Goal: Information Seeking & Learning: Learn about a topic

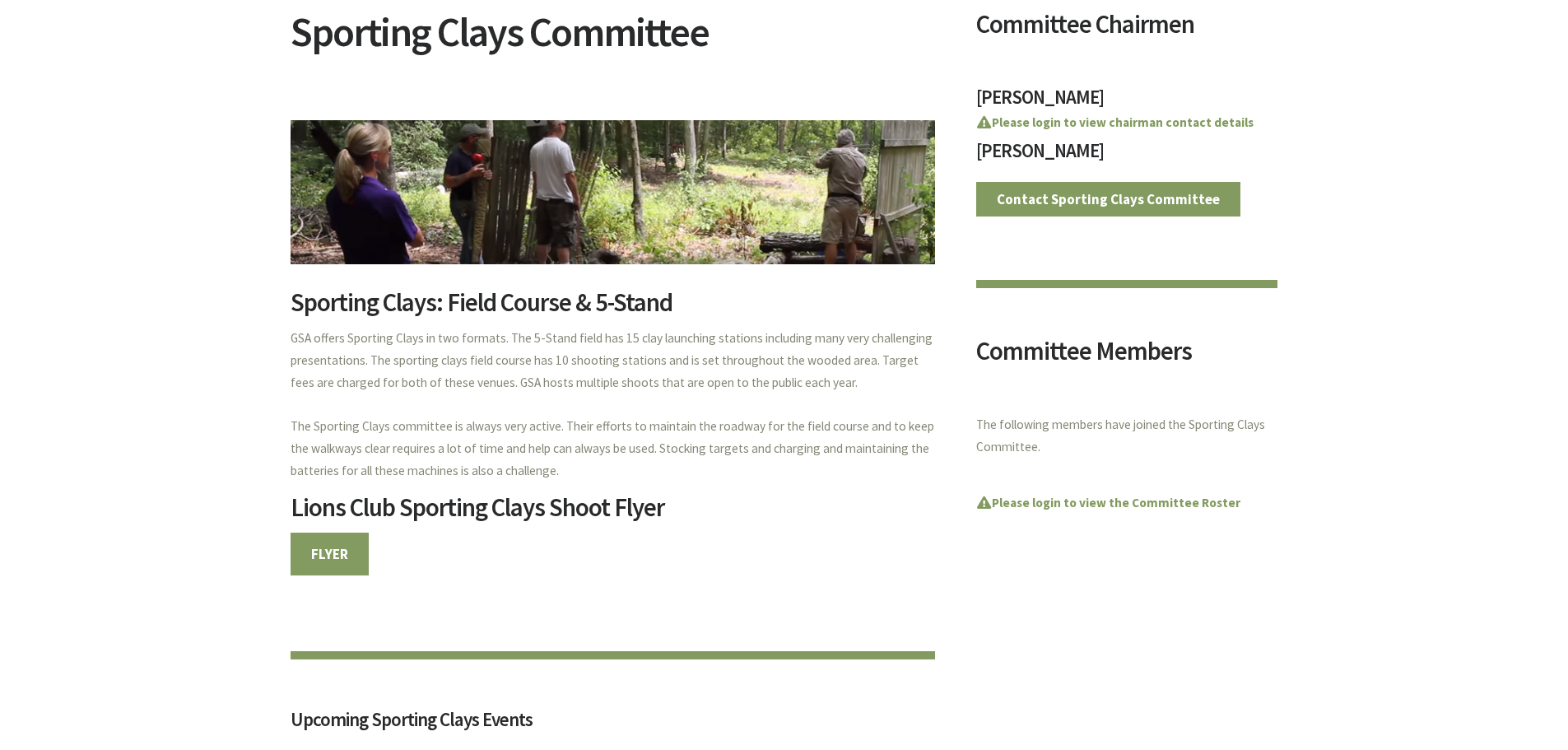
scroll to position [247, 0]
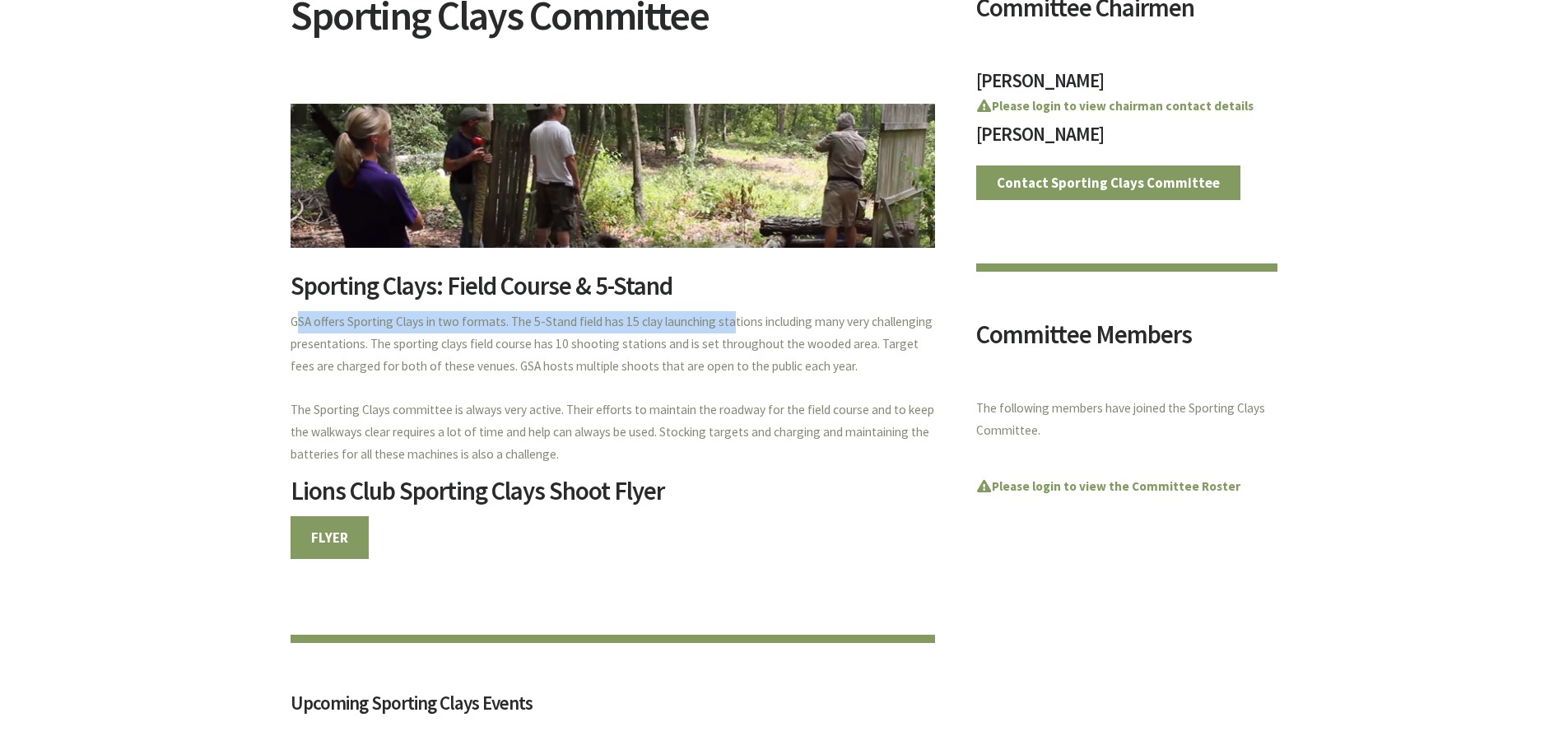
drag, startPoint x: 279, startPoint y: 321, endPoint x: 723, endPoint y: 325, distance: 444.0
click at [706, 406] on p "GSA offers Sporting Clays in two formats. The 5-Stand field has 15 clay launchi…" at bounding box center [612, 388] width 644 height 155
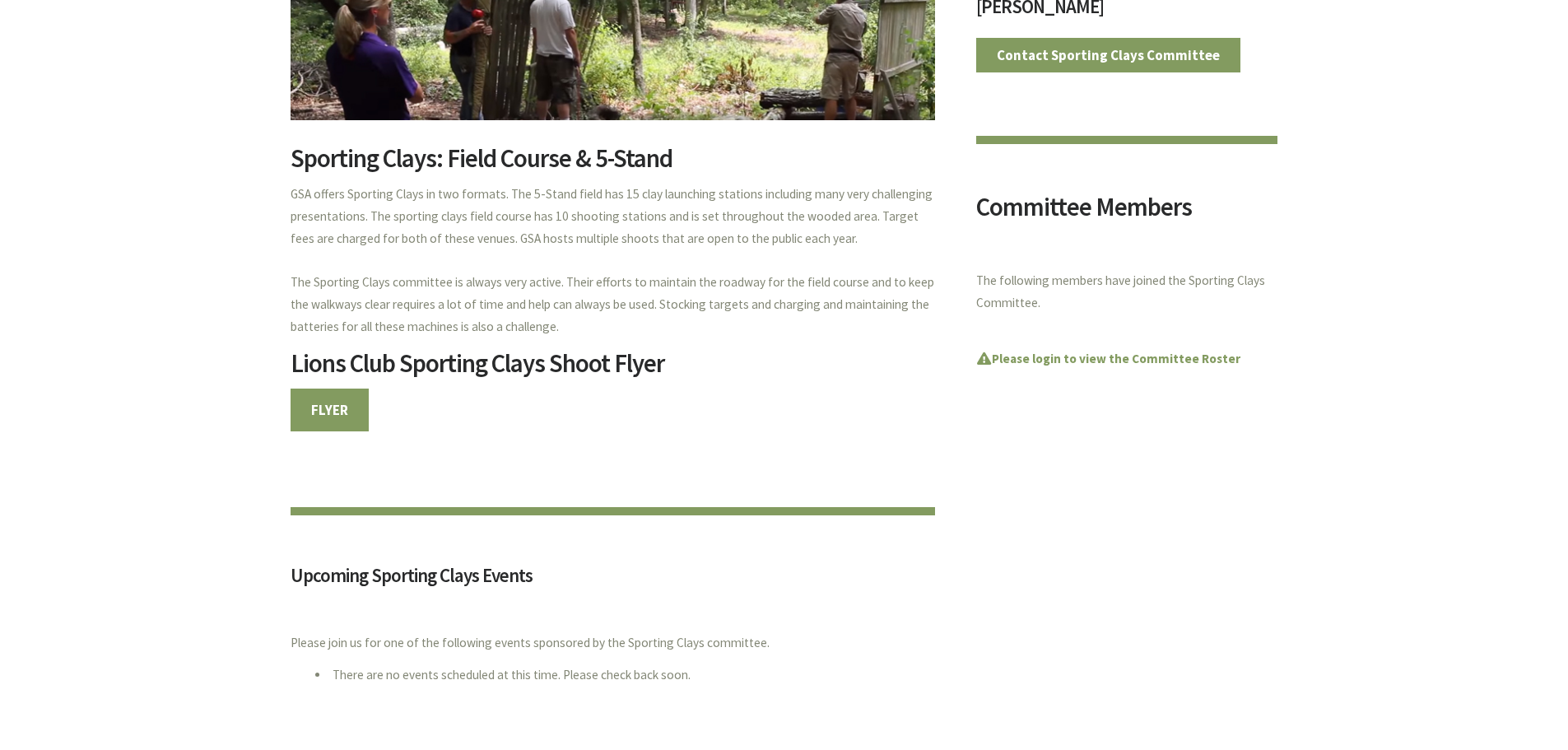
scroll to position [412, 0]
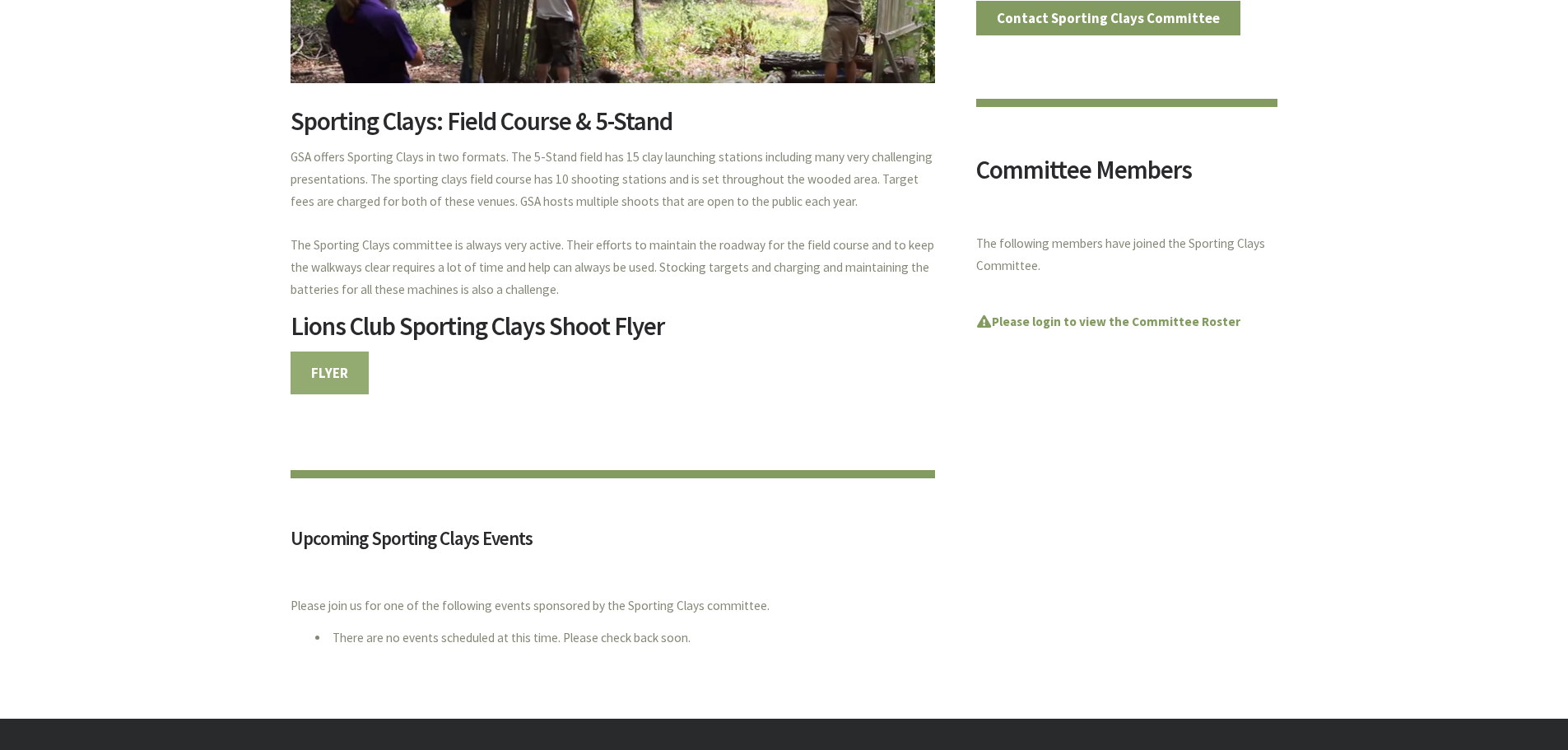
click at [331, 378] on link "FLYER" at bounding box center [329, 373] width 79 height 43
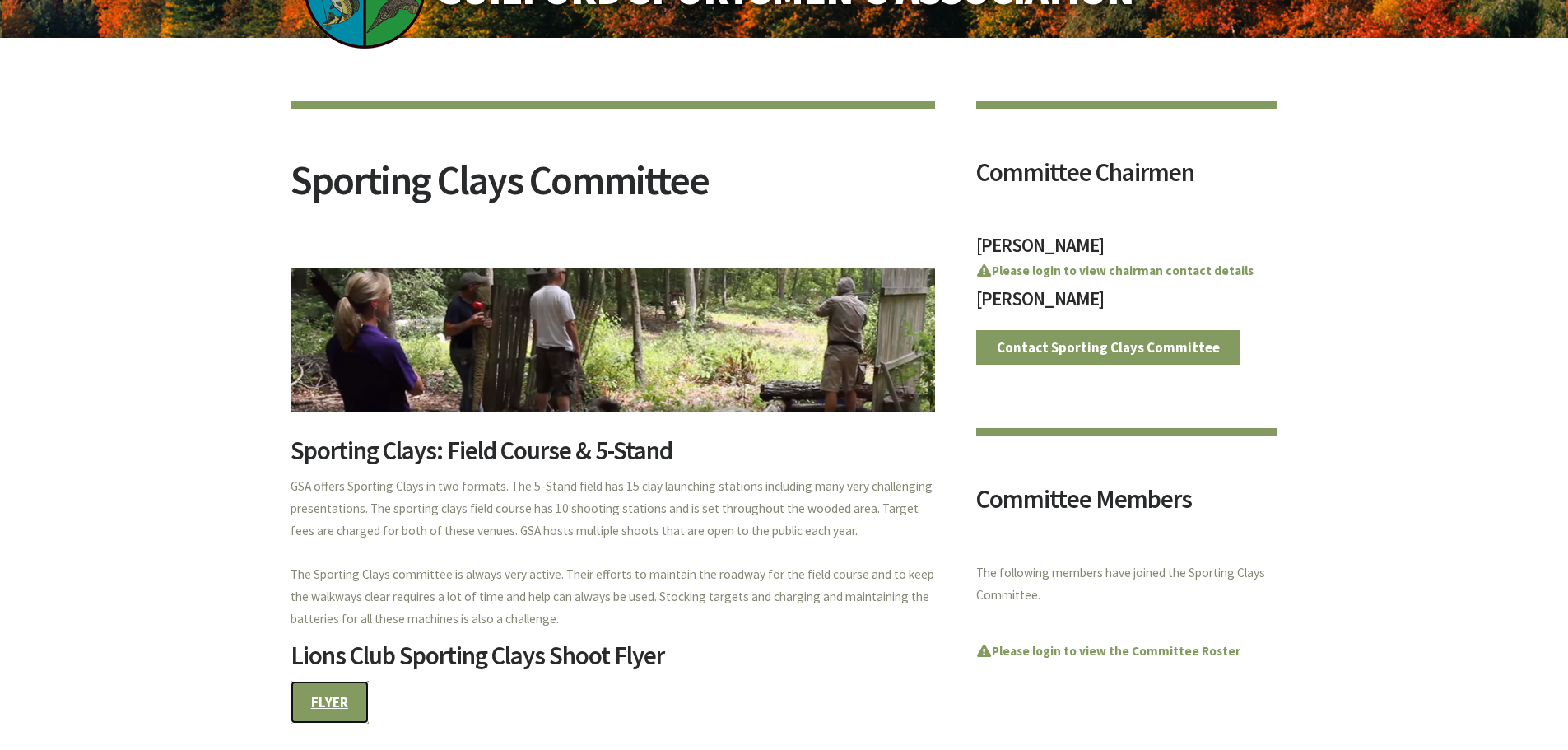
scroll to position [165, 0]
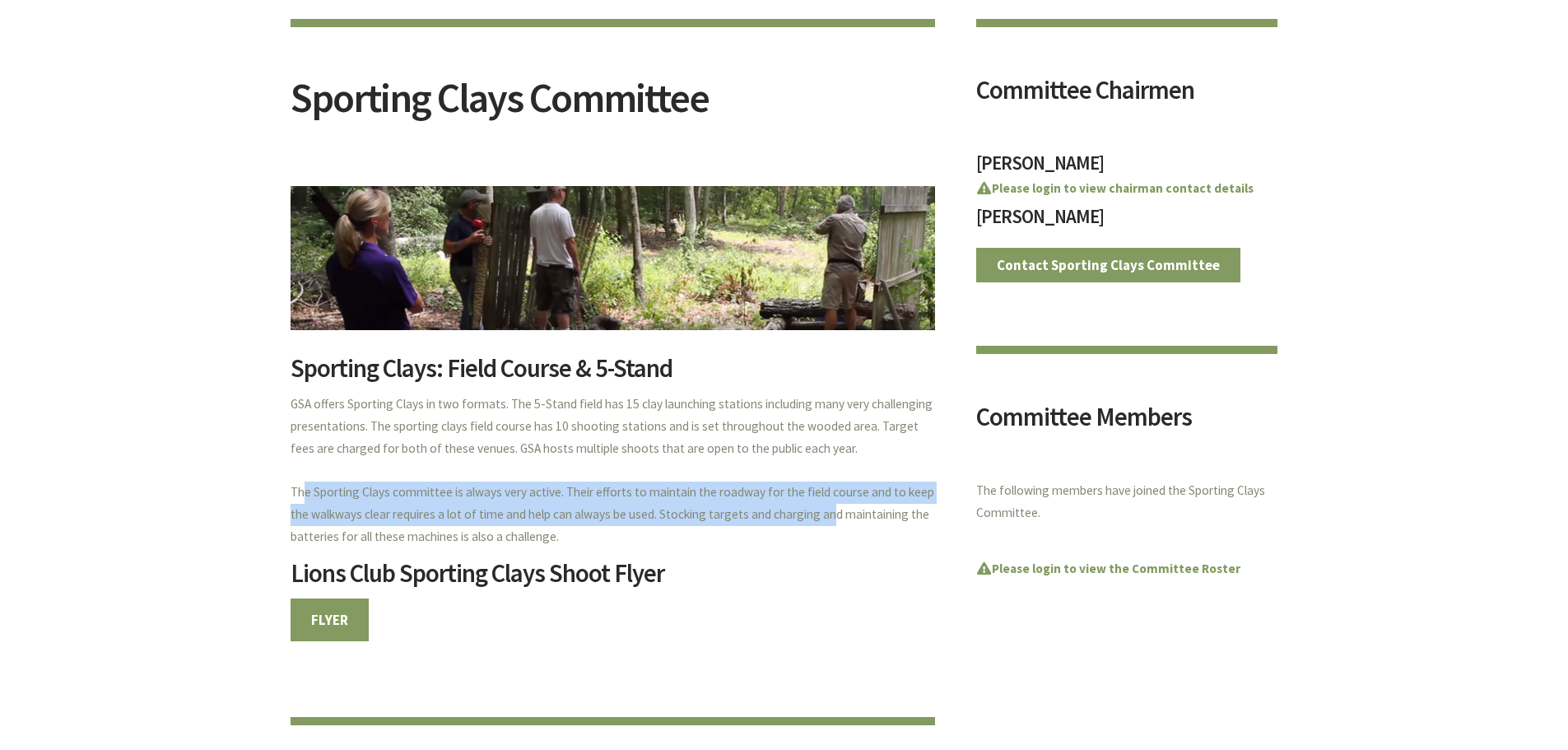
drag, startPoint x: 296, startPoint y: 489, endPoint x: 822, endPoint y: 520, distance: 526.9
click at [822, 520] on p "GSA offers Sporting Clays in two formats. The 5-Stand field has 15 clay launchi…" at bounding box center [612, 471] width 644 height 155
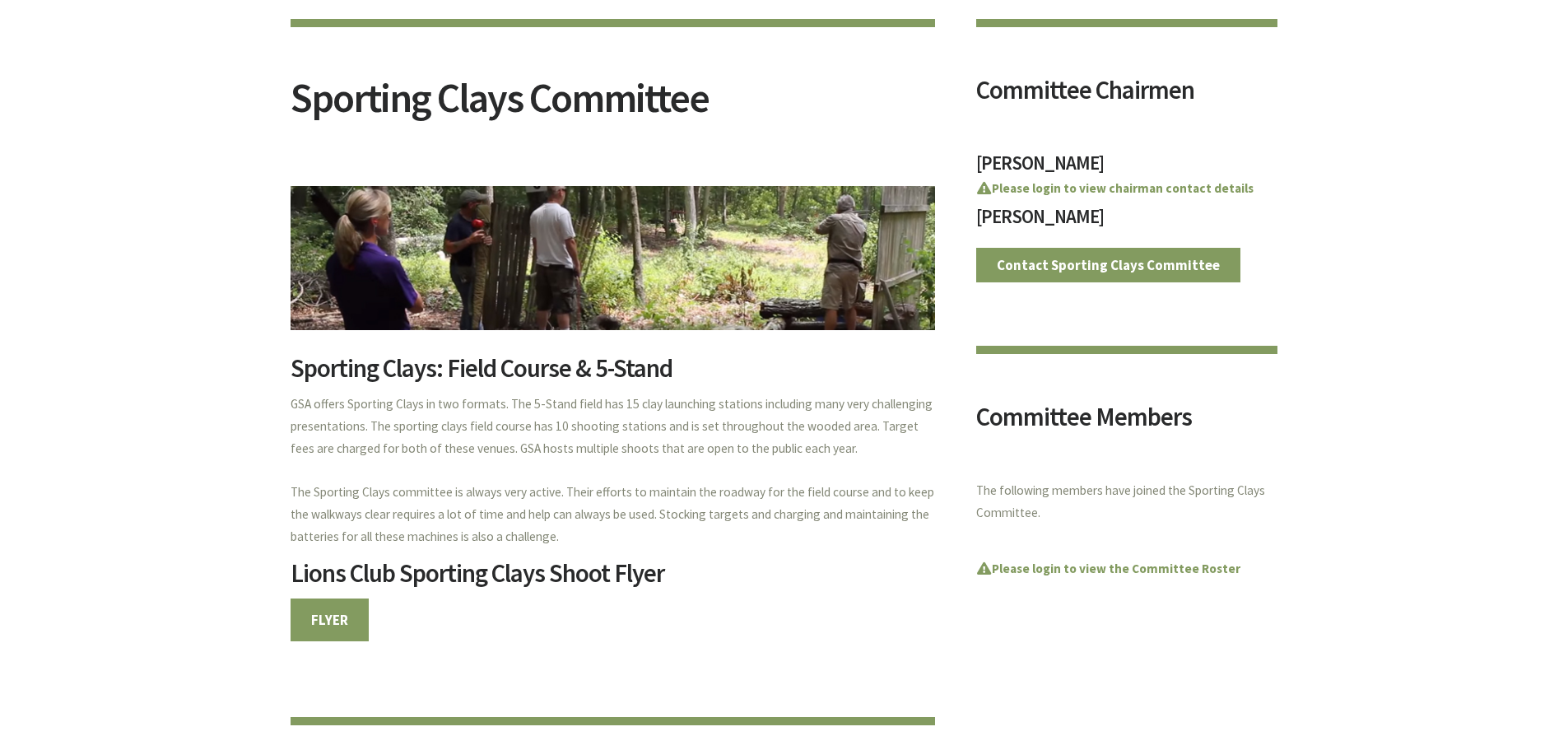
click at [619, 547] on p "GSA offers Sporting Clays in two formats. The 5-Stand field has 15 clay launchi…" at bounding box center [612, 471] width 644 height 155
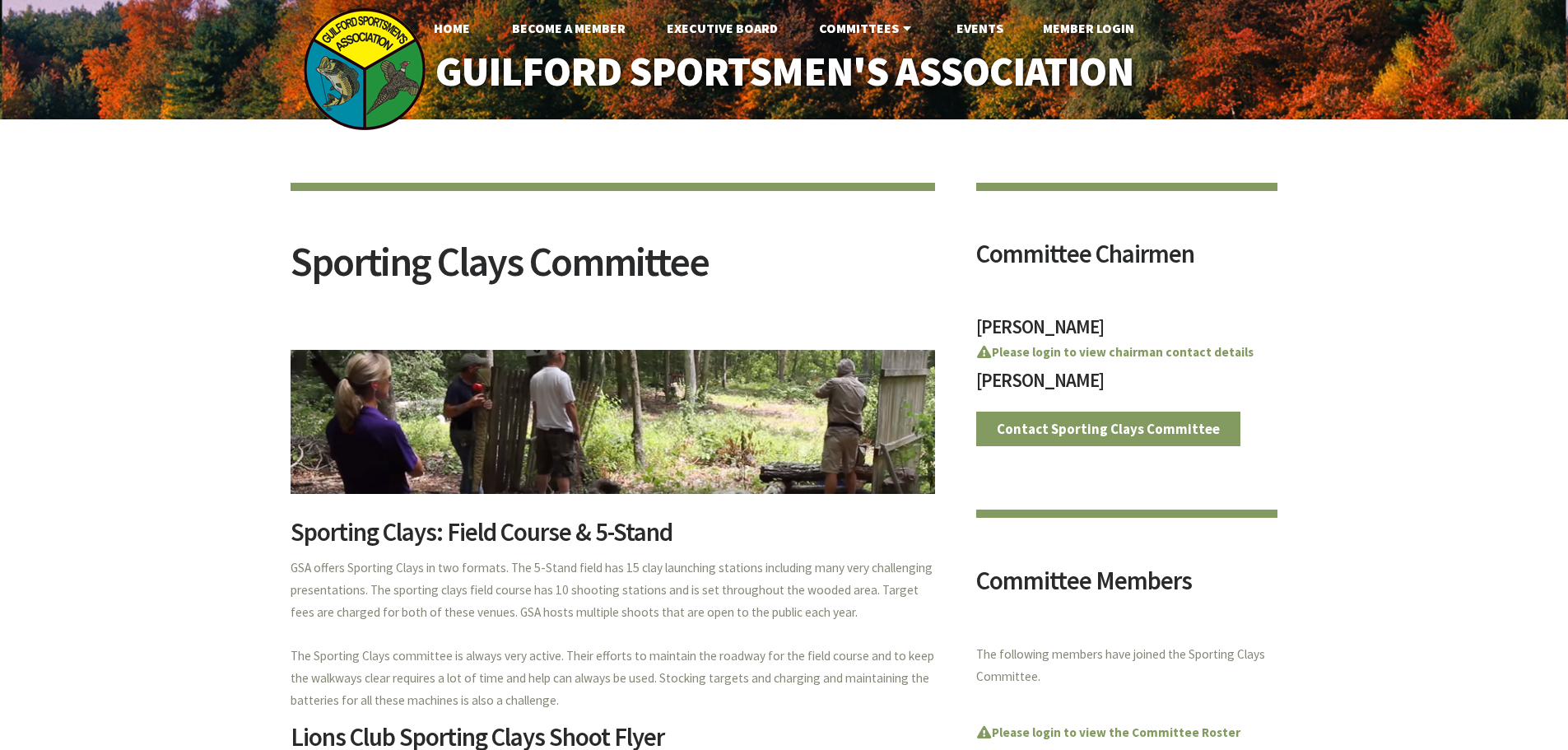
scroll to position [0, 0]
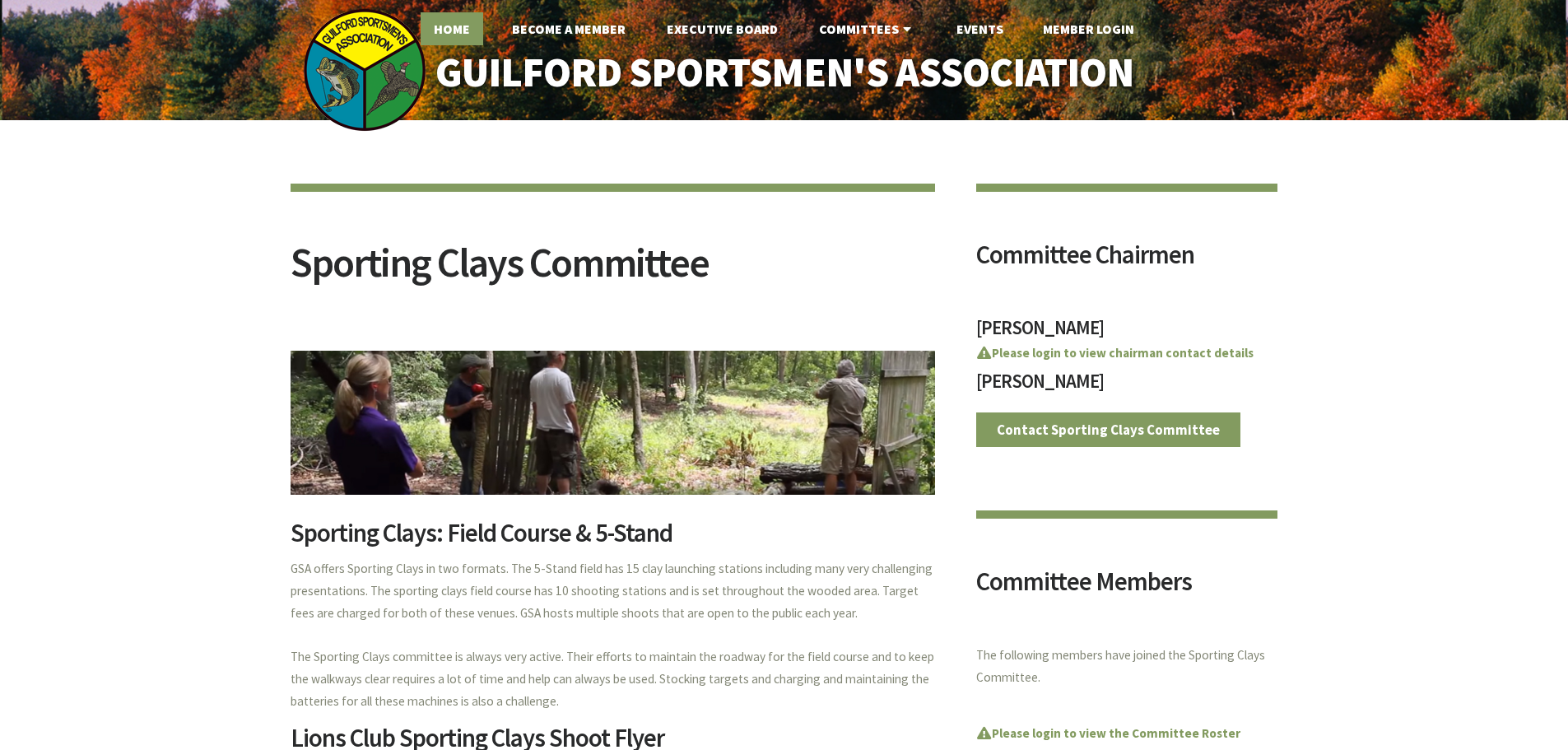
click at [460, 34] on link "Home" at bounding box center [451, 29] width 62 height 33
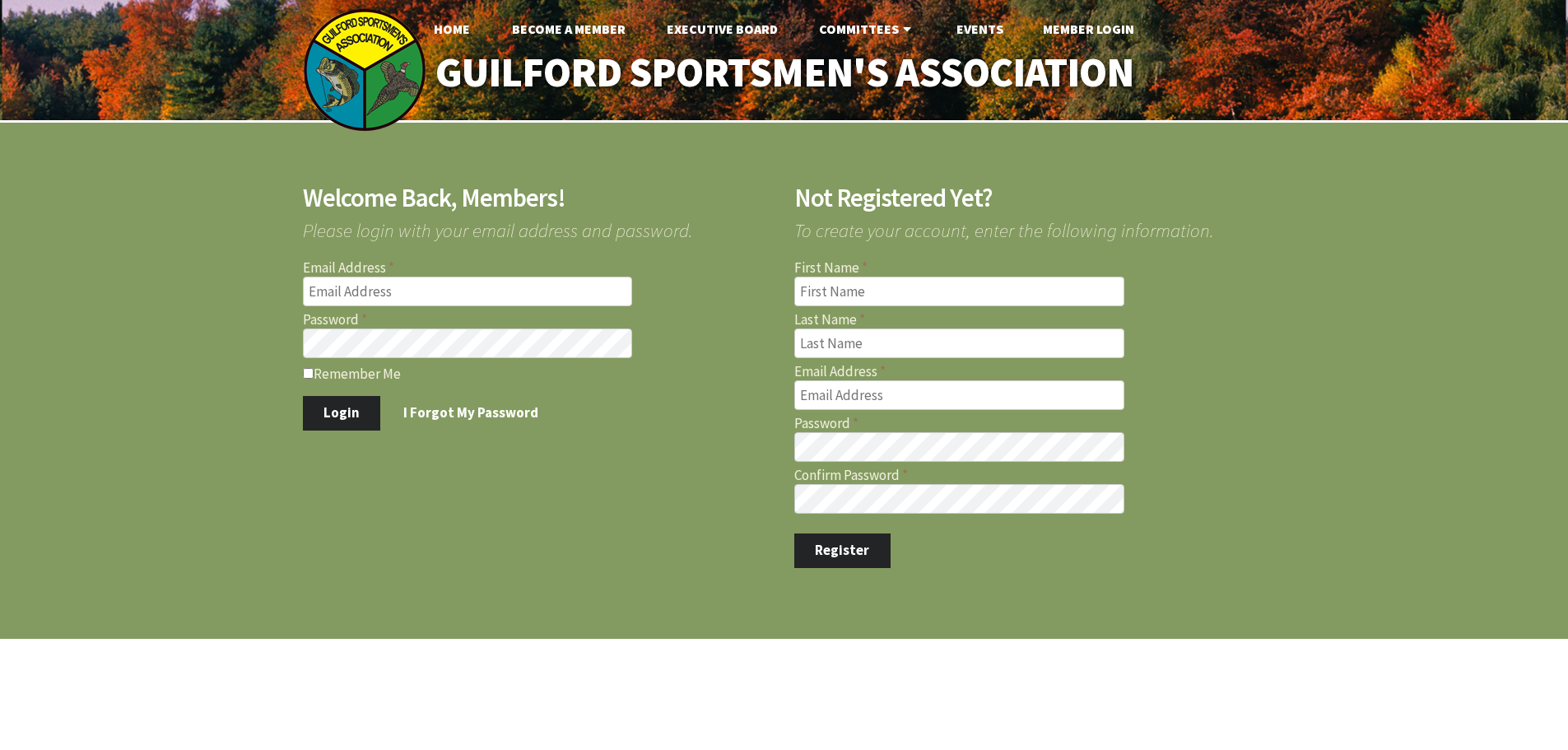
click at [372, 290] on input "Email Address" at bounding box center [468, 291] width 330 height 30
type input "jernst1215@gmail.com"
click at [303, 396] on button "Login" at bounding box center [342, 413] width 78 height 34
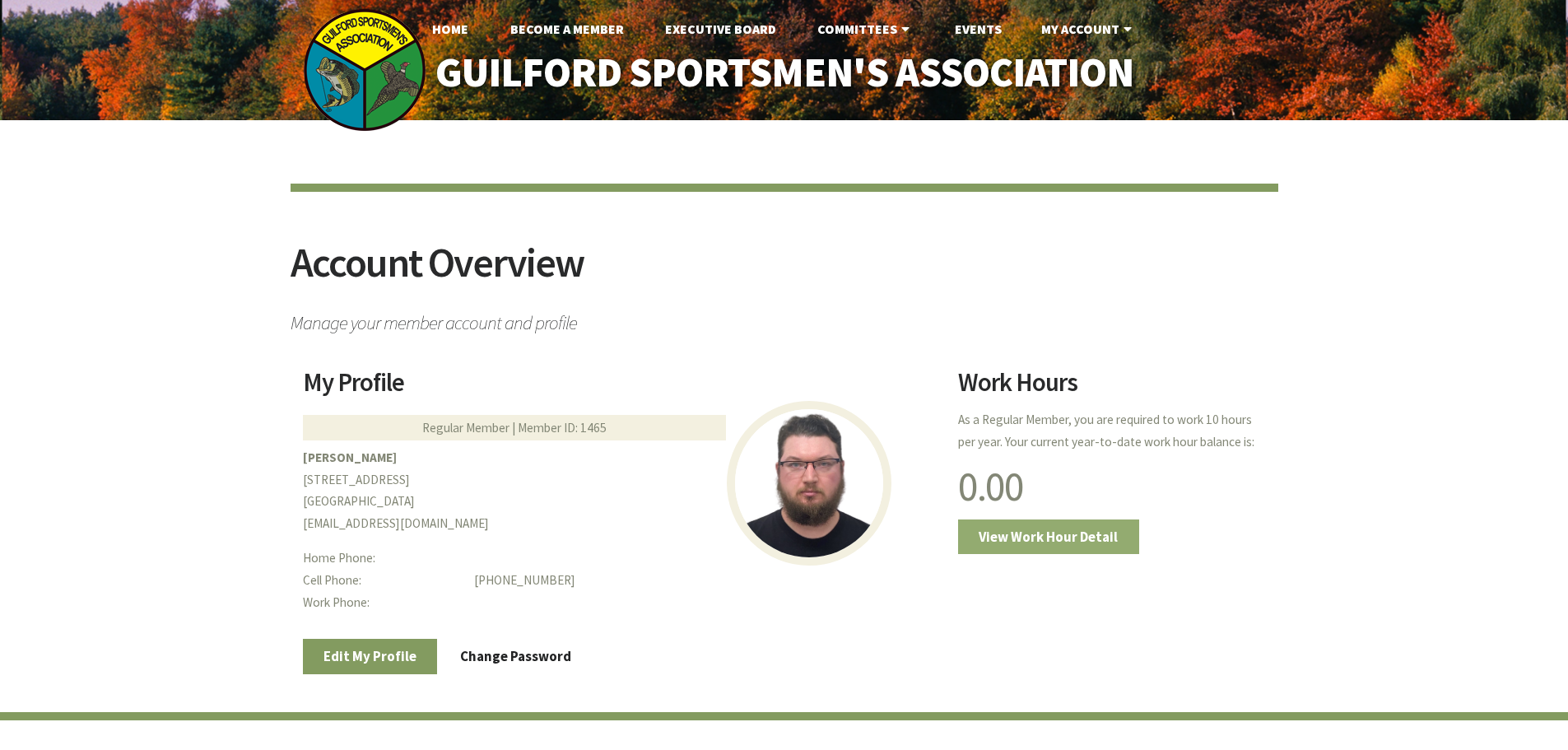
click at [1026, 540] on link "View Work Hour Detail" at bounding box center [1048, 536] width 181 height 34
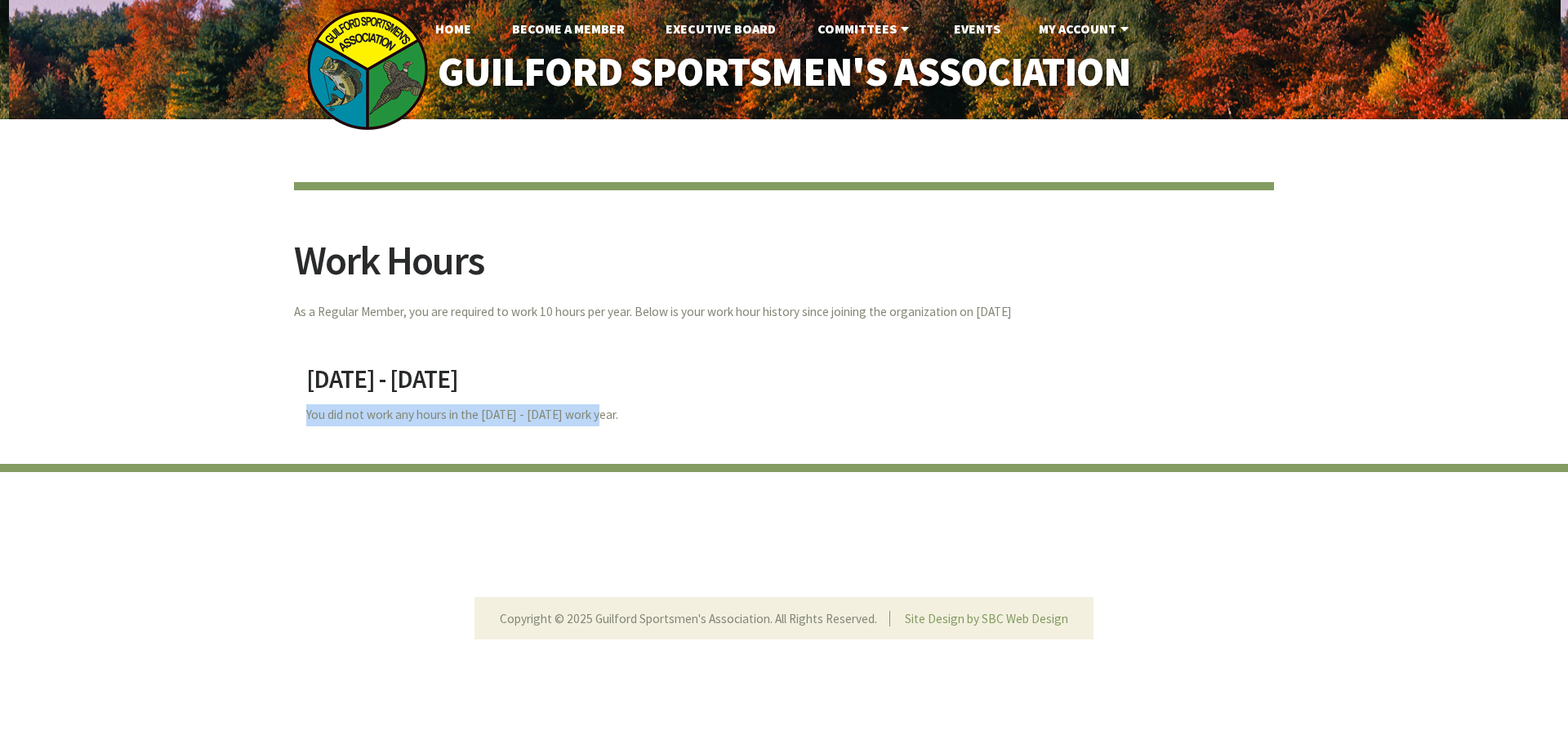
drag, startPoint x: 303, startPoint y: 418, endPoint x: 631, endPoint y: 419, distance: 328.0
click at [631, 419] on div "2025 - 2026 You did not work any hours in the 2025 - 2026 work year." at bounding box center [773, 386] width 976 height 80
click at [631, 419] on p "You did not work any hours in the 2025 - 2026 work year." at bounding box center [784, 416] width 956 height 22
click at [437, 33] on link "Home" at bounding box center [452, 29] width 62 height 33
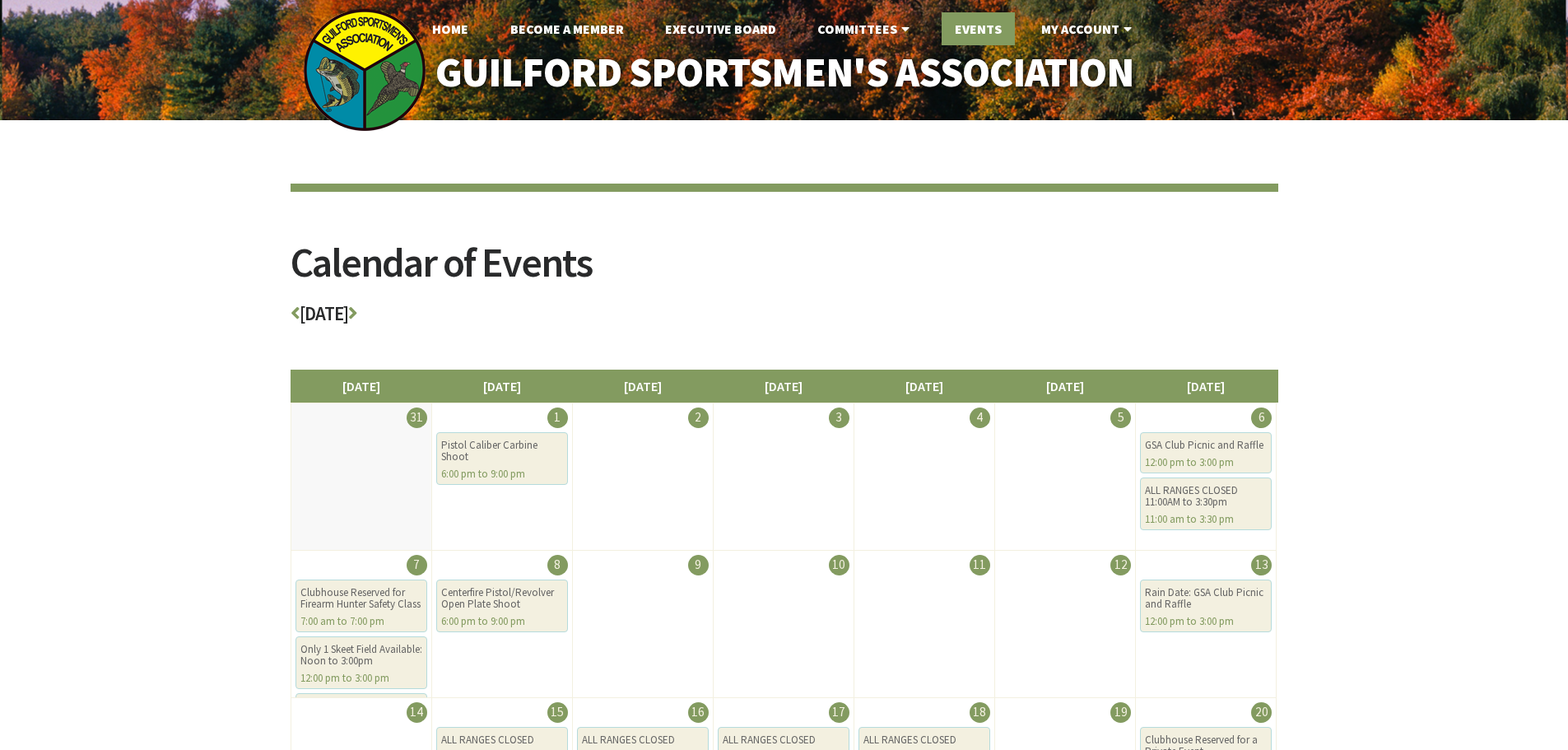
click at [963, 31] on link "Events" at bounding box center [978, 29] width 73 height 33
click at [978, 32] on link "Events" at bounding box center [978, 29] width 73 height 33
click at [989, 21] on link "Events" at bounding box center [978, 29] width 73 height 33
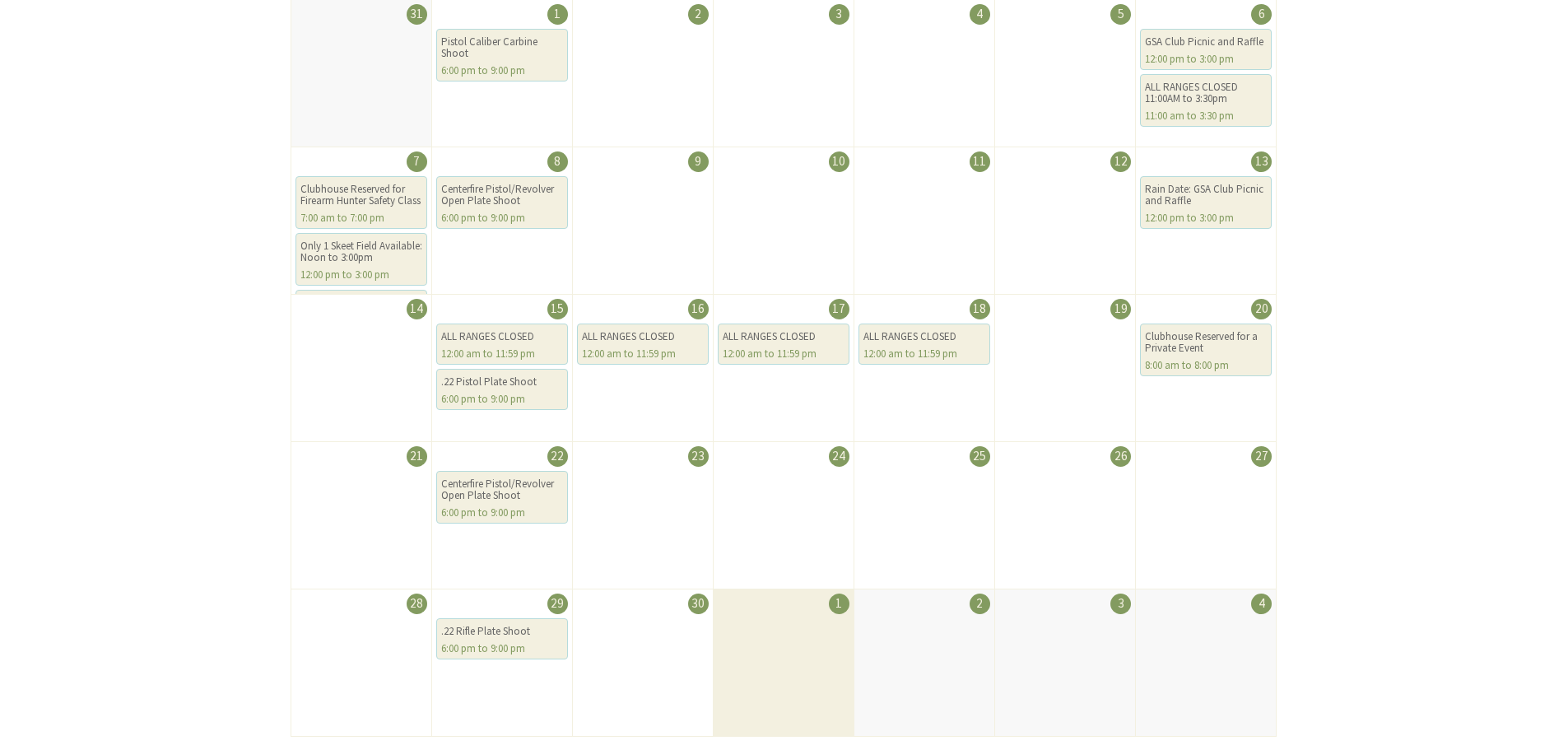
scroll to position [165, 0]
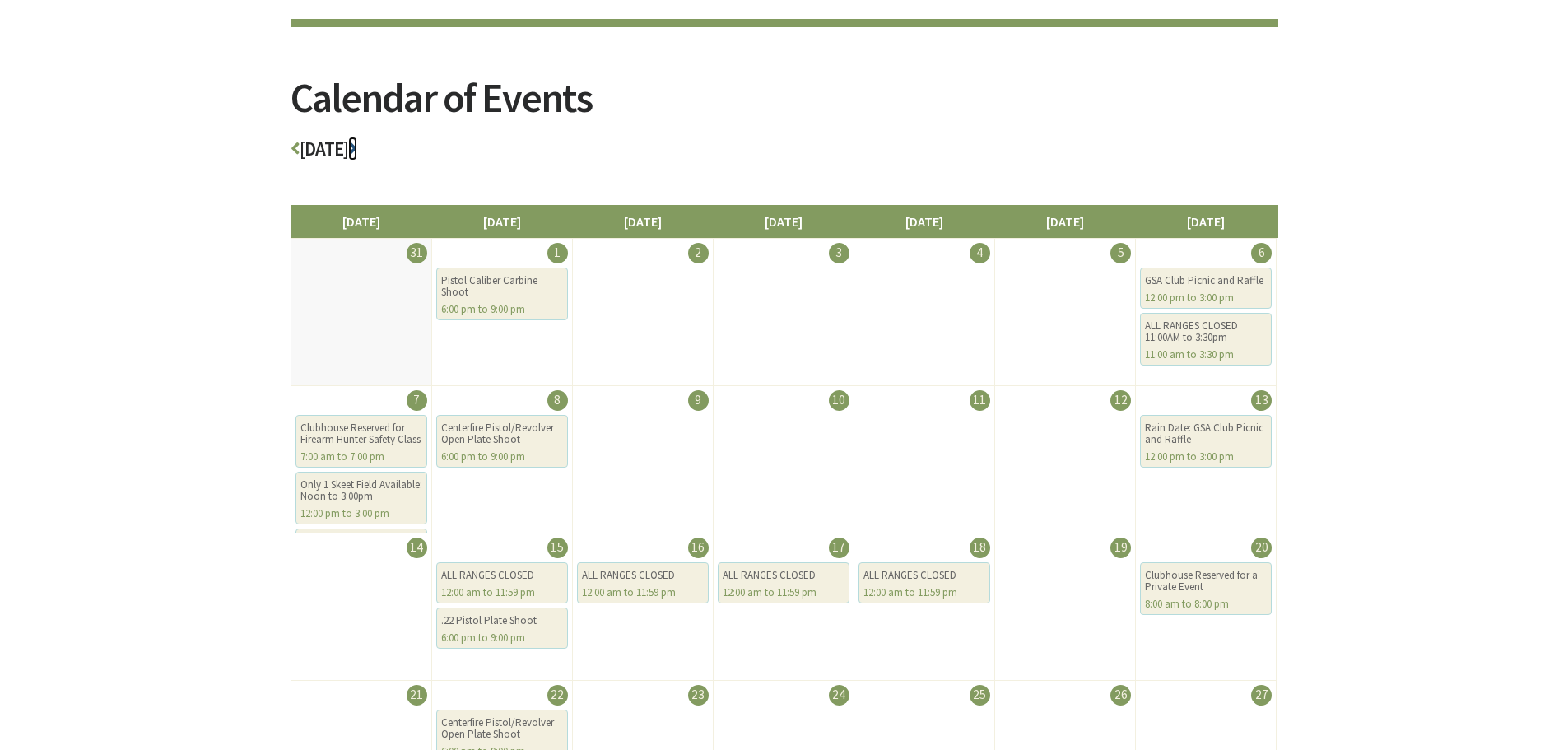
click at [357, 151] on icon at bounding box center [353, 148] width 9 height 19
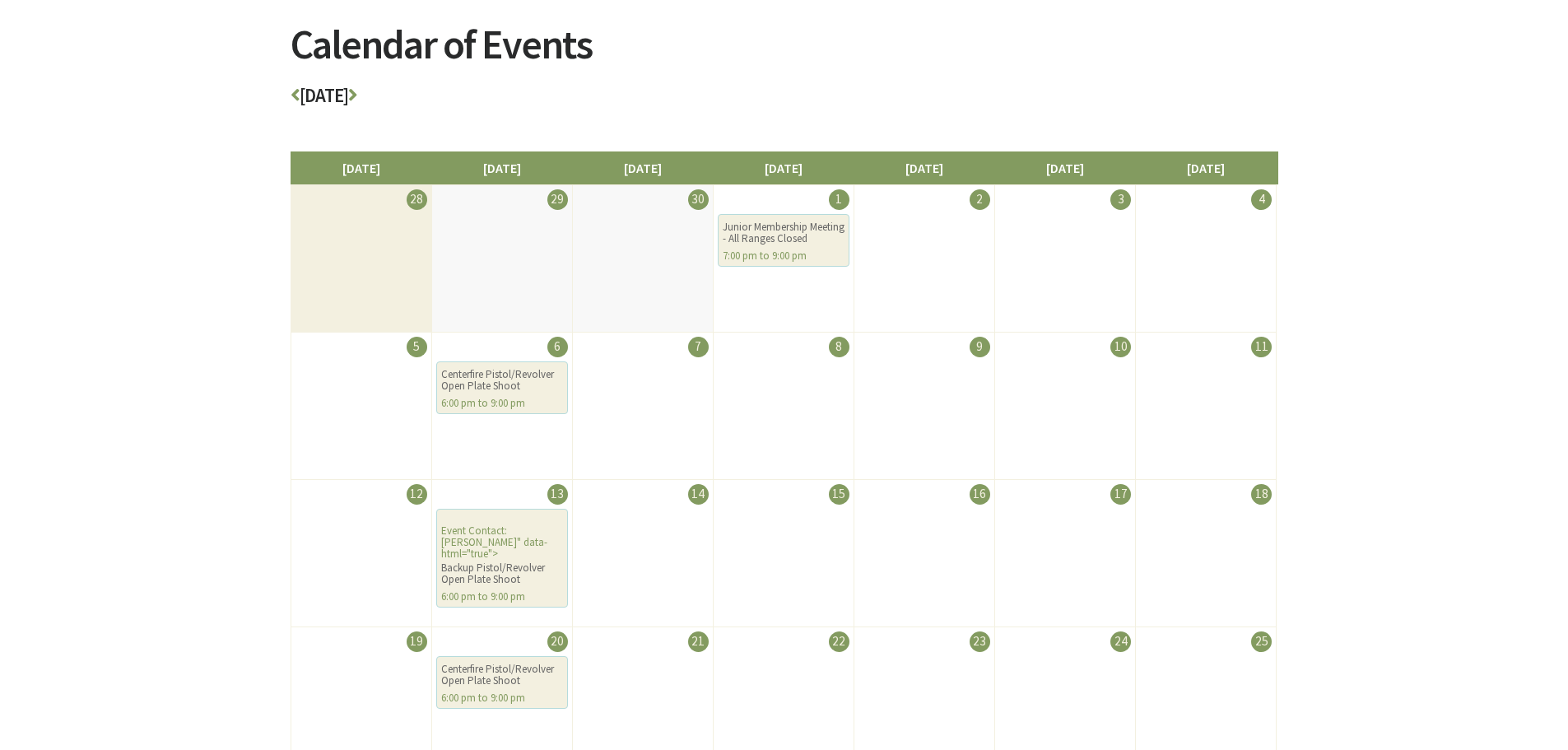
scroll to position [247, 0]
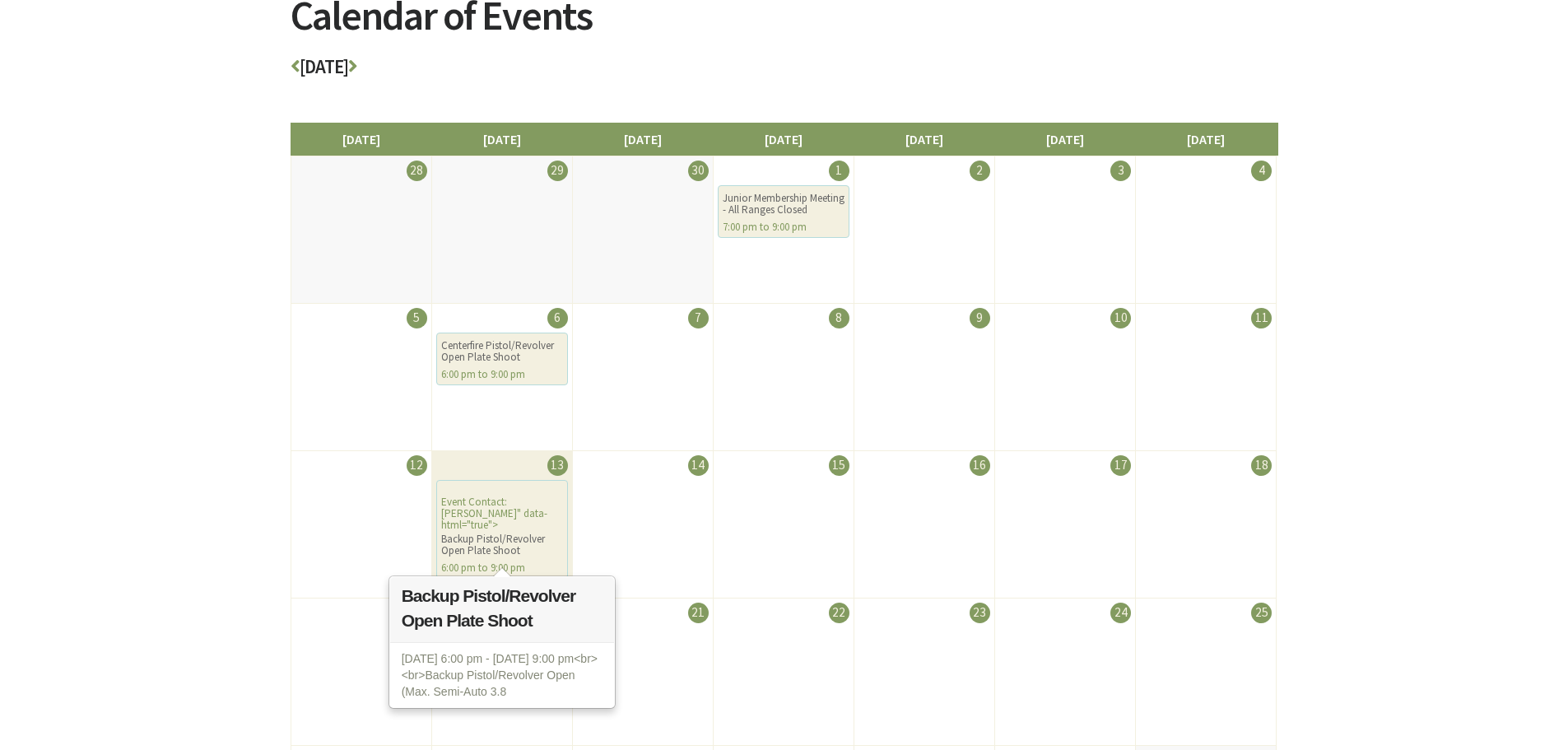
click at [518, 518] on div "Event Contact: Michael Kane" data-html="true"> Backup Pistol/Revolver Open Plat…" at bounding box center [502, 529] width 132 height 99
click at [476, 502] on div "Event Contact: Michael Kane" data-html="true"> Backup Pistol/Revolver Open Plat…" at bounding box center [502, 529] width 132 height 99
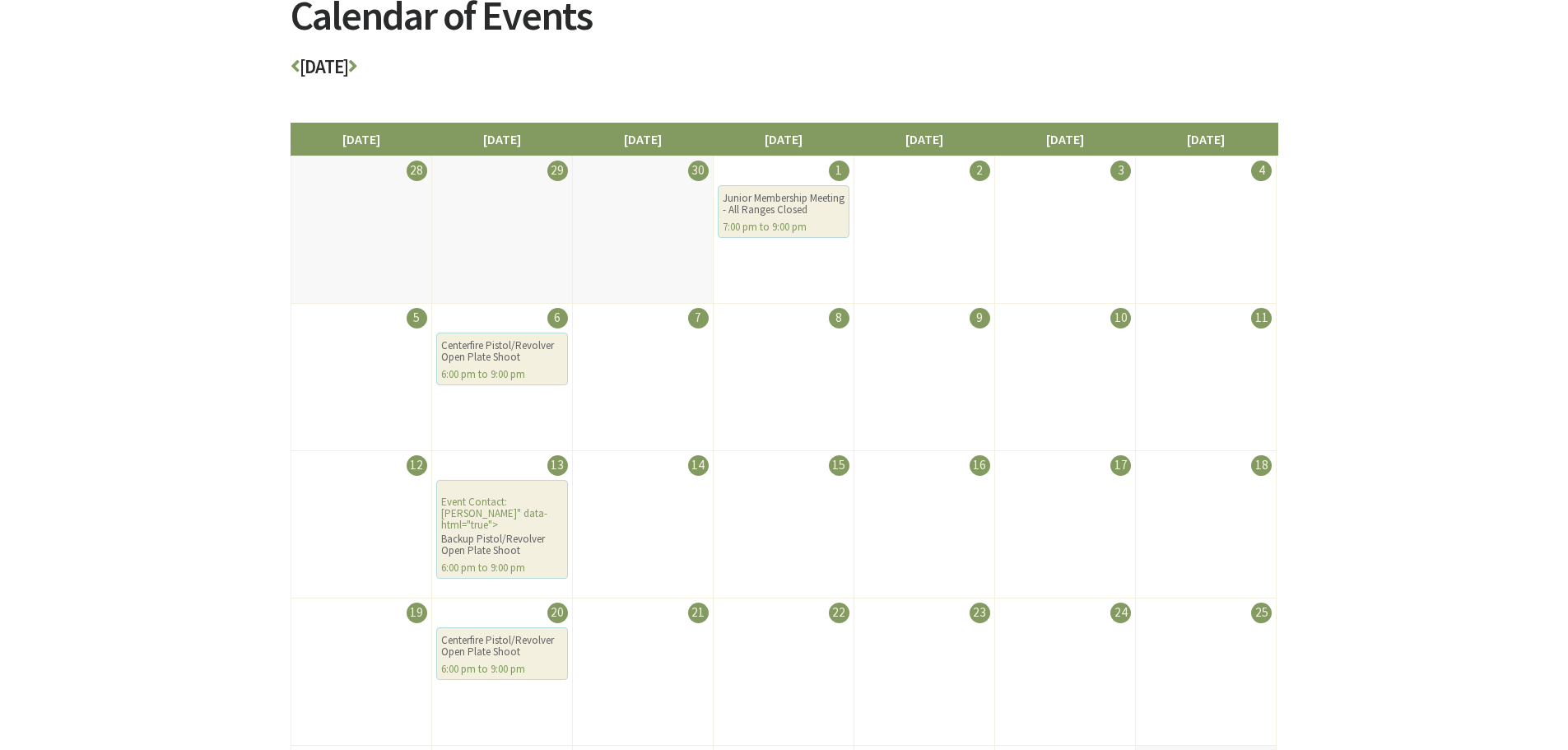
drag, startPoint x: 476, startPoint y: 502, endPoint x: 233, endPoint y: 499, distance: 243.0
click at [233, 499] on div "Calendar of Events October 2025 Sunday Monday Tuesday Wednesday Thursday Friday…" at bounding box center [784, 401] width 1568 height 1057
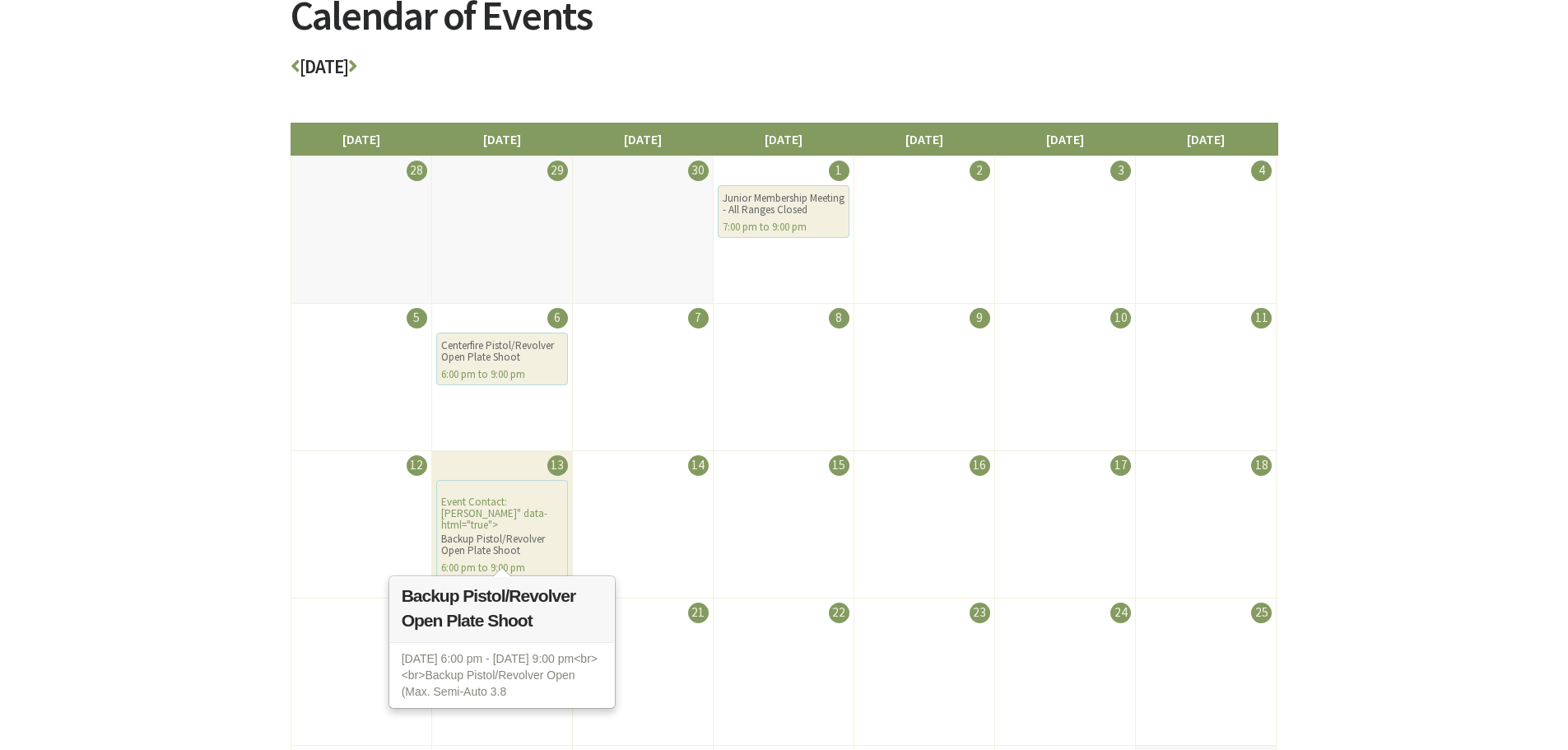
click at [503, 563] on div "6:00 pm to 9:00 pm" at bounding box center [501, 568] width 121 height 11
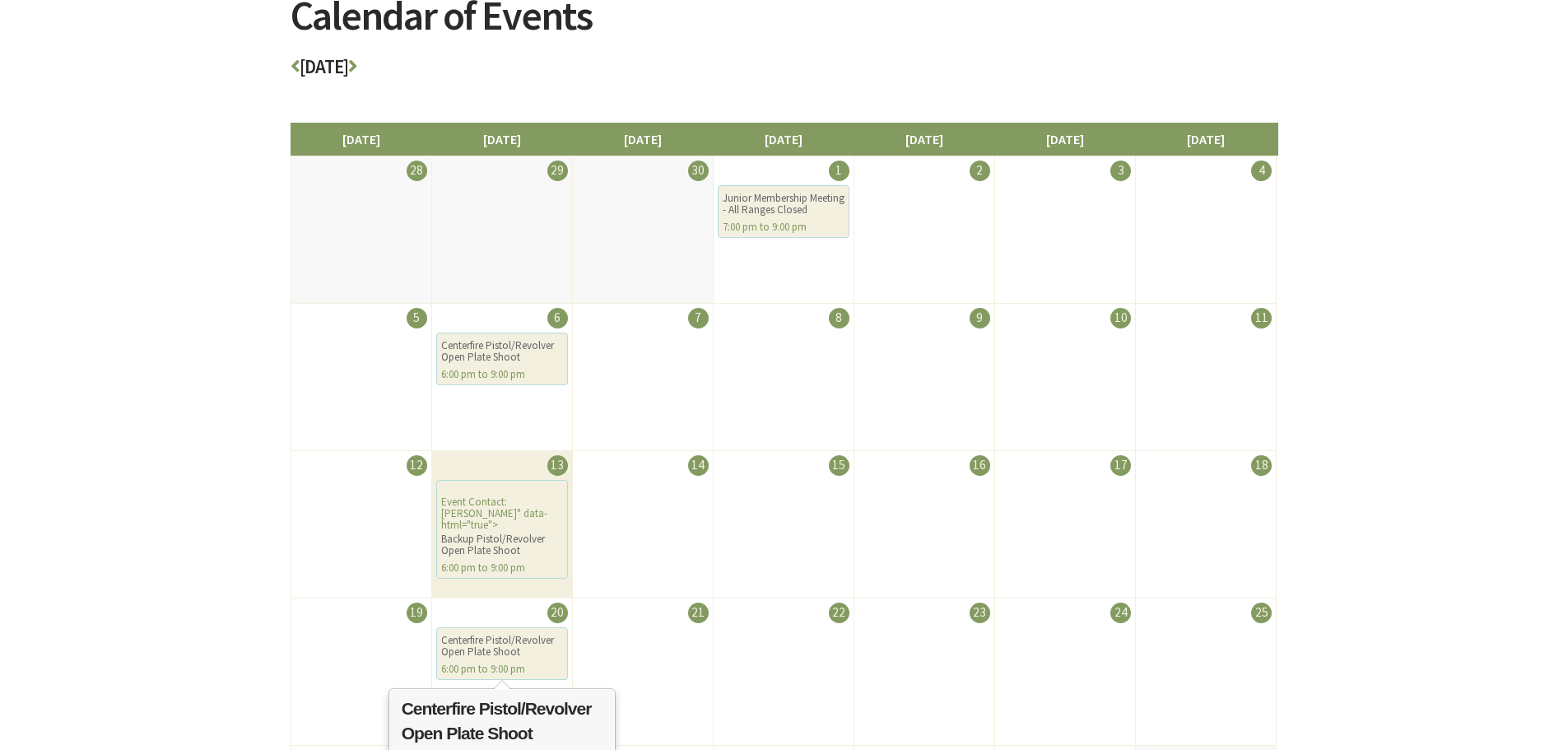
click at [509, 636] on div "Centerfire Pistol/Revolver Open Plate Shoot" at bounding box center [501, 646] width 121 height 23
click at [498, 666] on div "6:00 pm to 9:00 pm" at bounding box center [501, 669] width 121 height 11
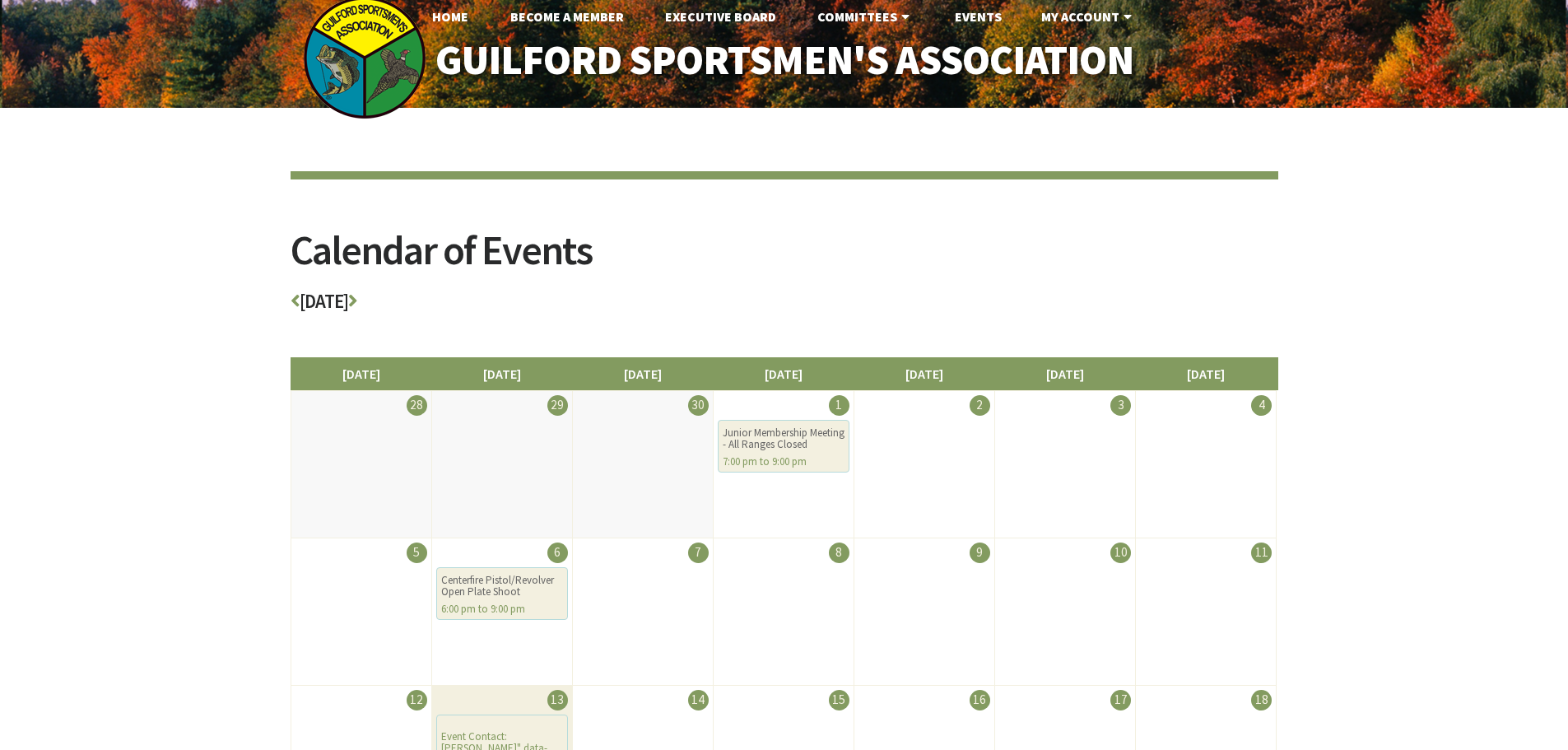
scroll to position [0, 0]
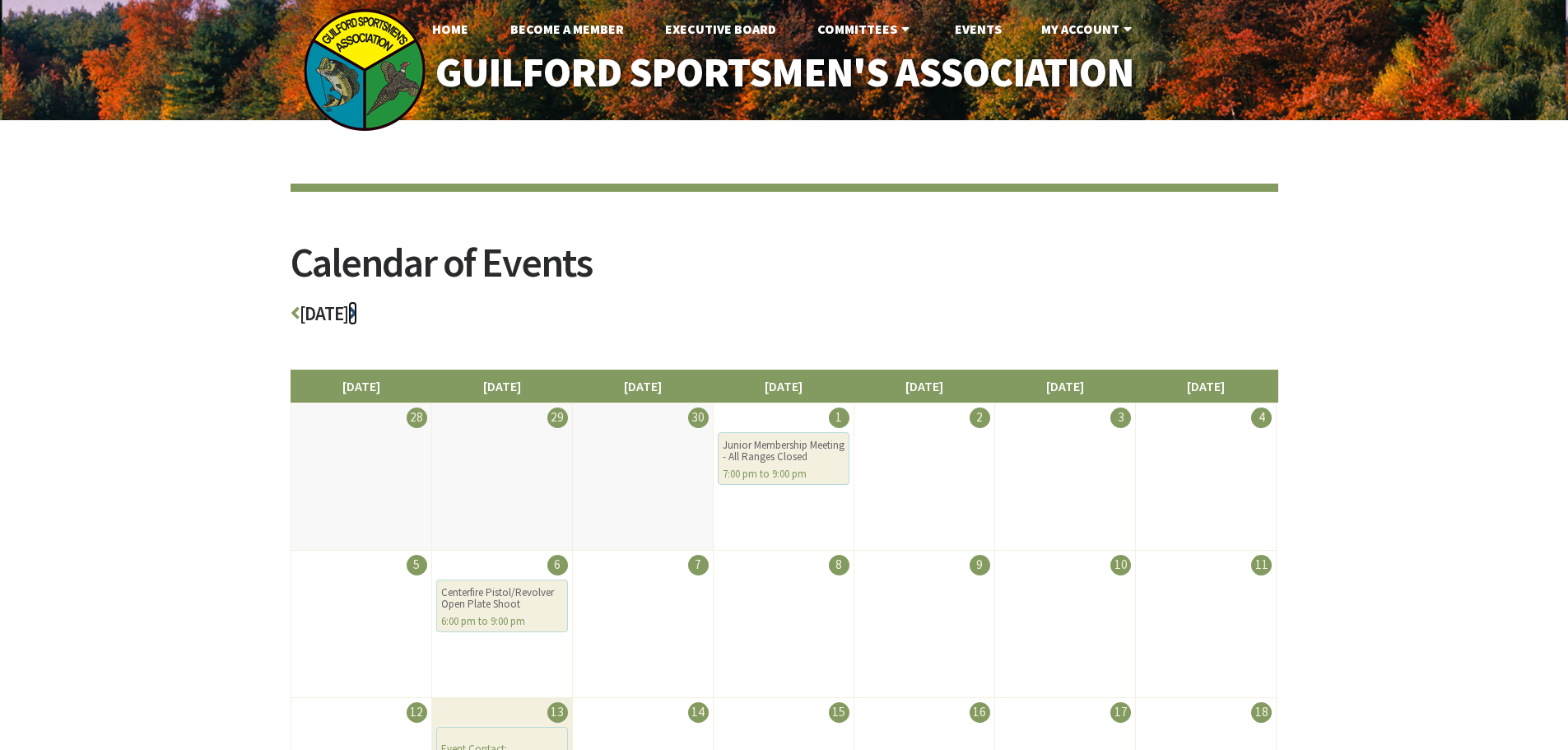
click at [357, 311] on icon at bounding box center [353, 313] width 9 height 19
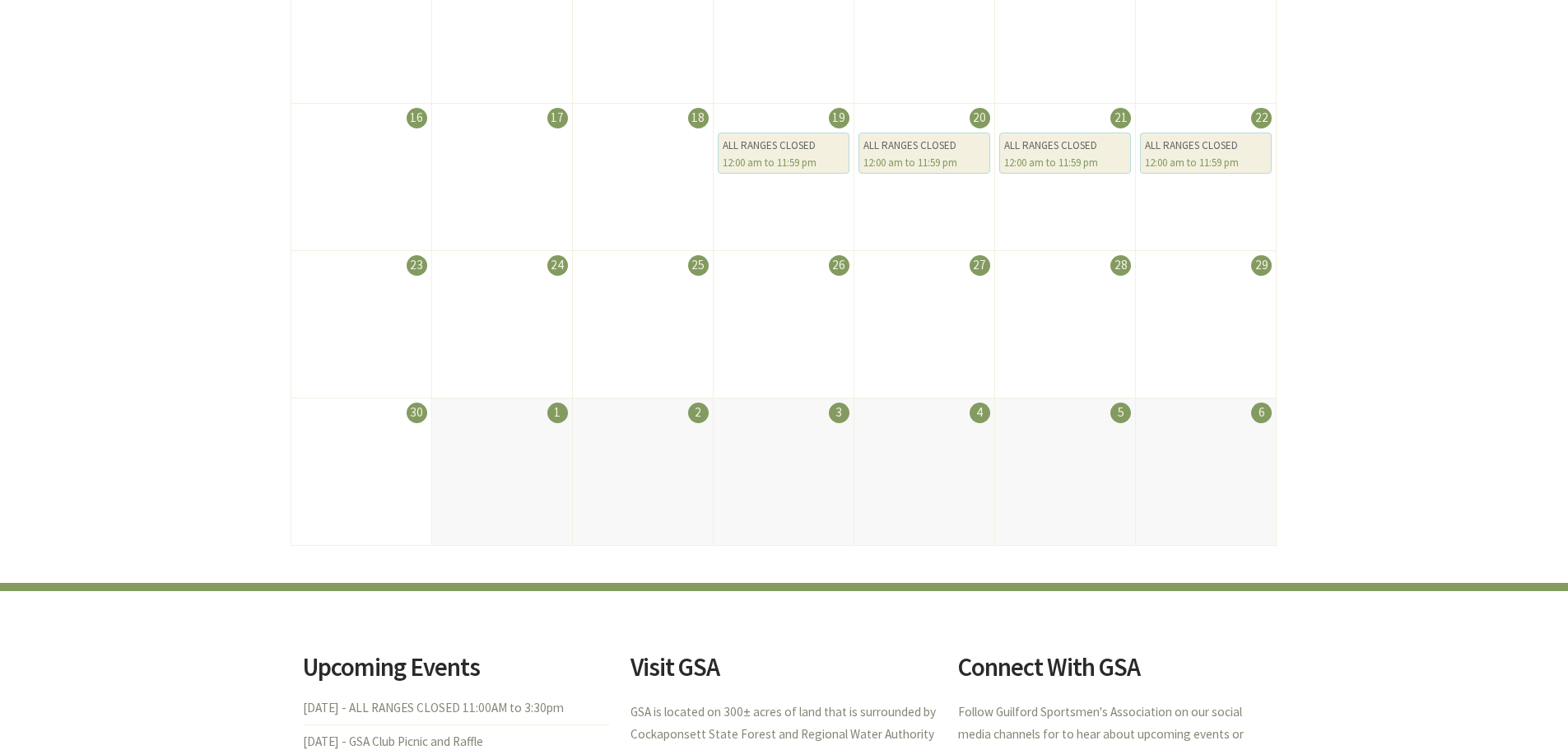
scroll to position [247, 0]
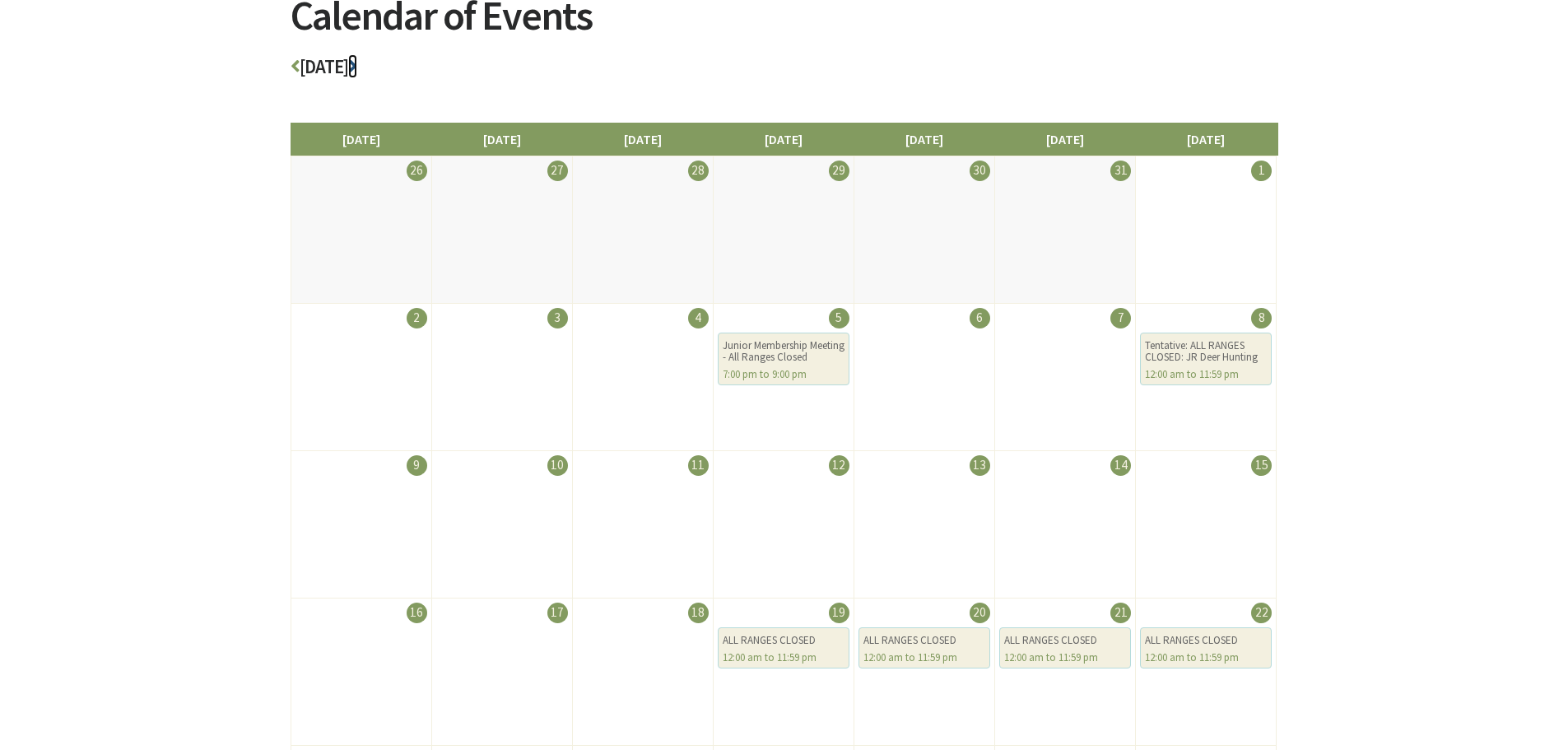
click at [357, 72] on icon at bounding box center [353, 66] width 9 height 19
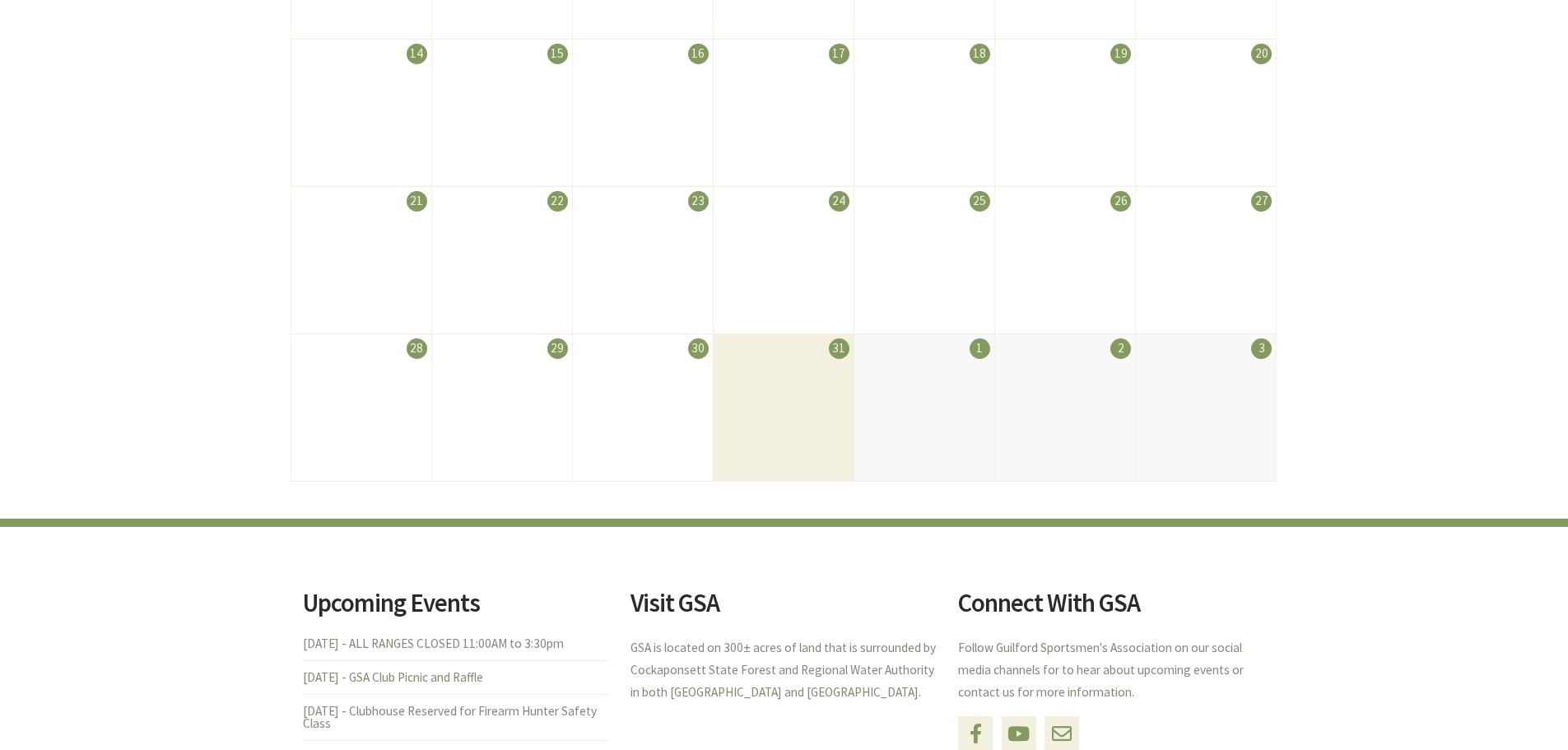
scroll to position [165, 0]
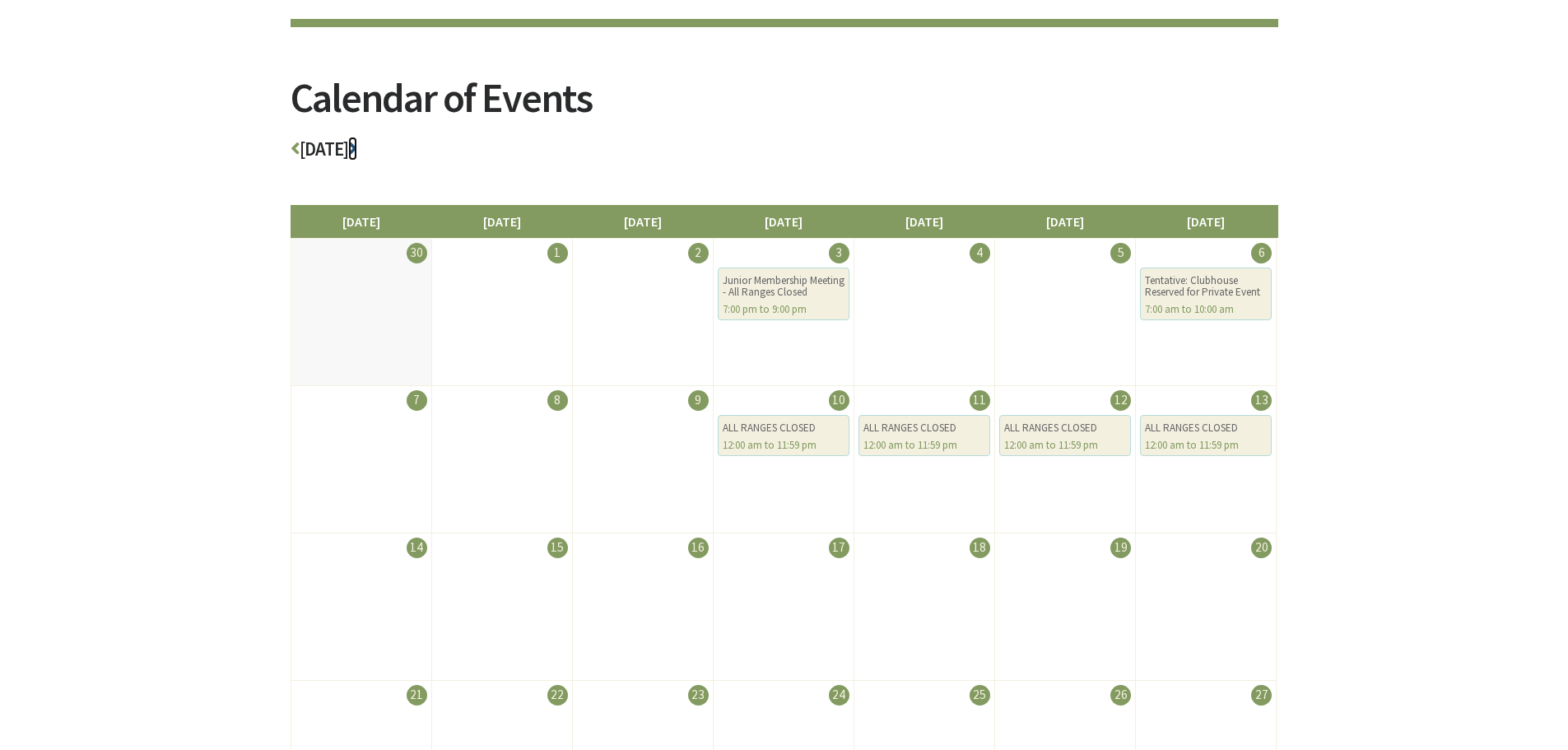
click at [357, 150] on icon at bounding box center [353, 148] width 9 height 19
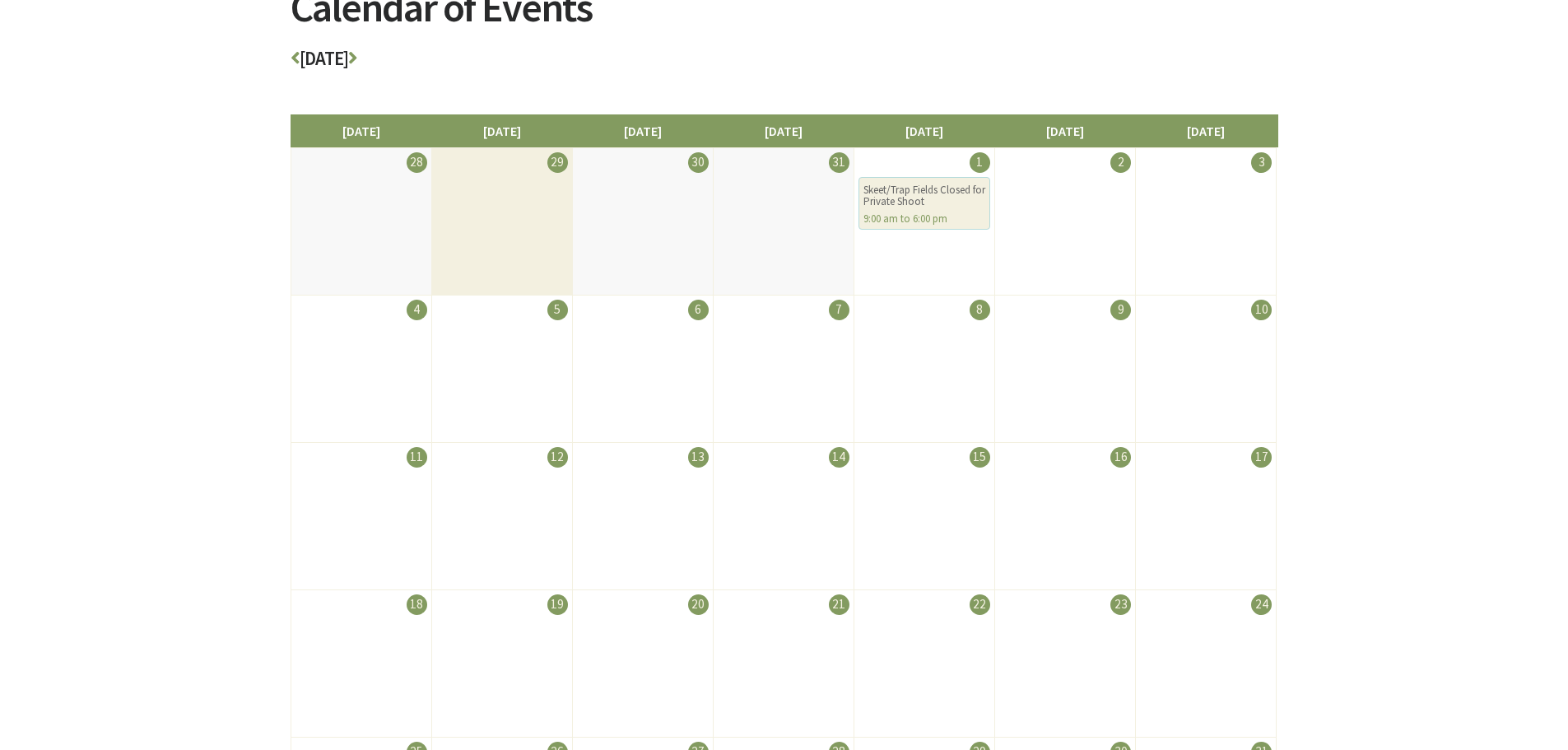
scroll to position [247, 0]
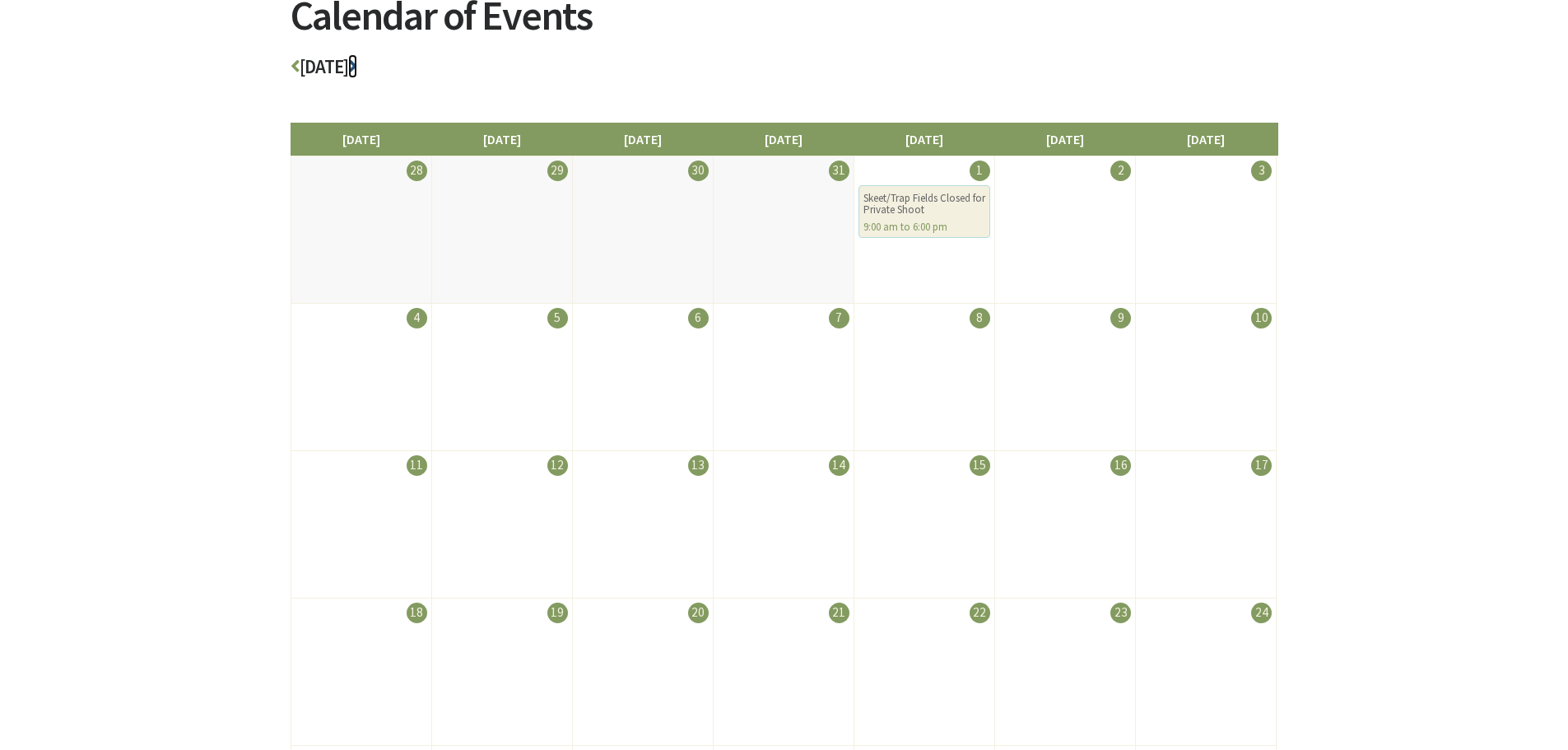
click at [357, 67] on icon at bounding box center [353, 66] width 9 height 19
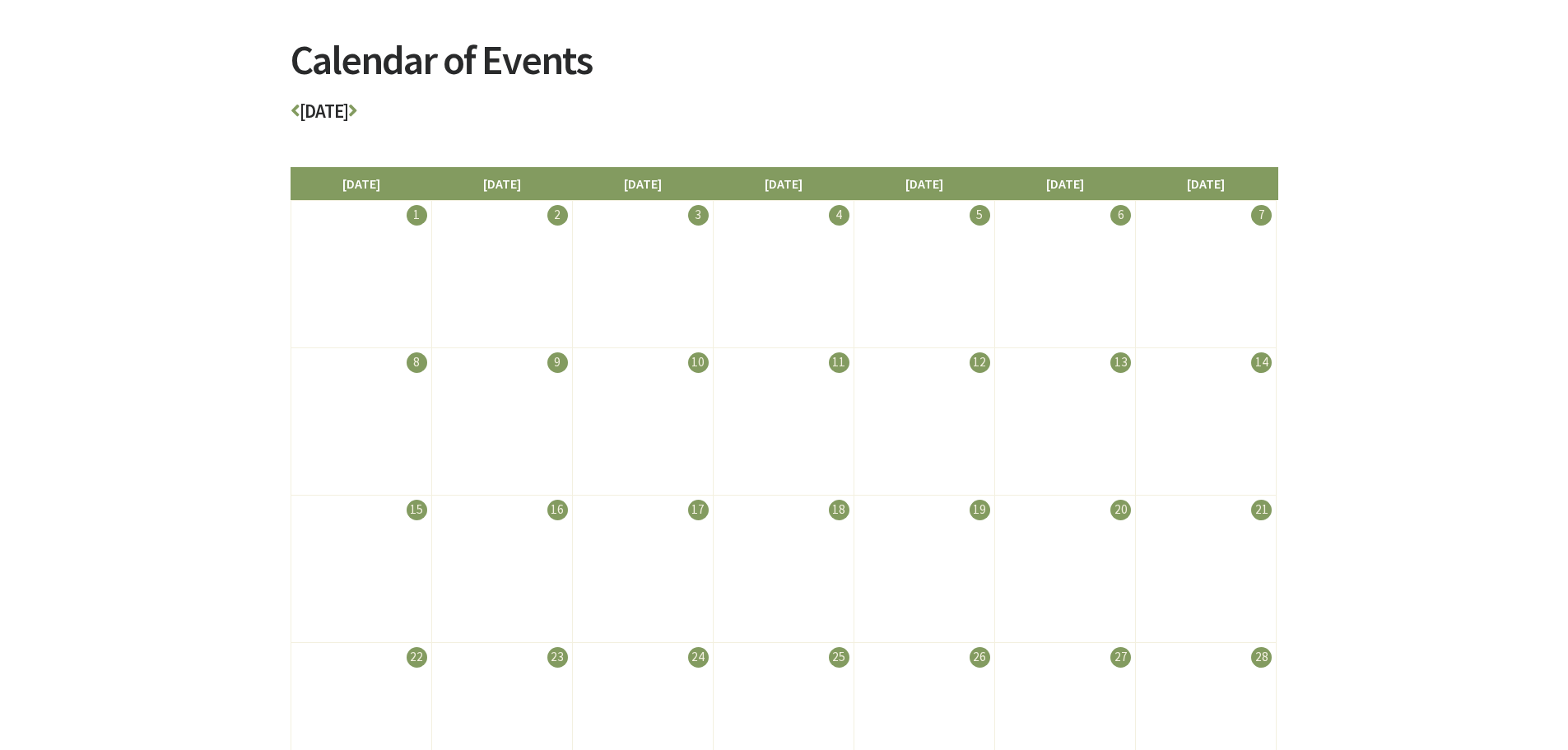
scroll to position [83, 0]
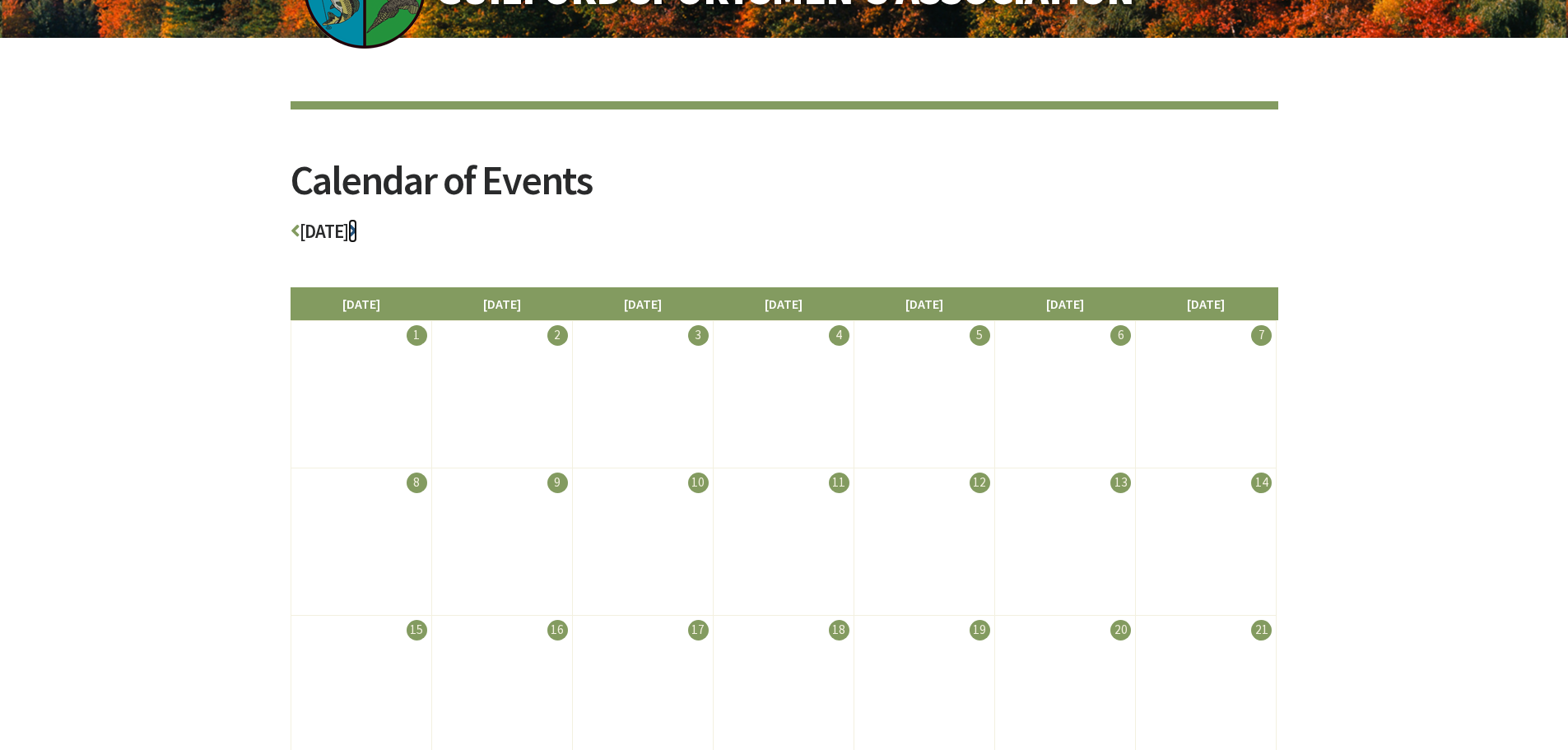
click at [357, 233] on icon at bounding box center [353, 231] width 9 height 19
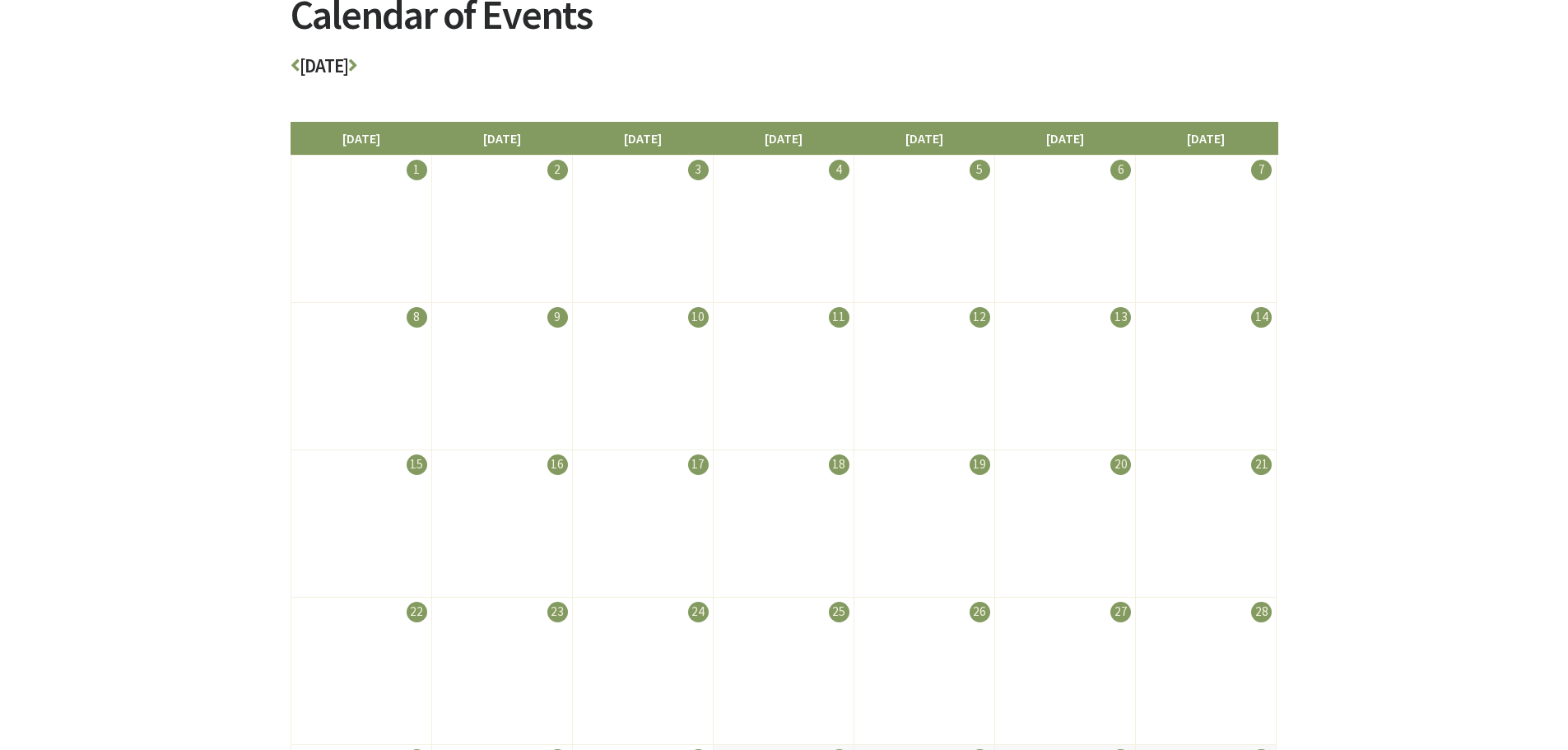
scroll to position [247, 0]
click at [357, 63] on icon at bounding box center [353, 66] width 9 height 19
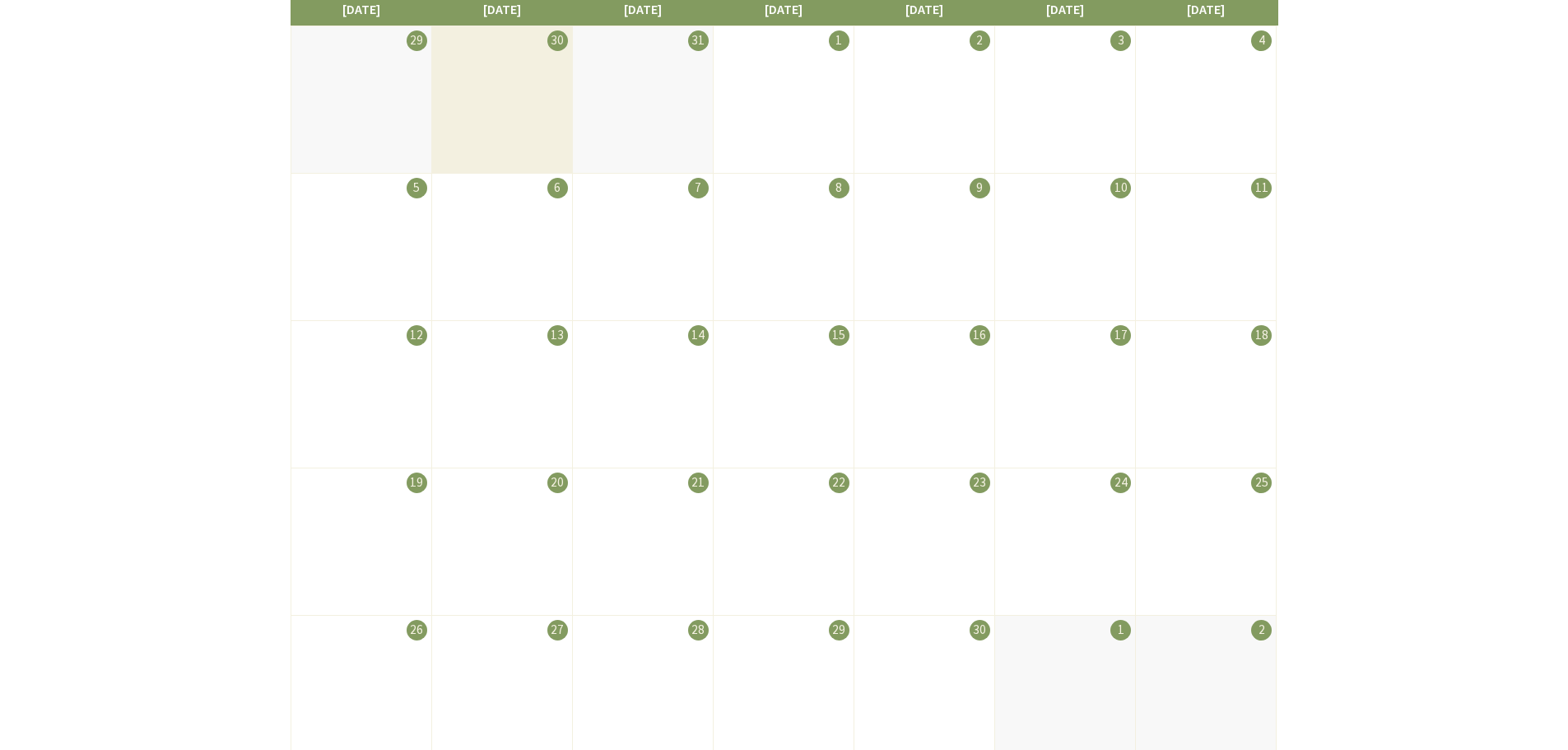
scroll to position [165, 0]
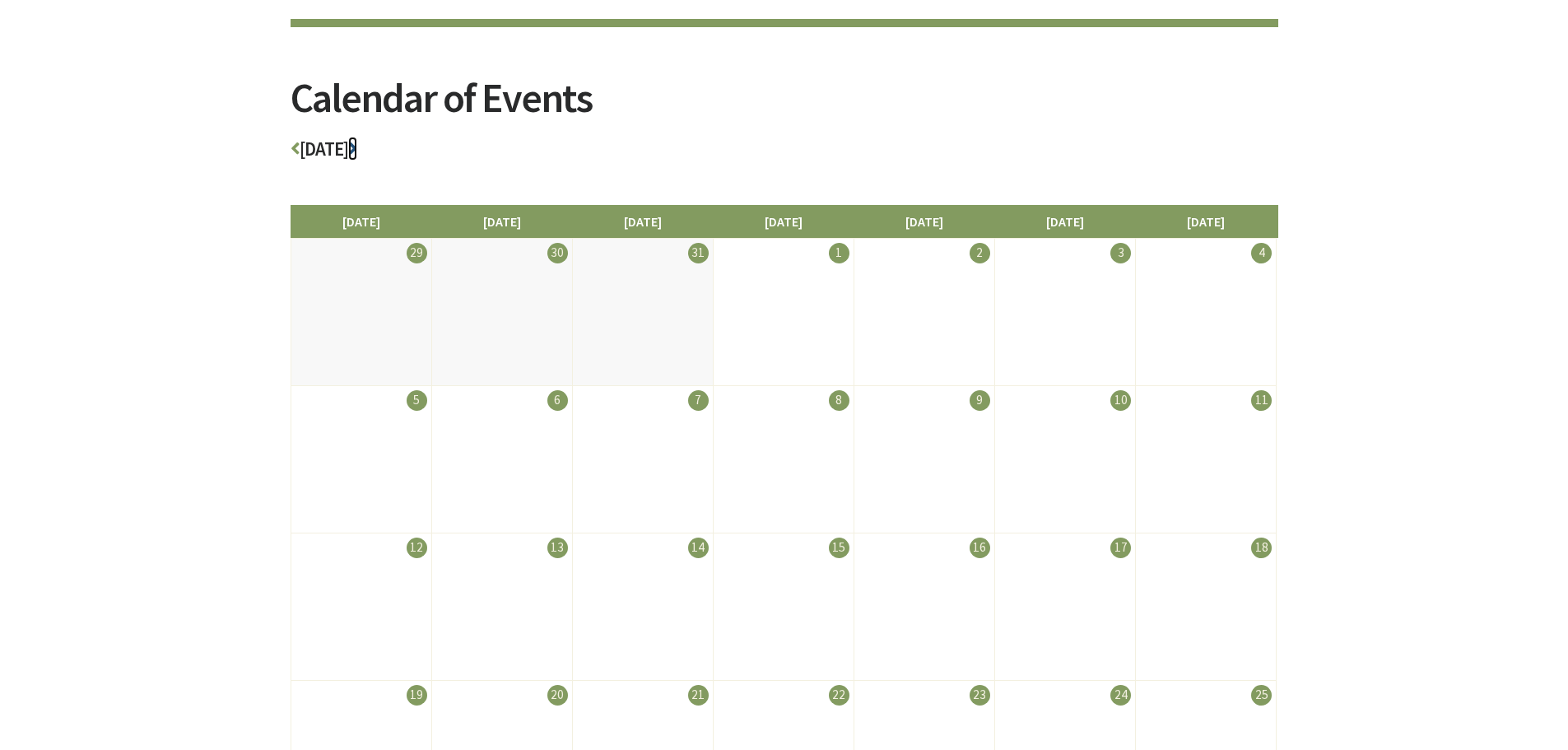
click at [357, 144] on icon at bounding box center [353, 148] width 9 height 19
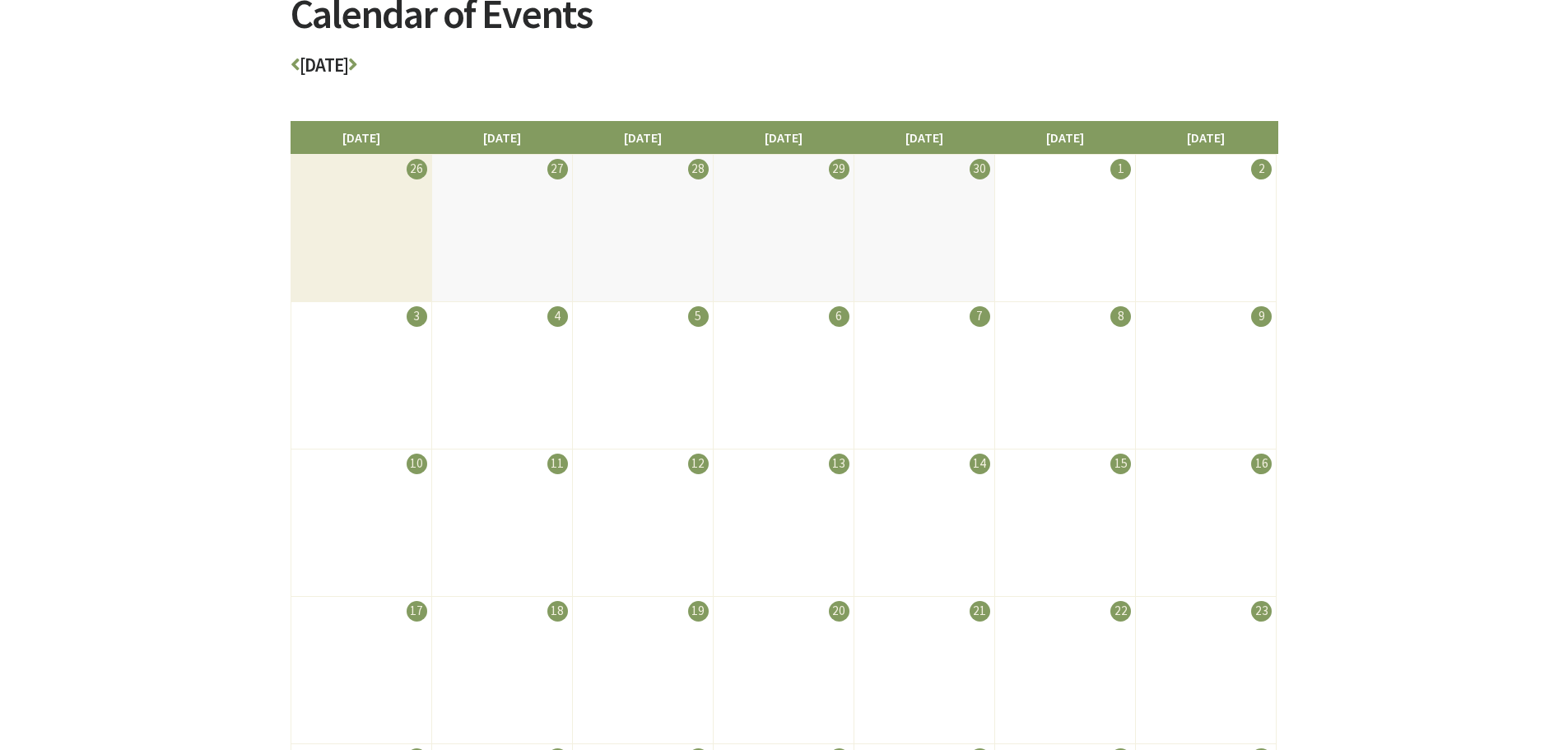
scroll to position [247, 0]
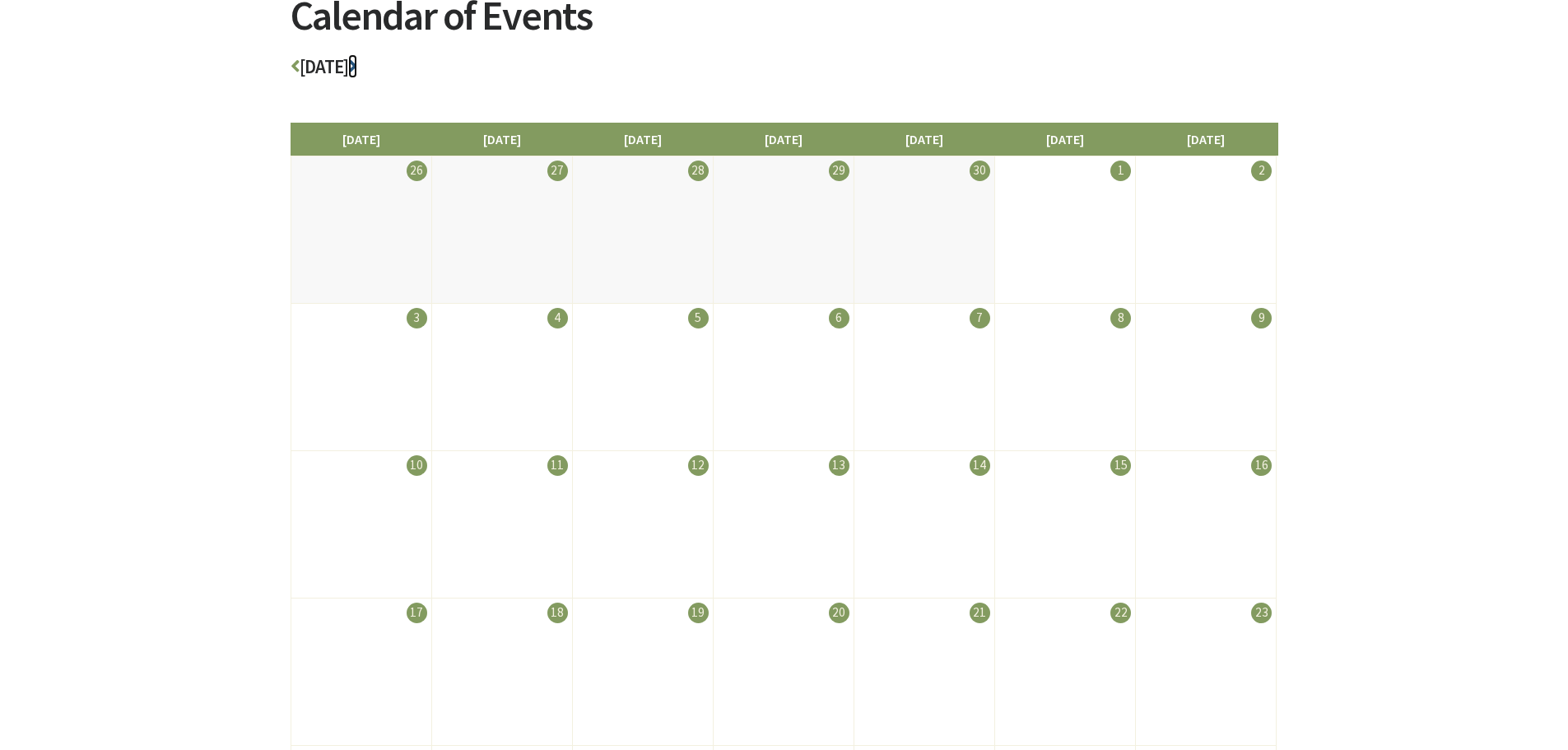
click at [357, 65] on icon at bounding box center [353, 66] width 9 height 19
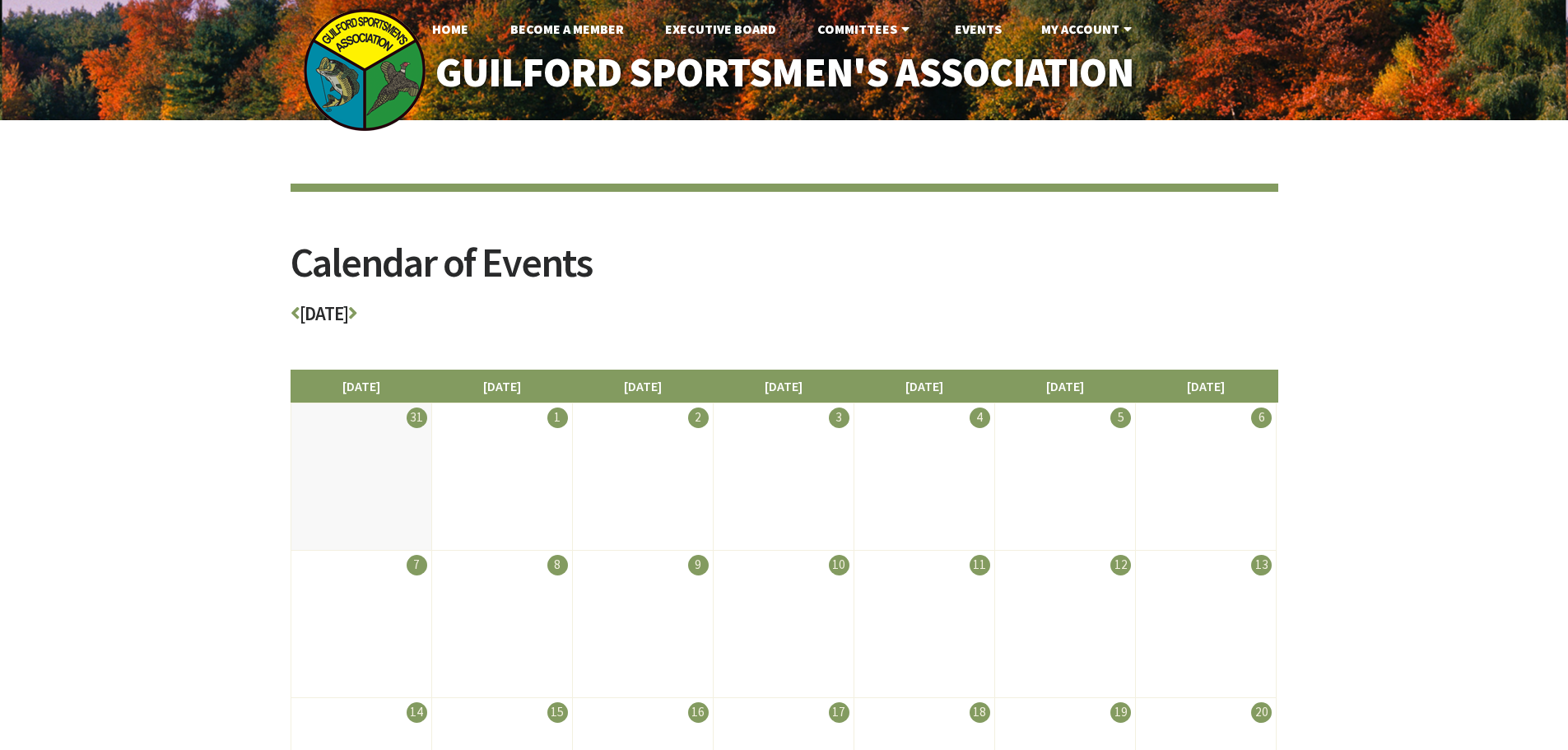
click at [304, 309] on h3 "June 2026" at bounding box center [784, 318] width 988 height 29
click at [296, 310] on icon at bounding box center [295, 313] width 9 height 19
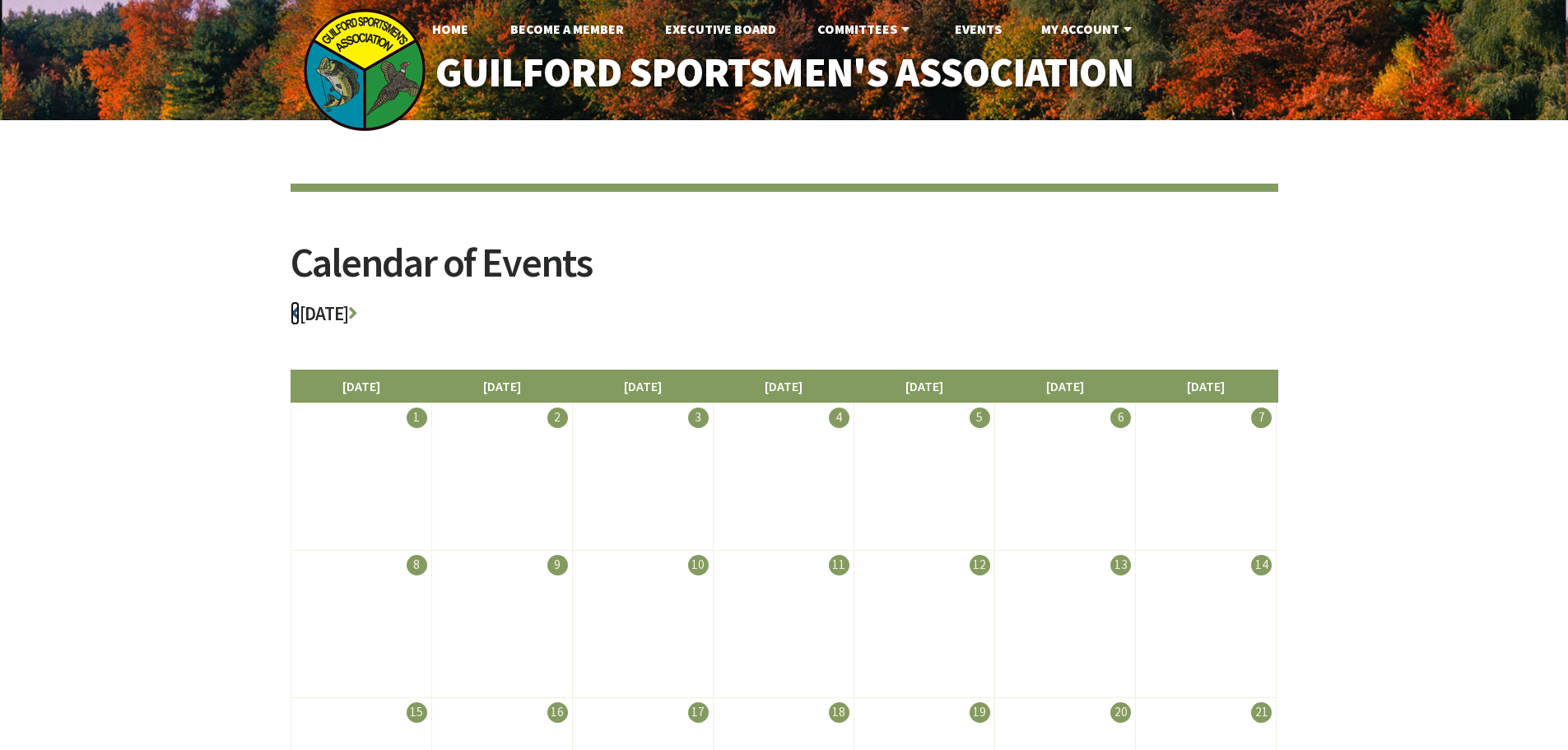
click at [296, 310] on icon at bounding box center [295, 313] width 9 height 19
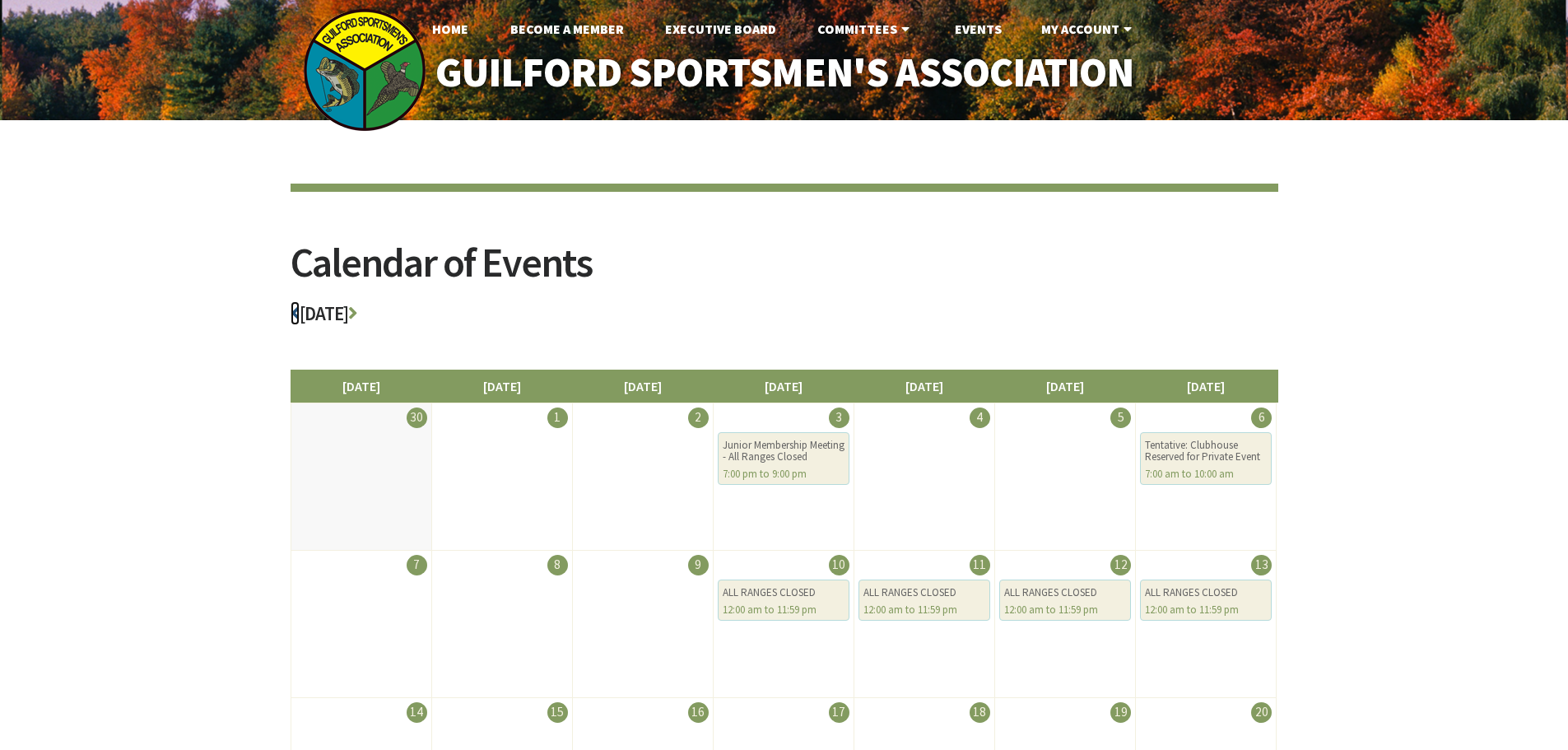
click at [296, 310] on icon at bounding box center [295, 313] width 9 height 19
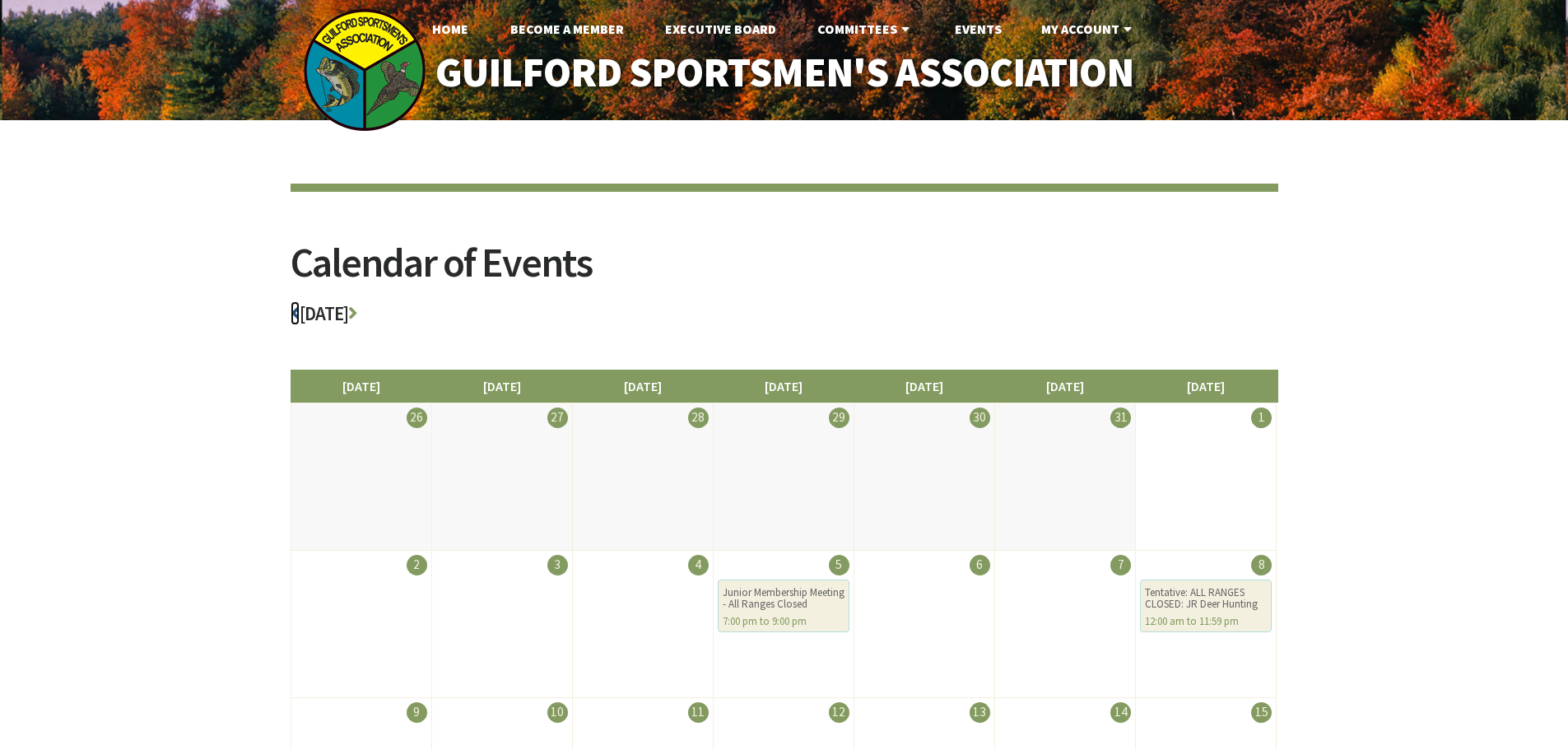
click at [296, 310] on icon at bounding box center [295, 313] width 9 height 19
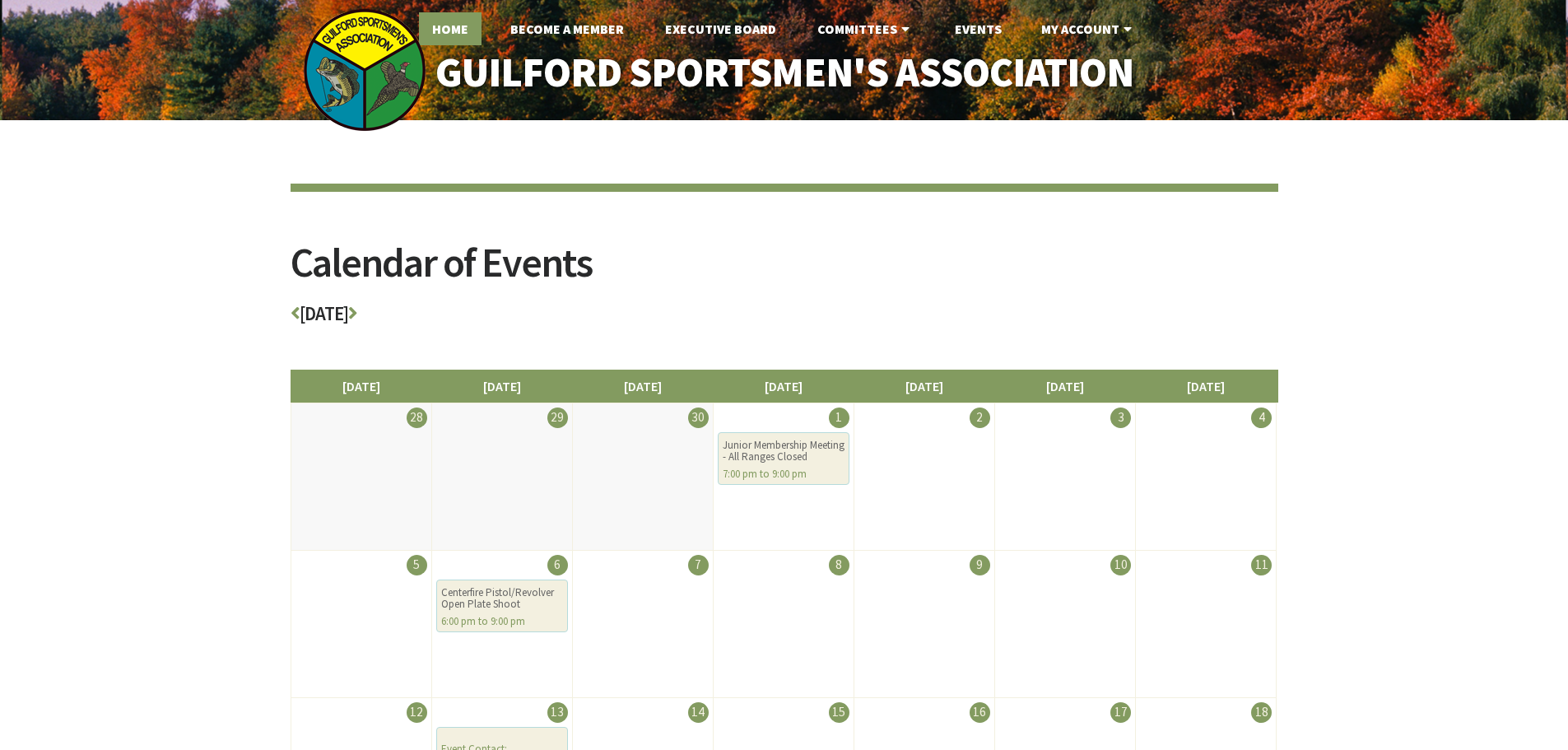
click at [441, 29] on link "Home" at bounding box center [449, 29] width 62 height 33
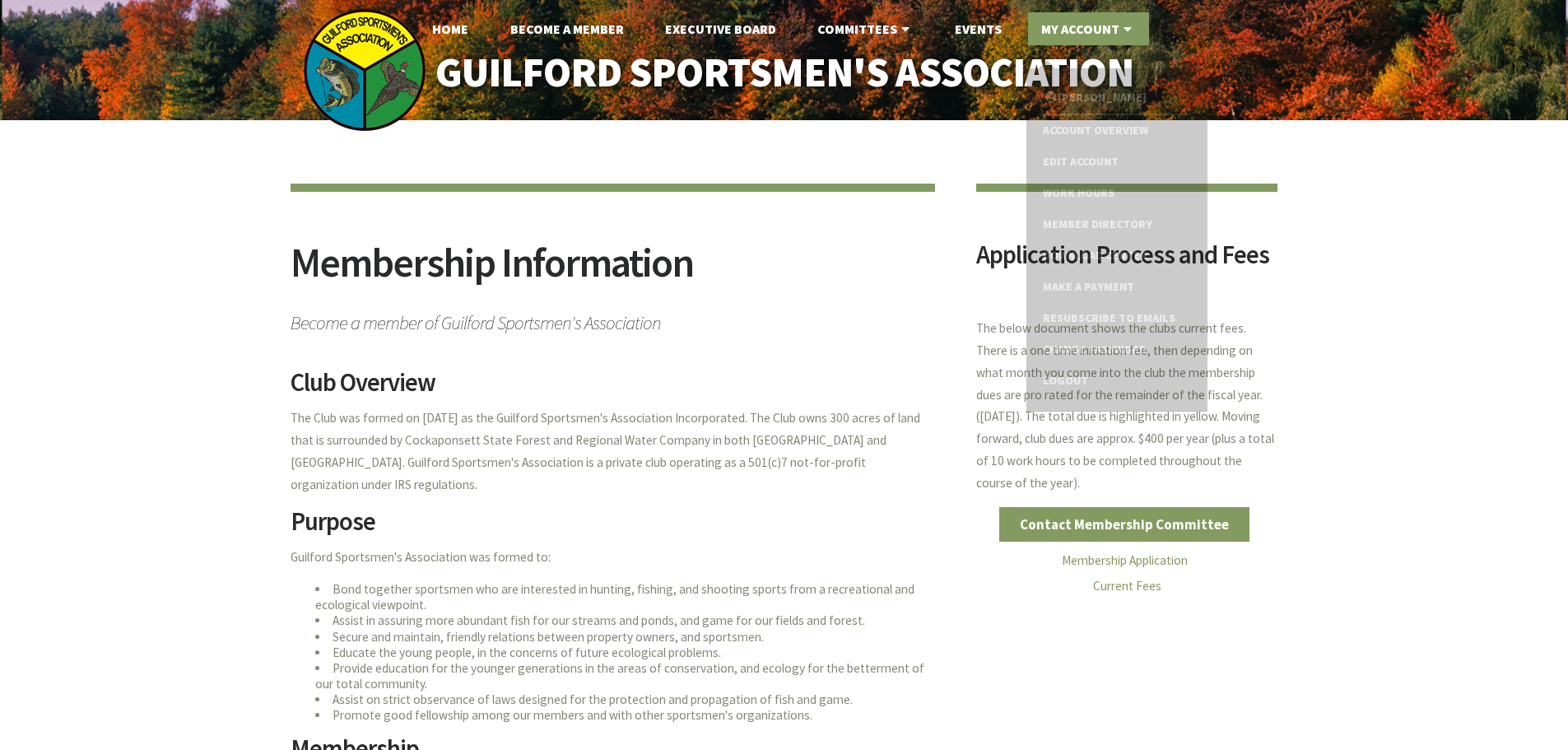
click at [1090, 40] on link "My Account" at bounding box center [1088, 29] width 121 height 33
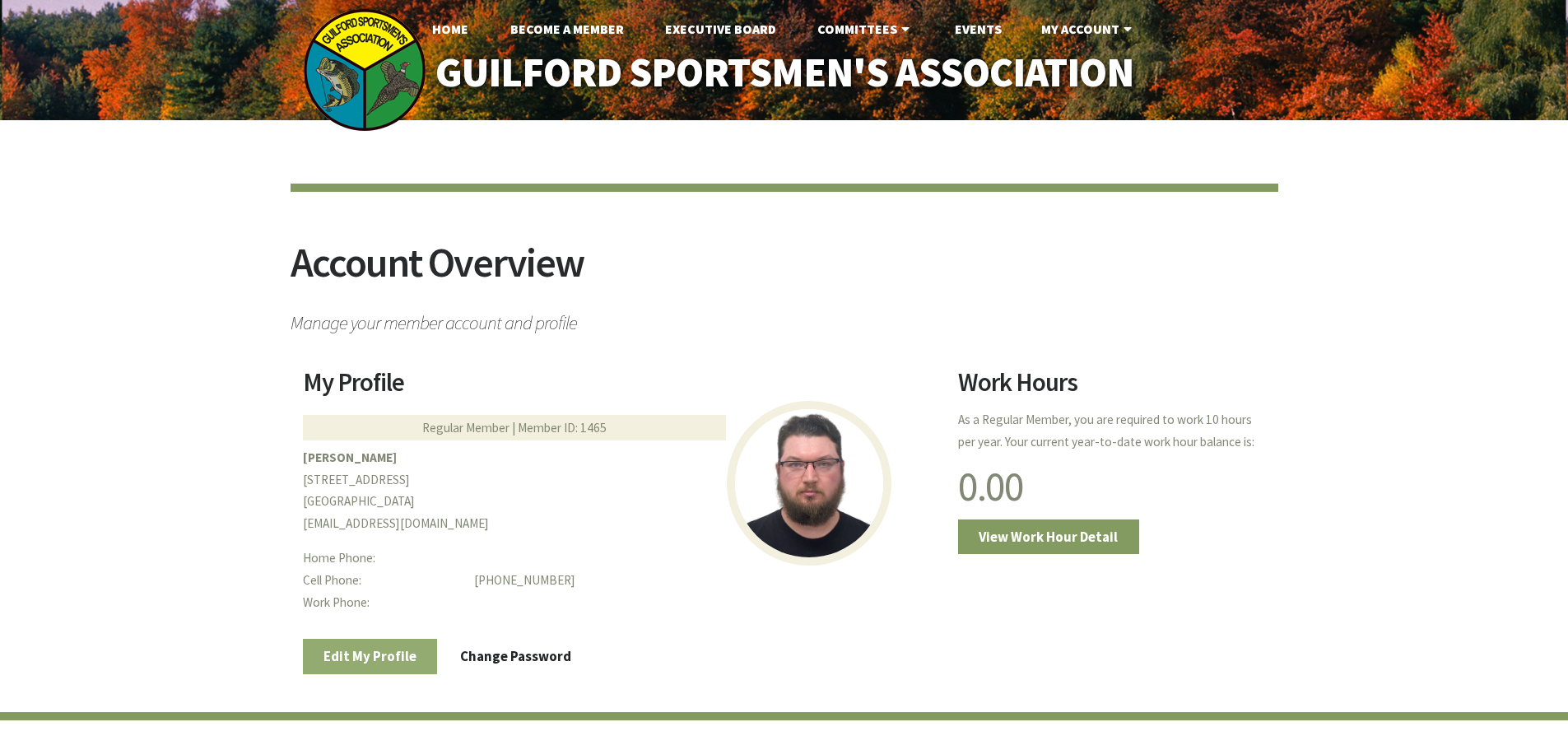
click at [378, 663] on link "Edit My Profile" at bounding box center [371, 655] width 135 height 34
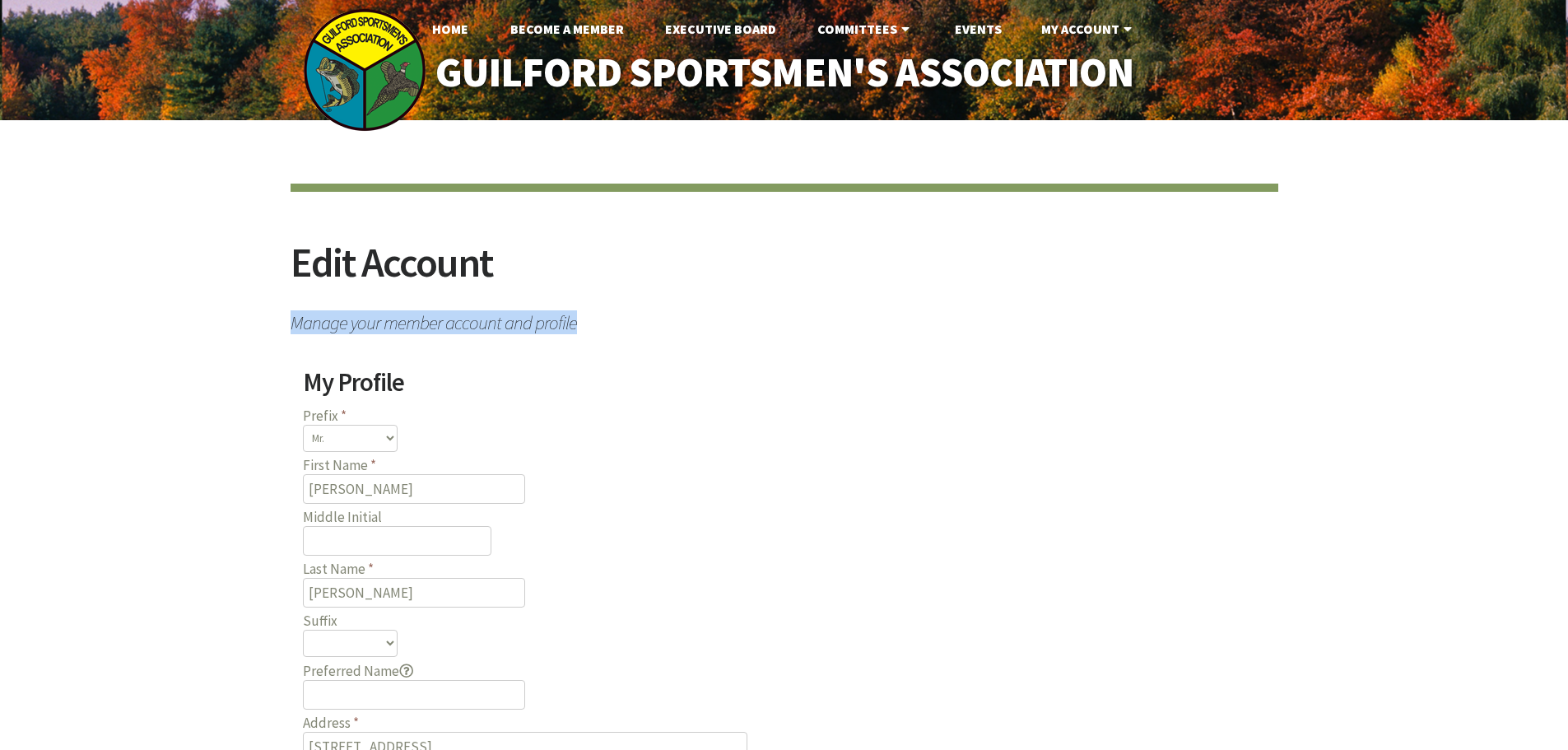
drag, startPoint x: 293, startPoint y: 326, endPoint x: 593, endPoint y: 331, distance: 300.0
click at [593, 331] on span "Manage your member account and profile" at bounding box center [784, 318] width 988 height 29
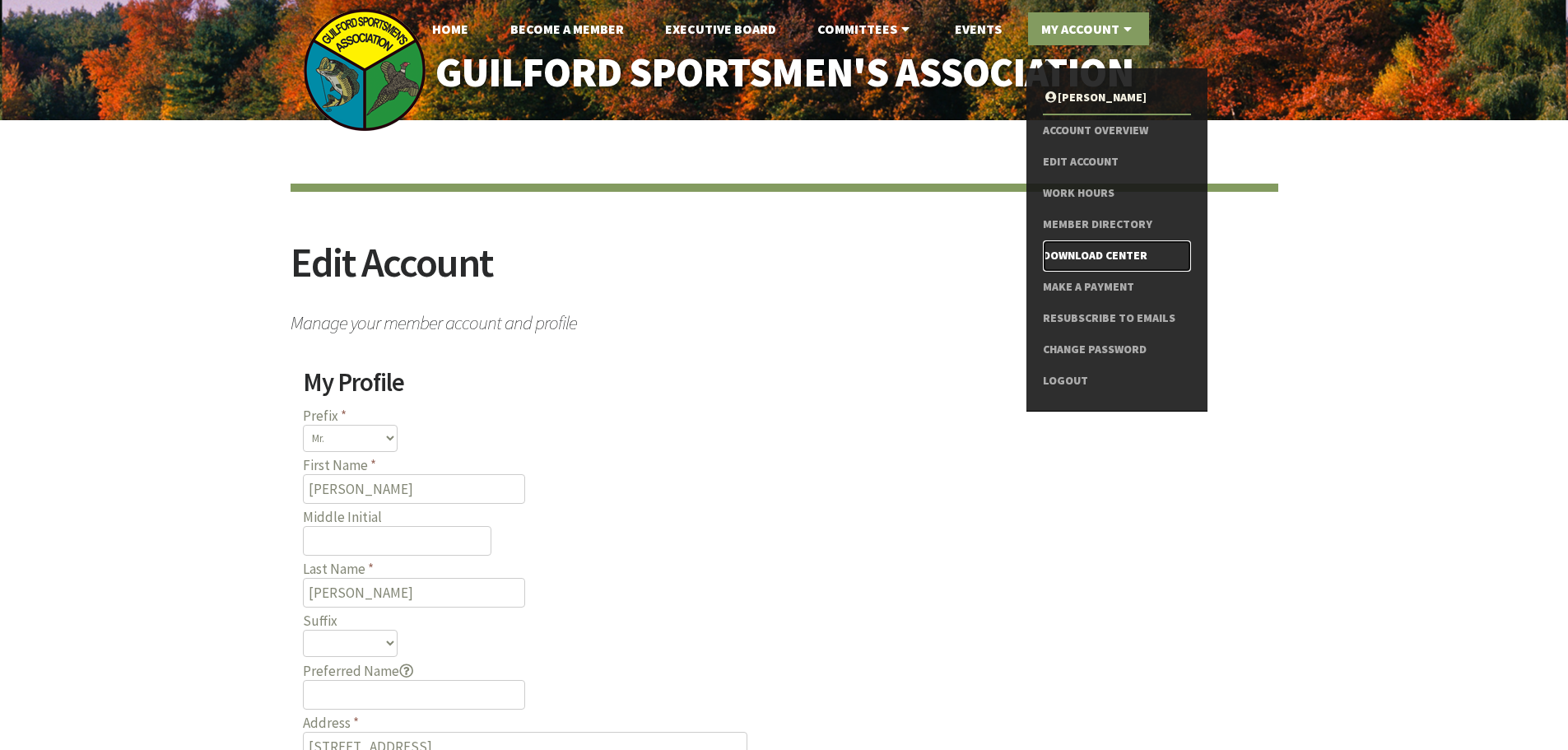
click at [1102, 259] on link "Download Center" at bounding box center [1116, 256] width 147 height 32
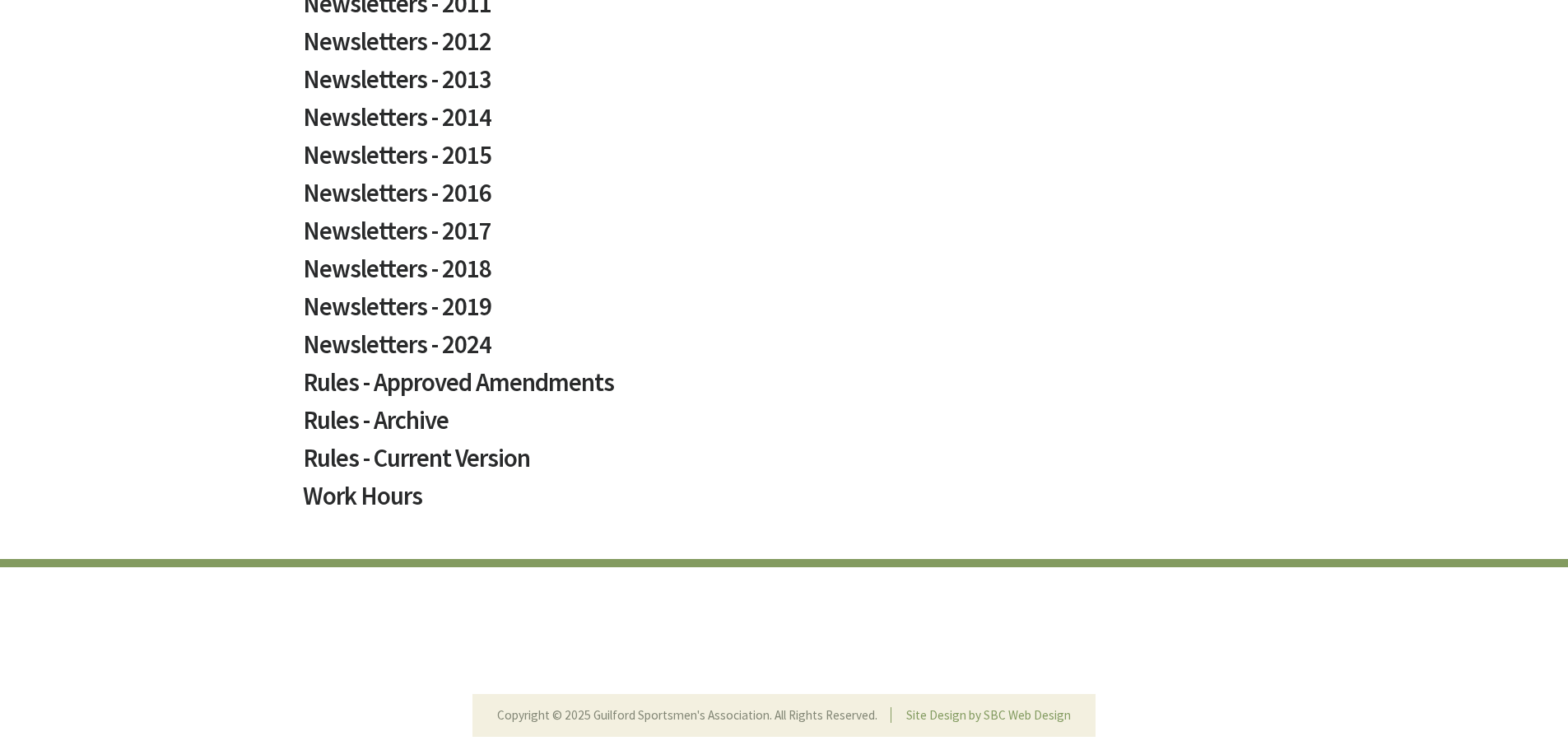
scroll to position [988, 0]
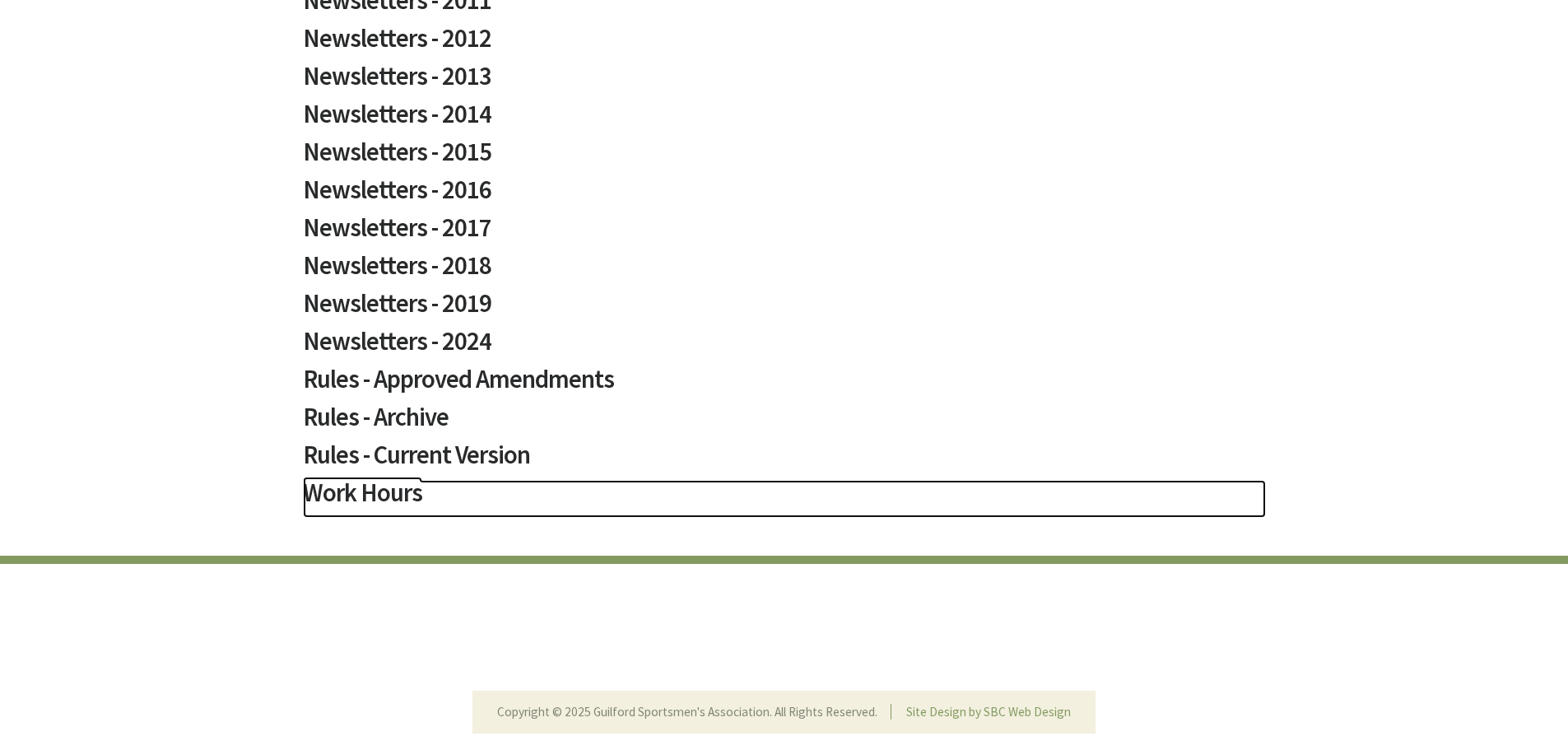
click at [382, 499] on h2 "Work Hours" at bounding box center [784, 499] width 963 height 38
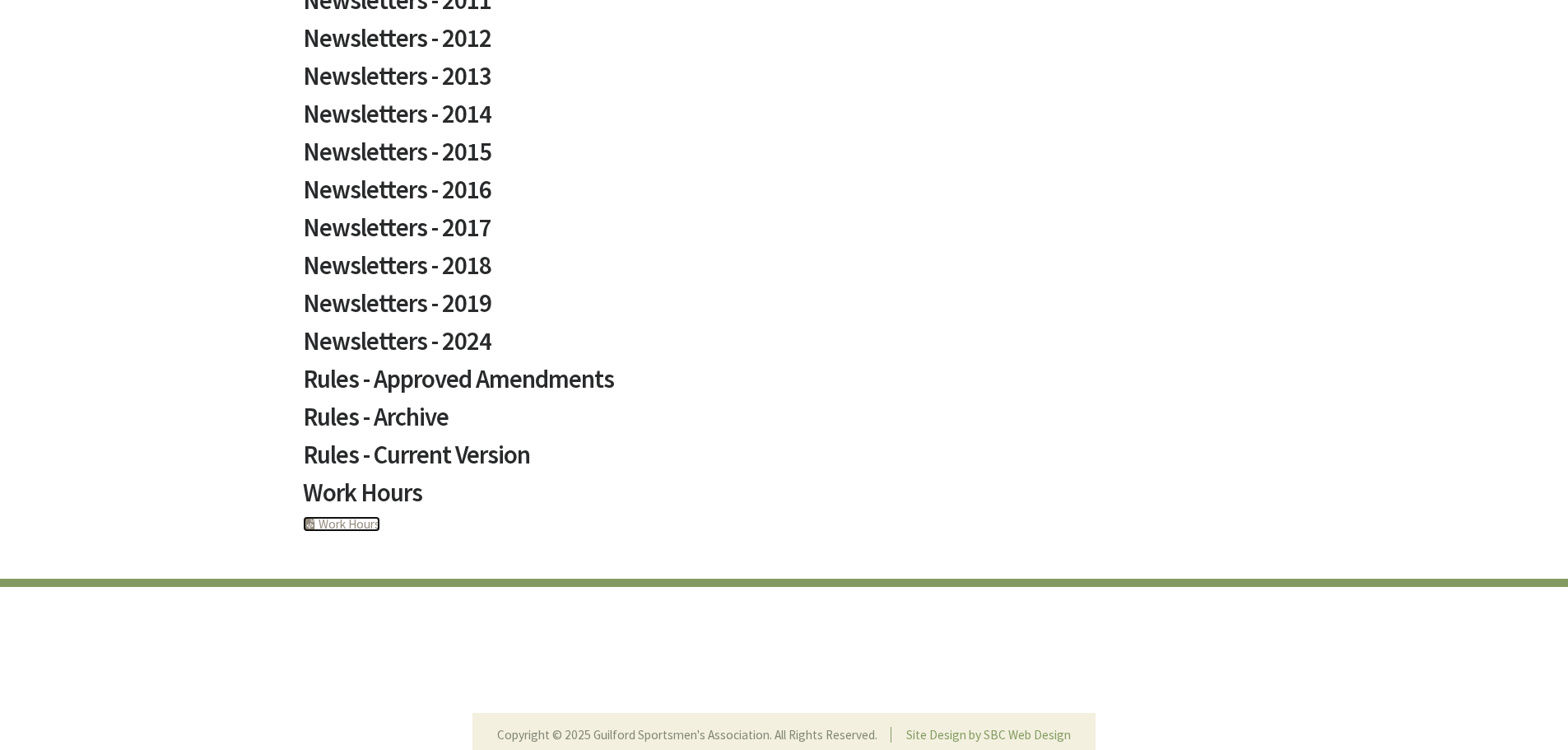
click at [364, 520] on link "PHP Program Work Hours" at bounding box center [341, 524] width 77 height 16
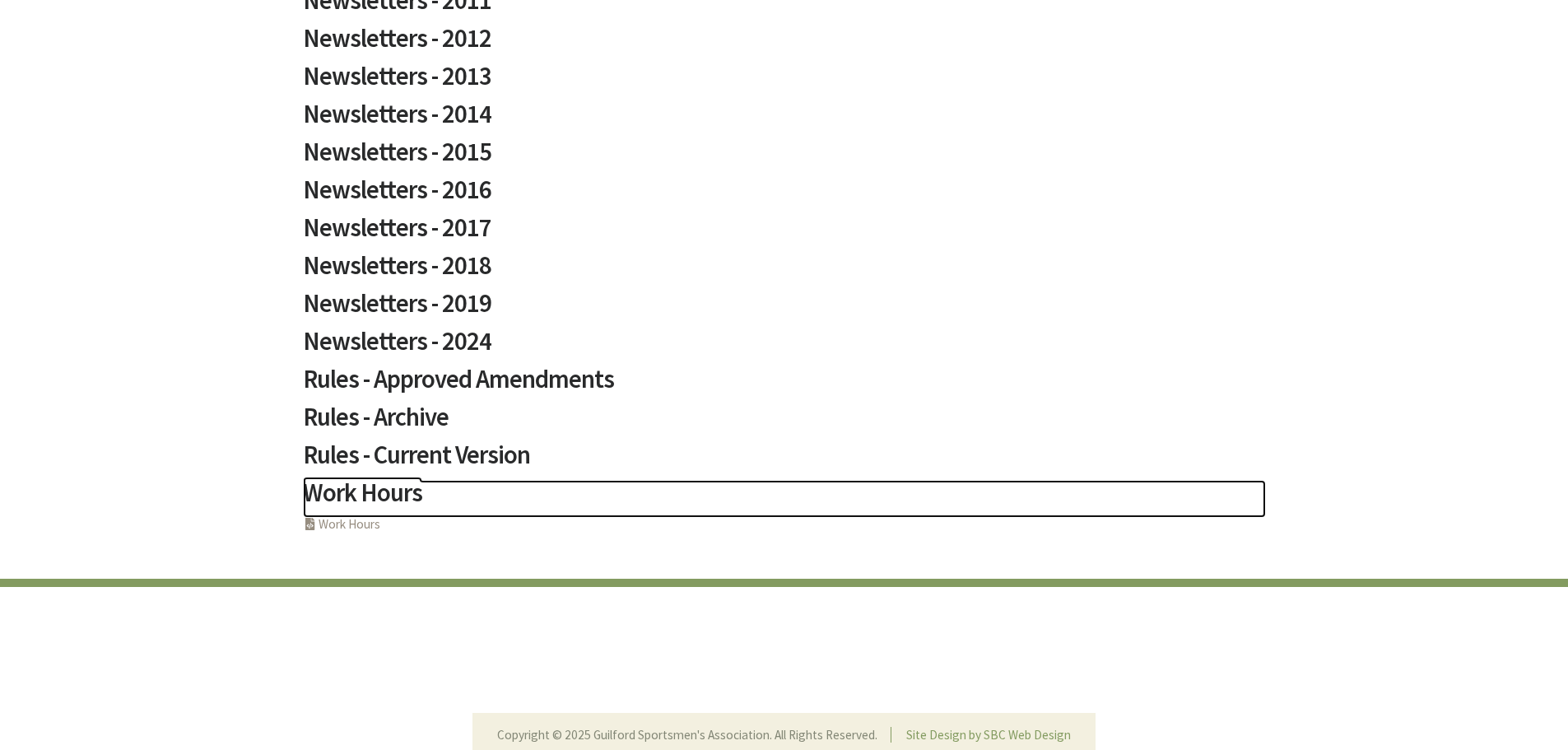
click at [374, 491] on h2 "Work Hours" at bounding box center [784, 499] width 963 height 38
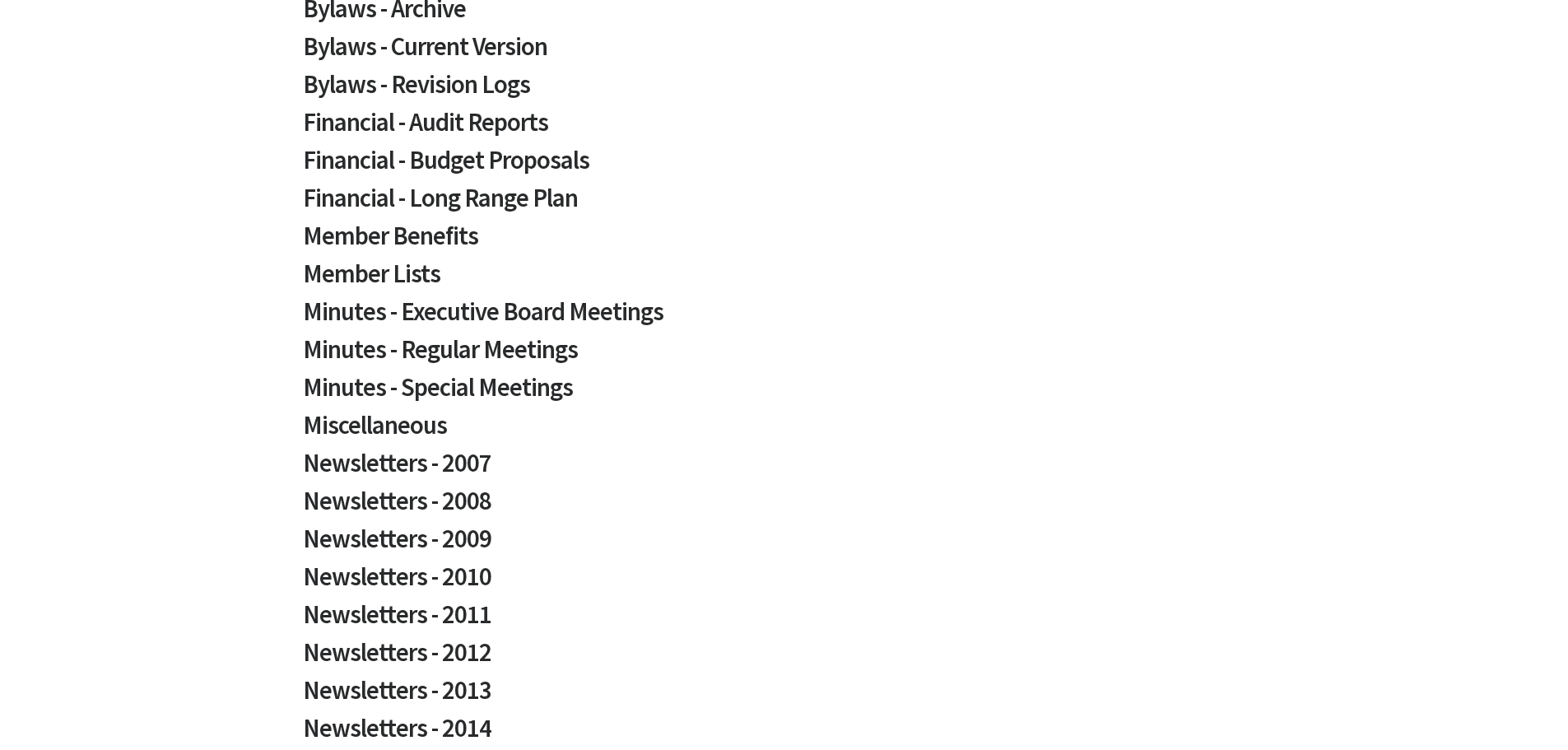
scroll to position [329, 0]
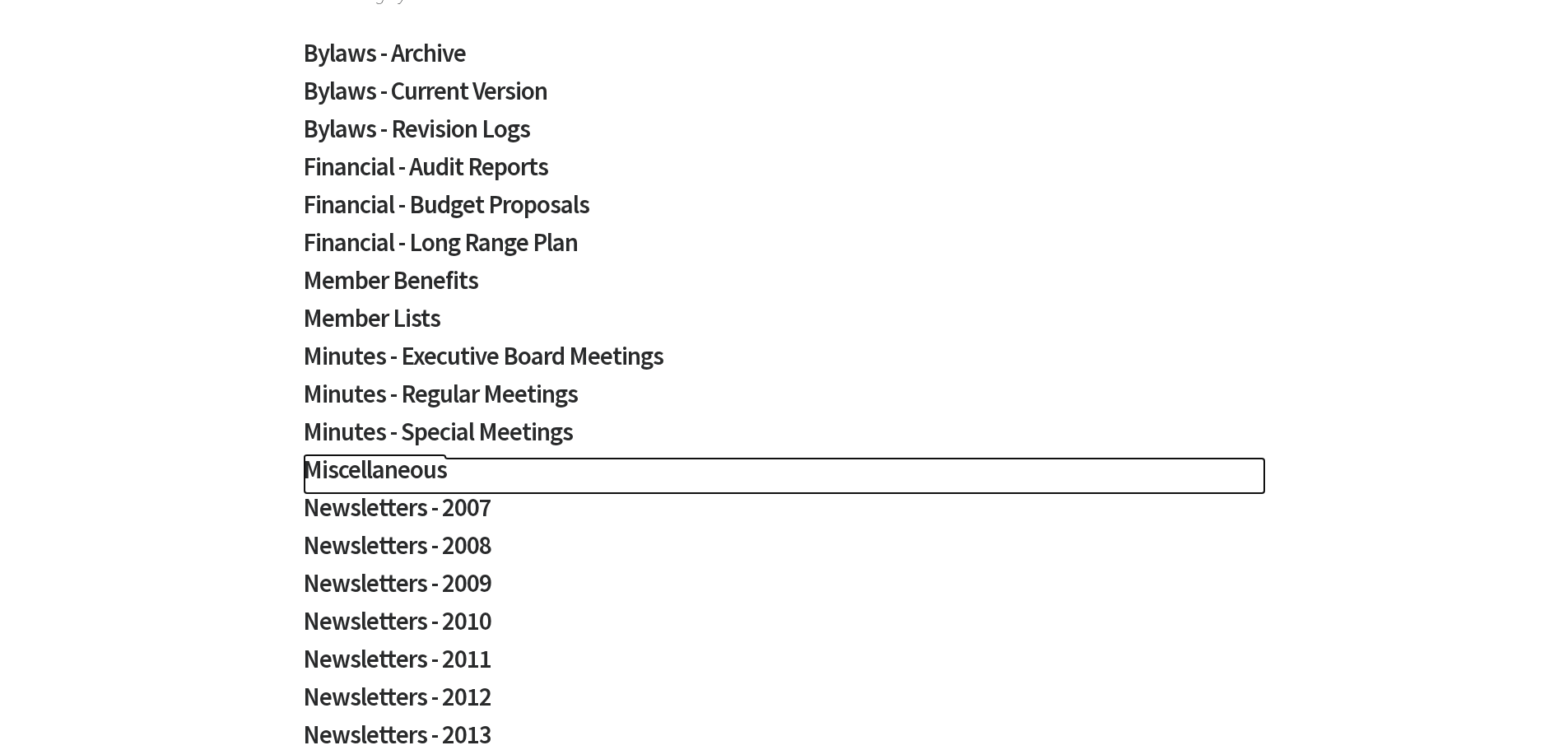
click at [398, 468] on h2 "Miscellaneous" at bounding box center [784, 476] width 963 height 38
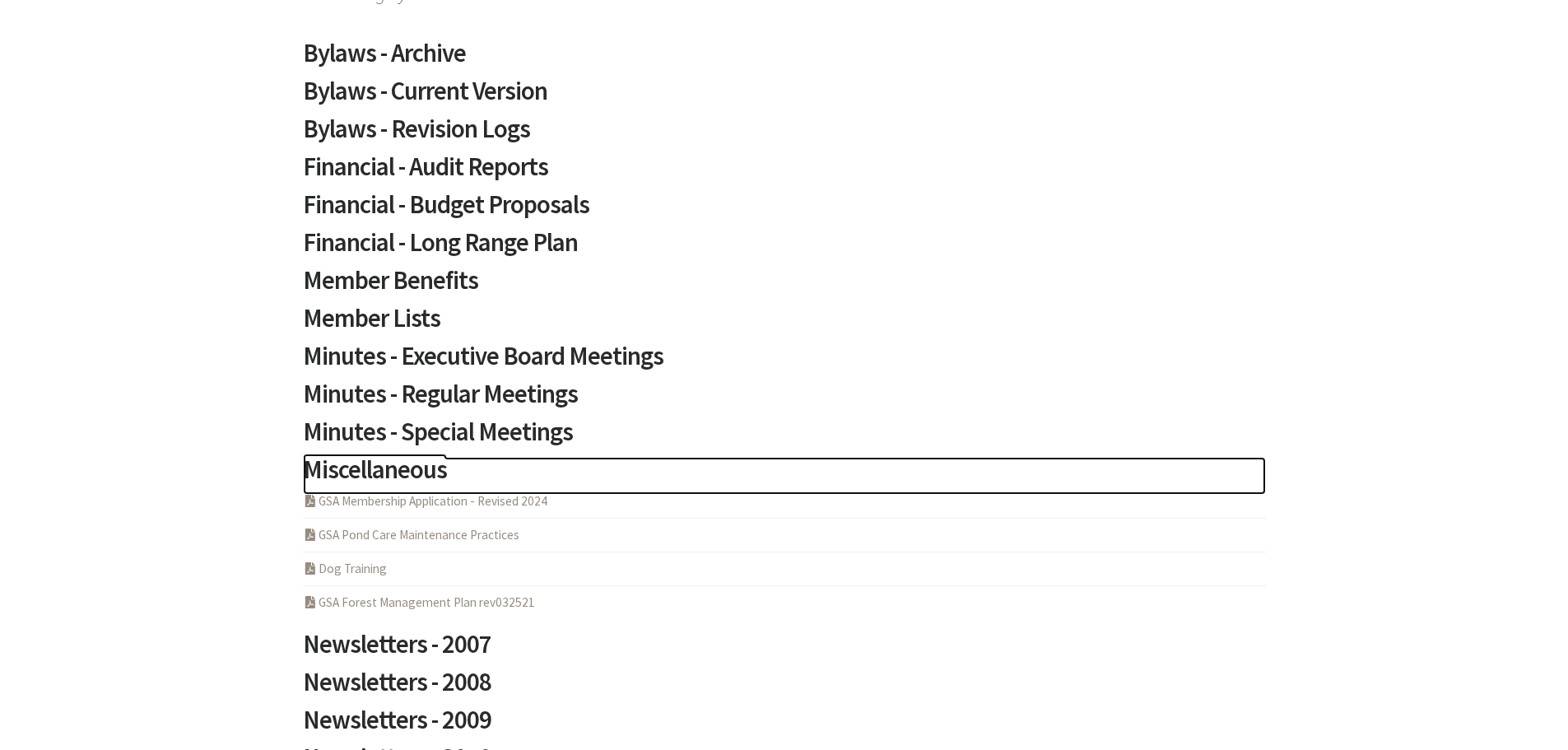
click at [389, 474] on h2 "Miscellaneous" at bounding box center [784, 476] width 963 height 38
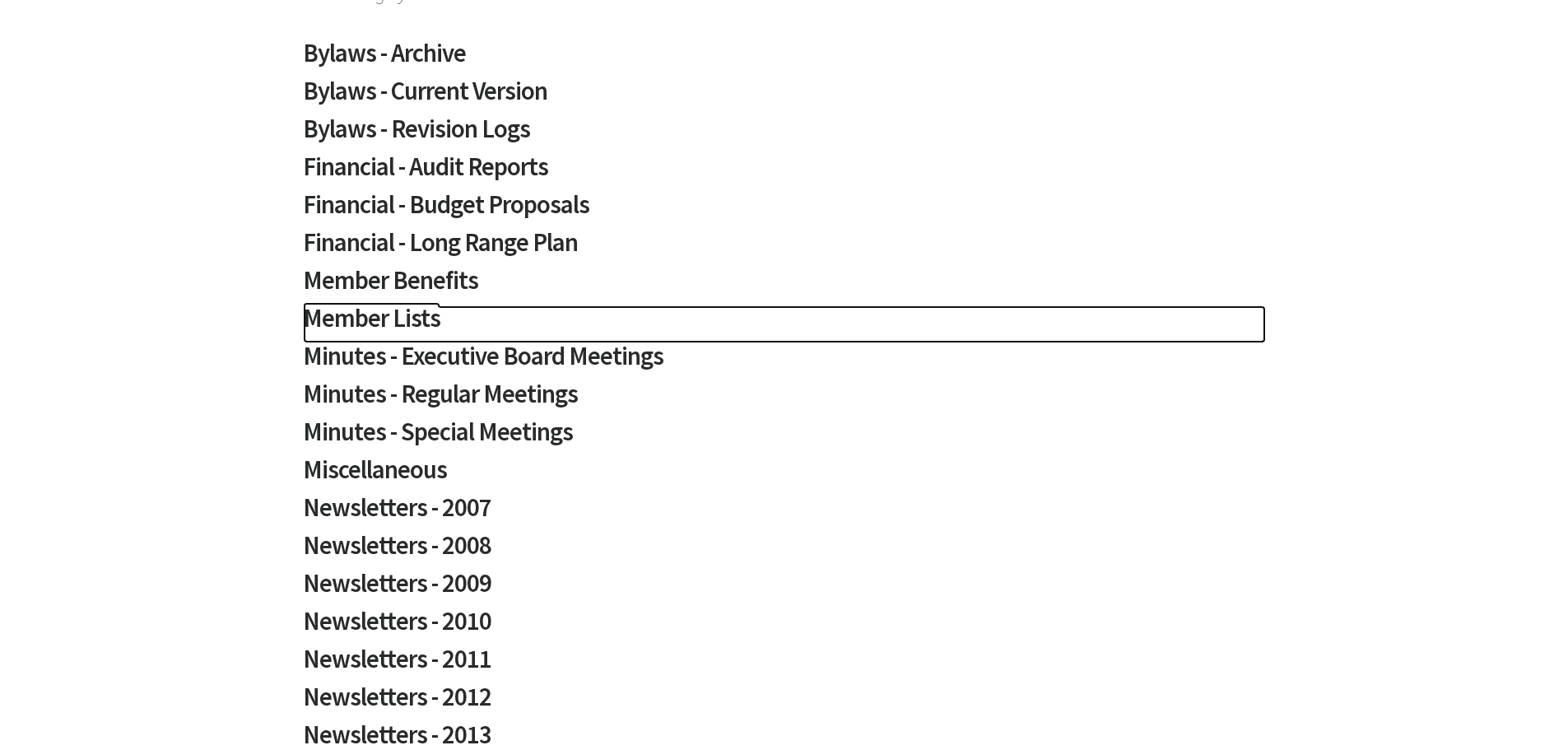
click at [359, 327] on h2 "Member Lists" at bounding box center [784, 324] width 963 height 38
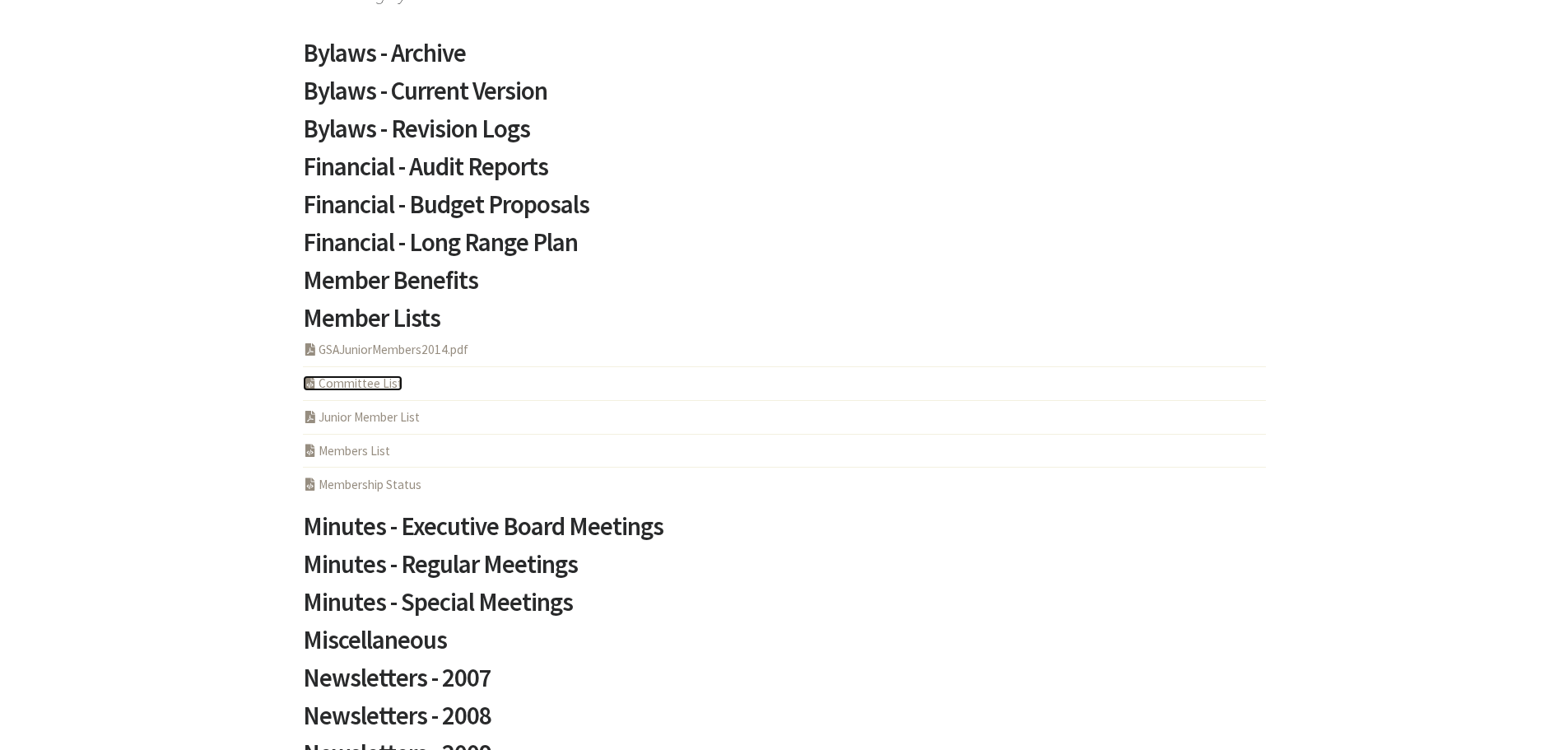
click at [355, 382] on link "HTML Program Committee List" at bounding box center [352, 383] width 99 height 16
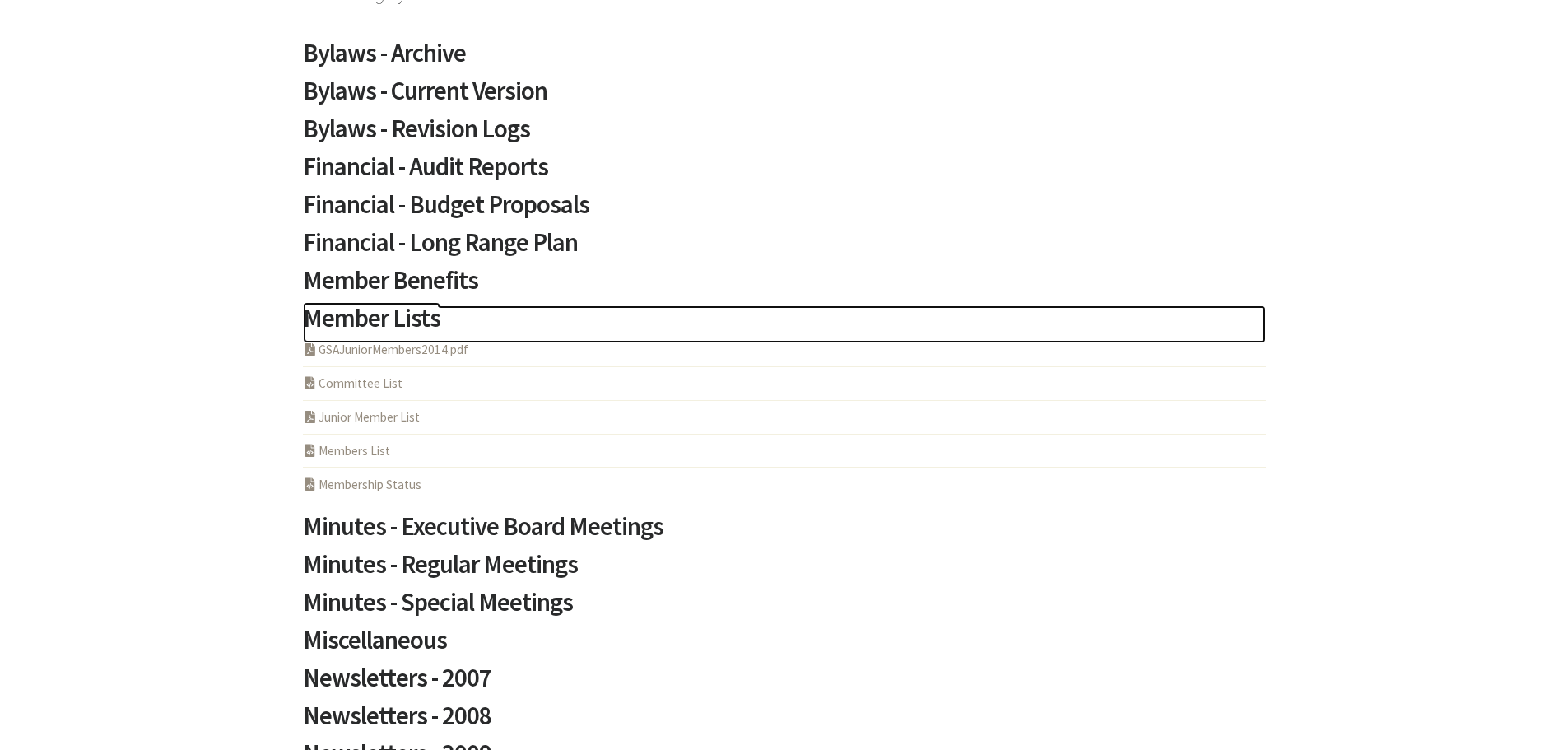
click at [365, 319] on h2 "Member Lists" at bounding box center [784, 324] width 963 height 38
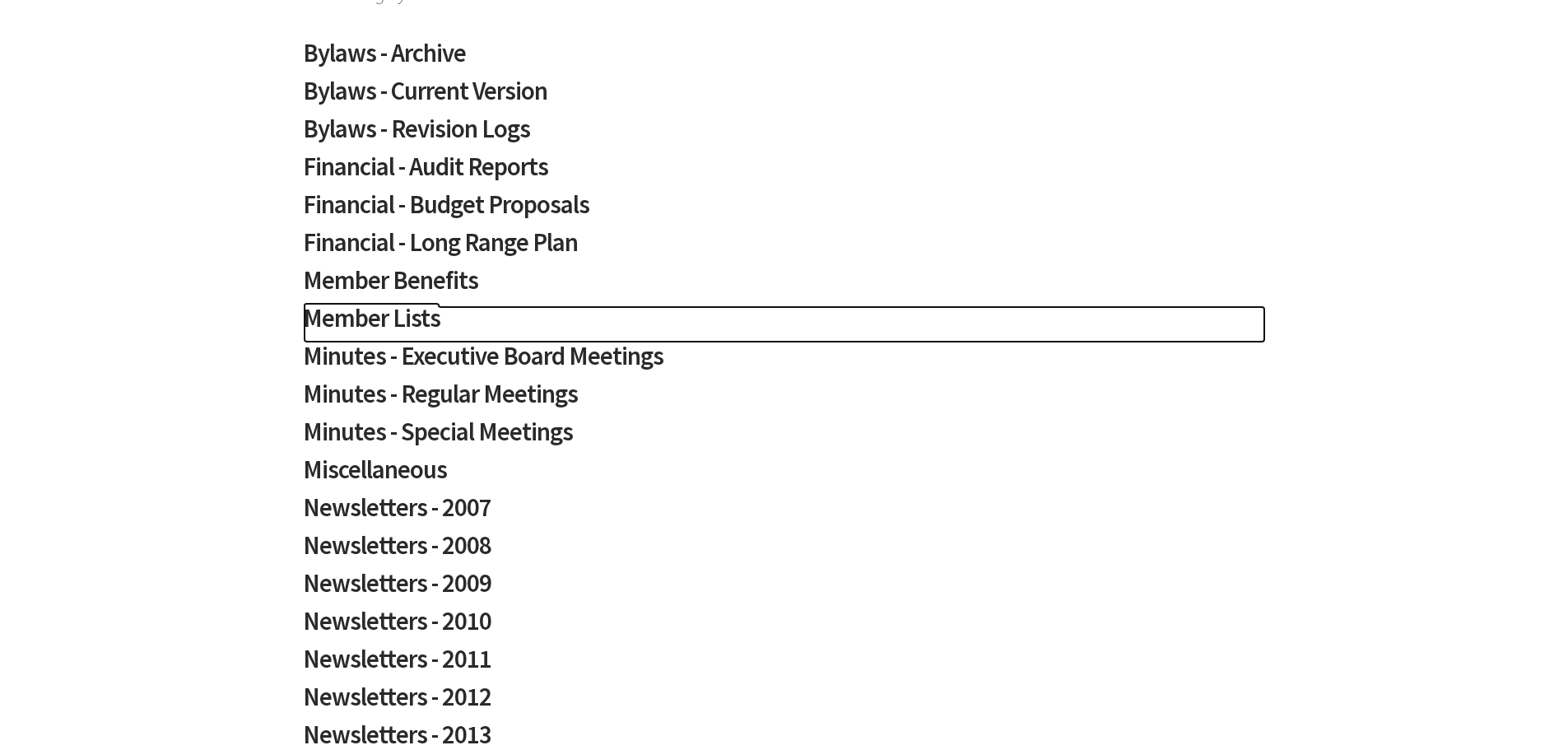
click at [411, 317] on h2 "Member Lists" at bounding box center [784, 324] width 963 height 38
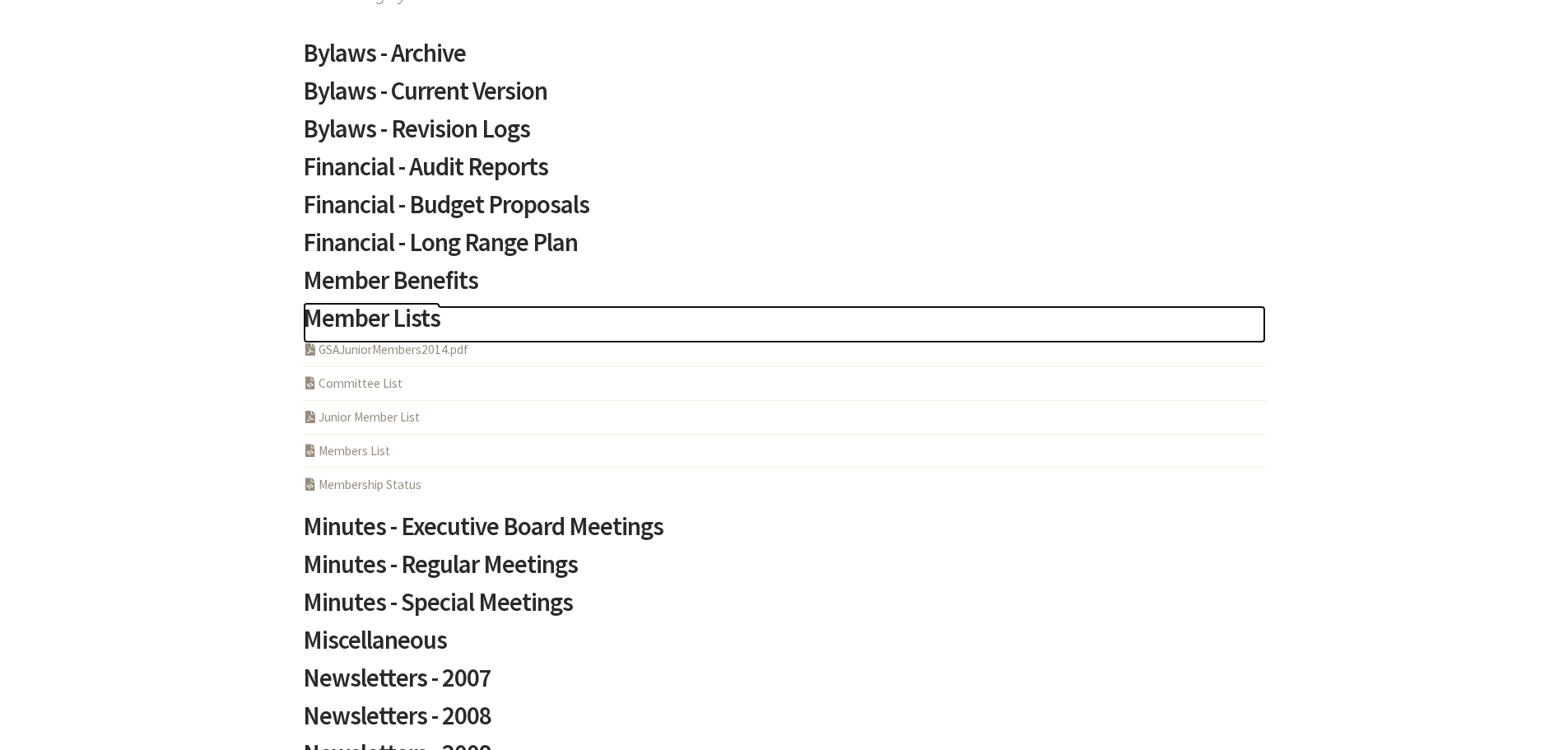
click at [386, 313] on h2 "Member Lists" at bounding box center [784, 324] width 963 height 38
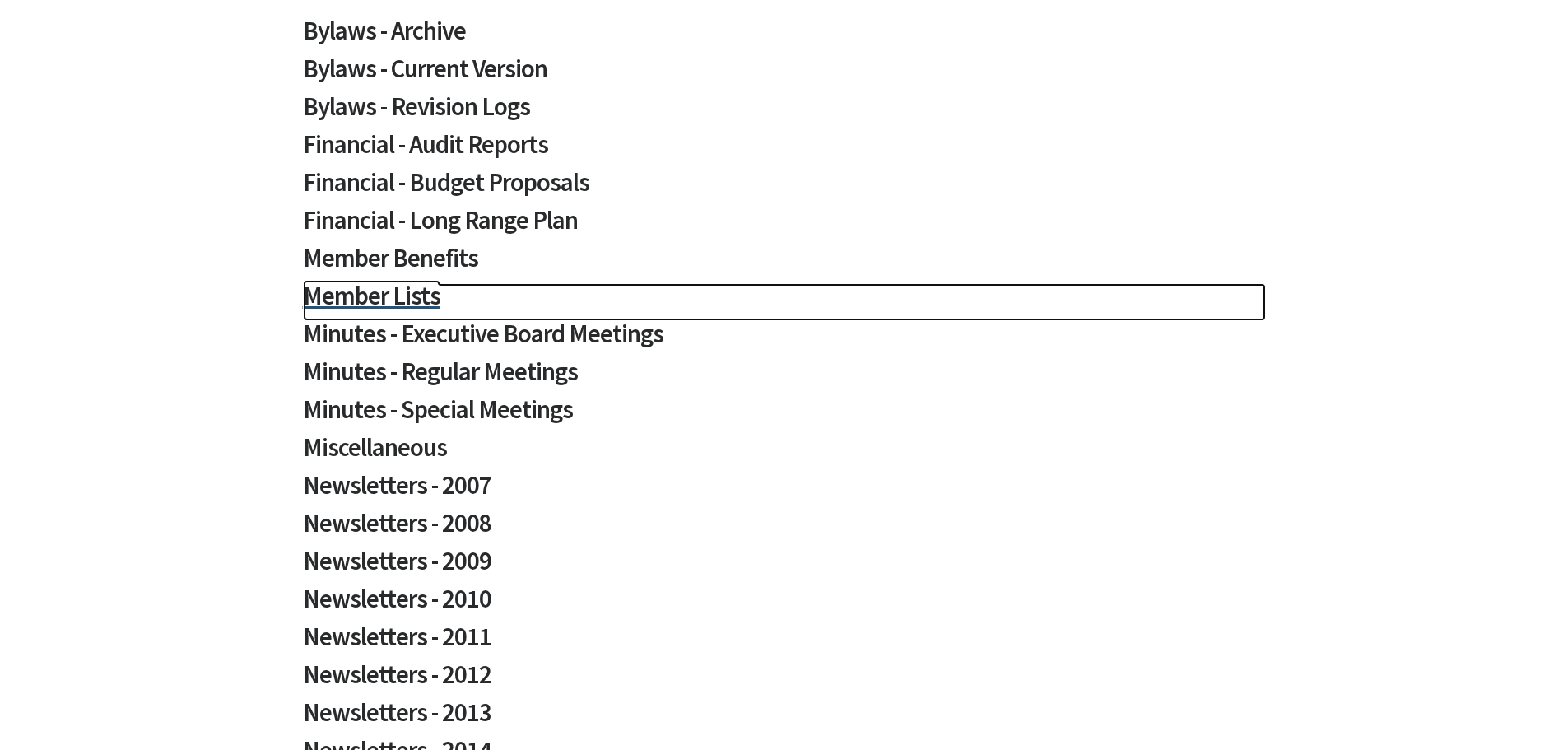
scroll to position [247, 0]
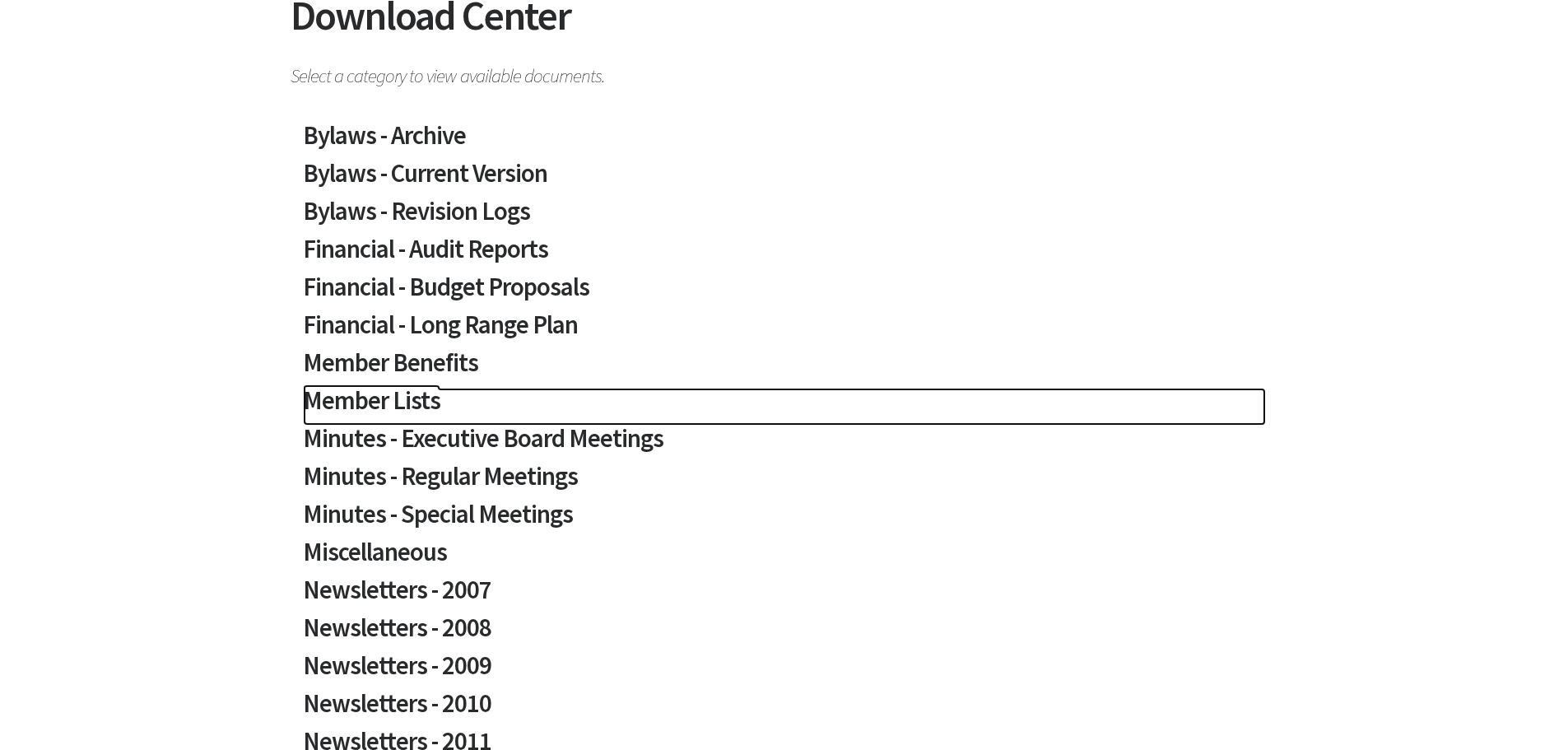
click at [402, 388] on h2 "Member Lists" at bounding box center [784, 406] width 963 height 38
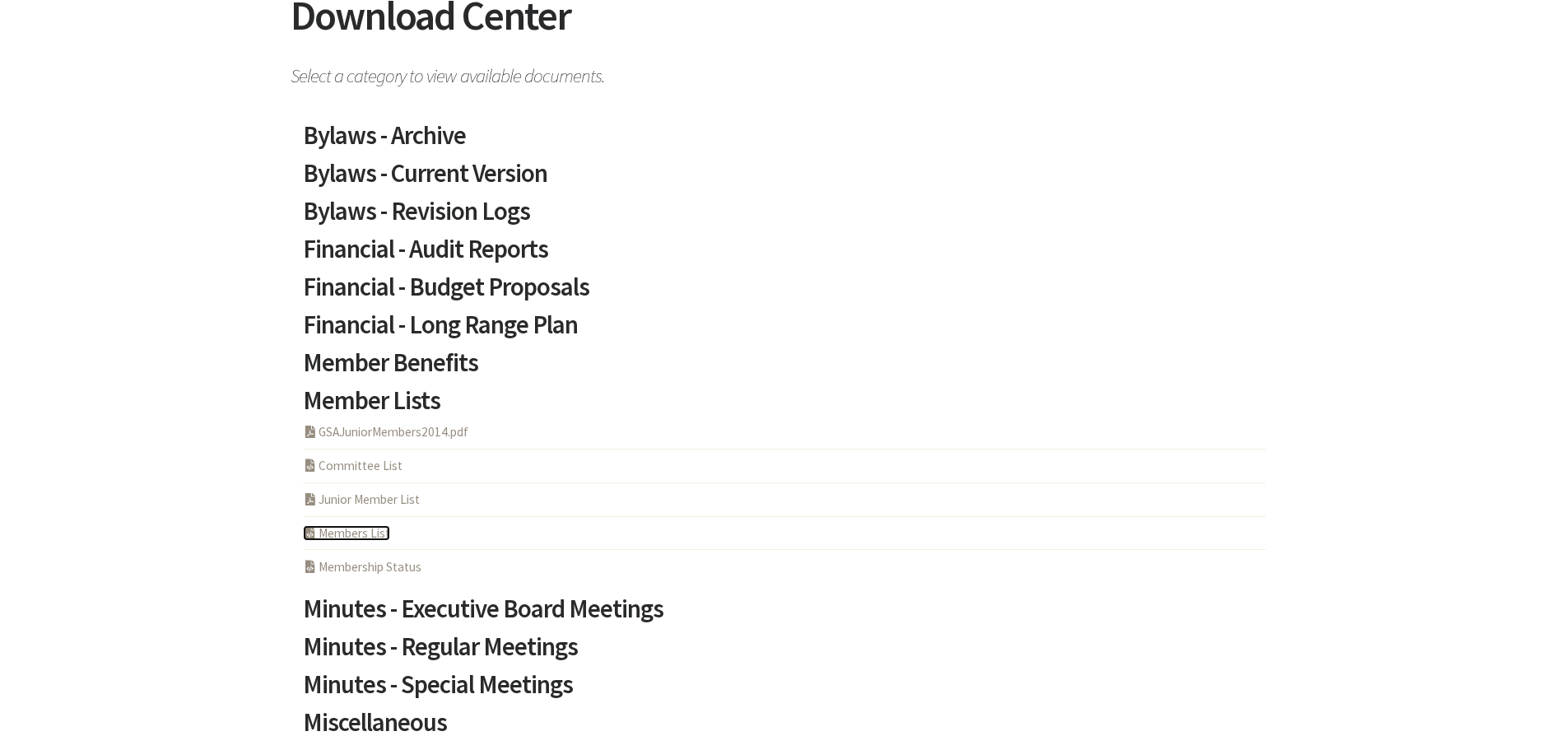
click at [371, 533] on link "PHP Program Members List" at bounding box center [347, 533] width 87 height 16
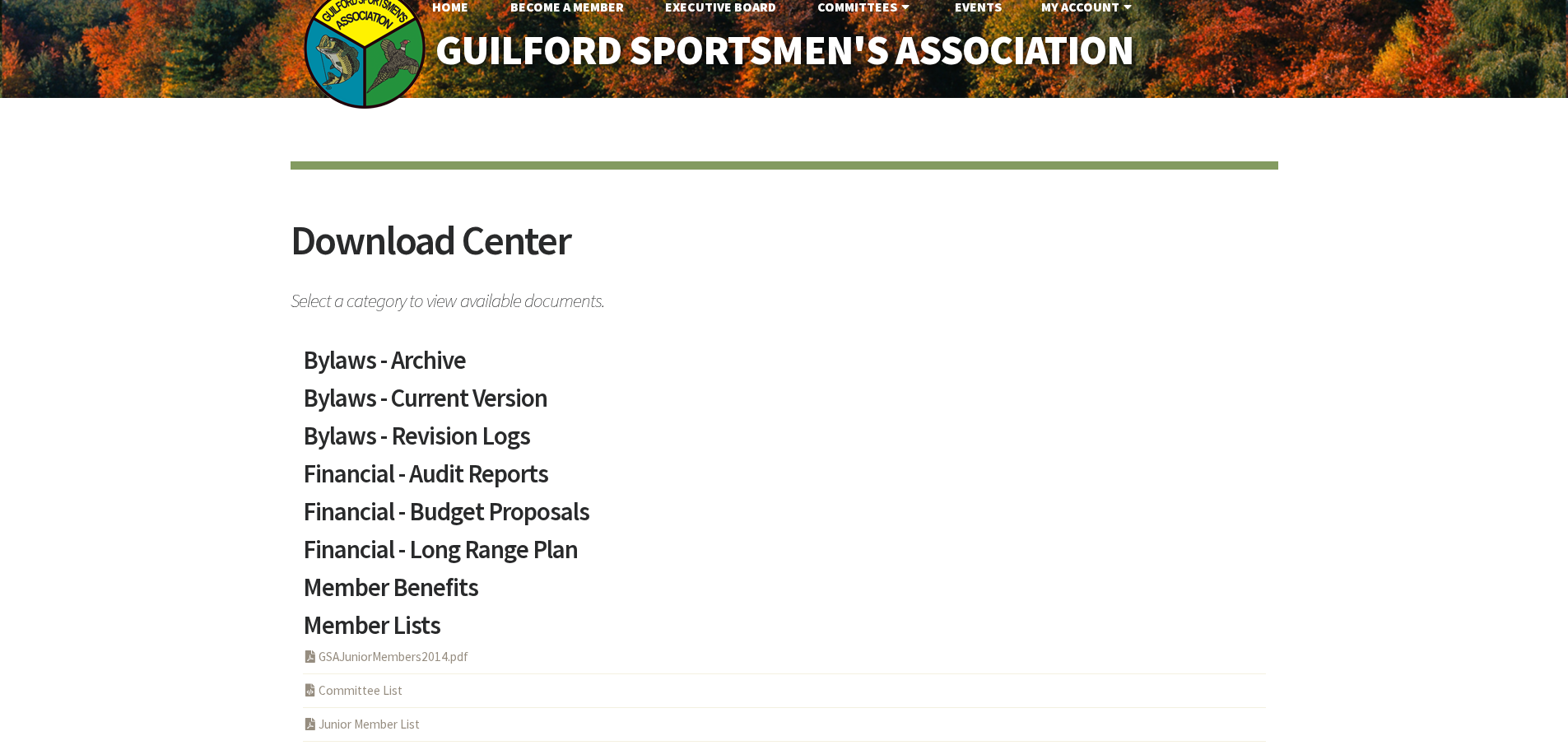
scroll to position [0, 0]
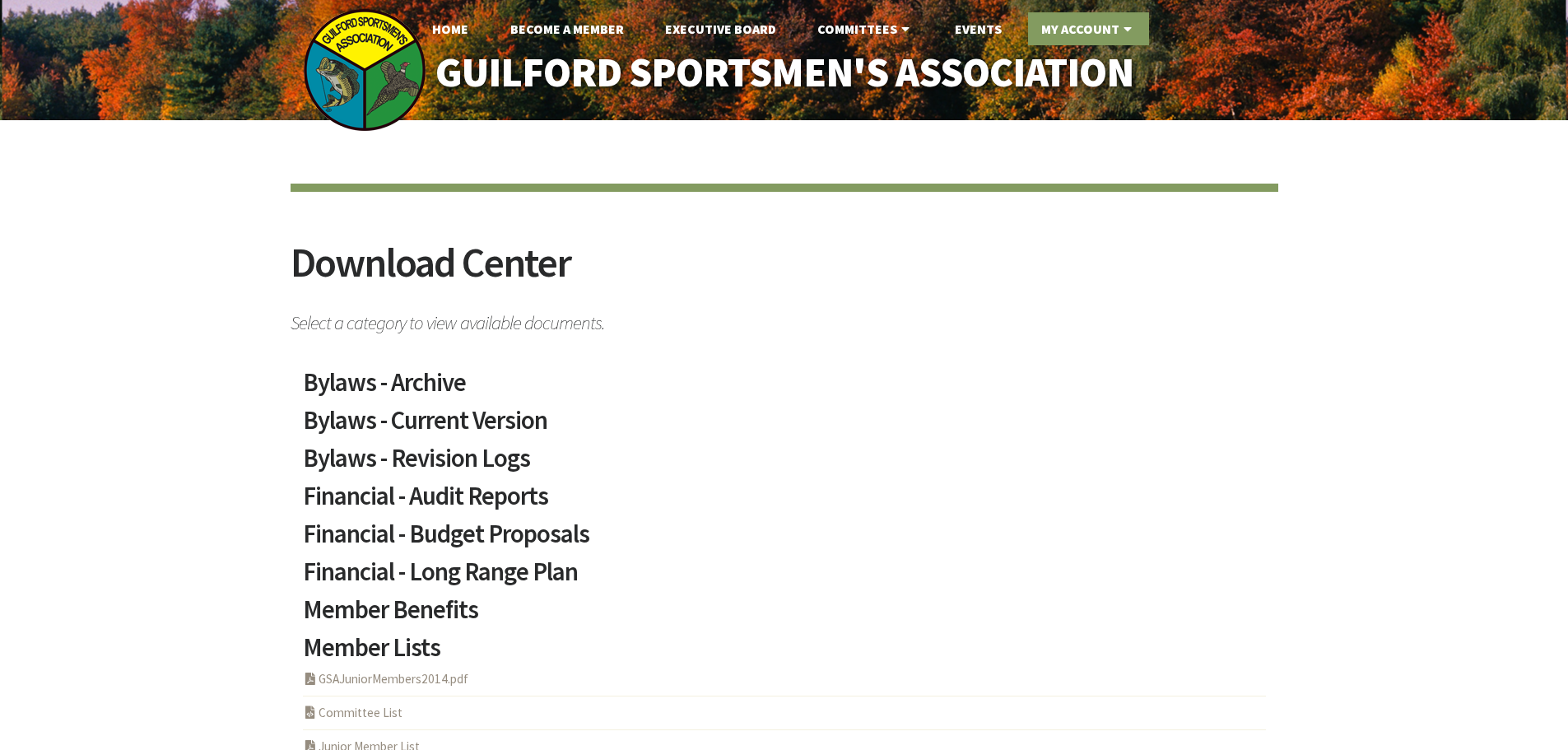
click at [1123, 19] on link "My Account" at bounding box center [1088, 29] width 121 height 33
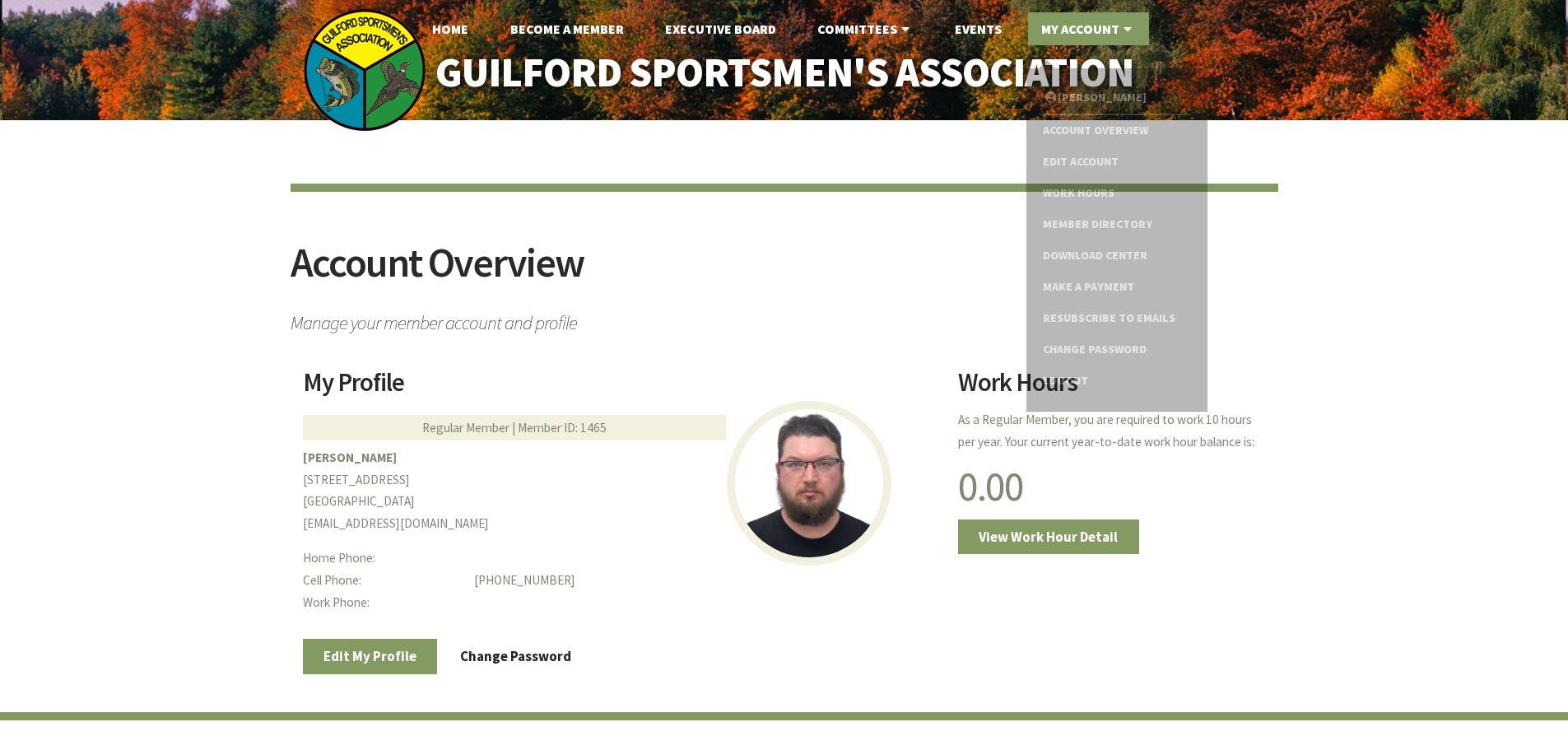
click at [1103, 26] on link "My Account" at bounding box center [1088, 29] width 121 height 33
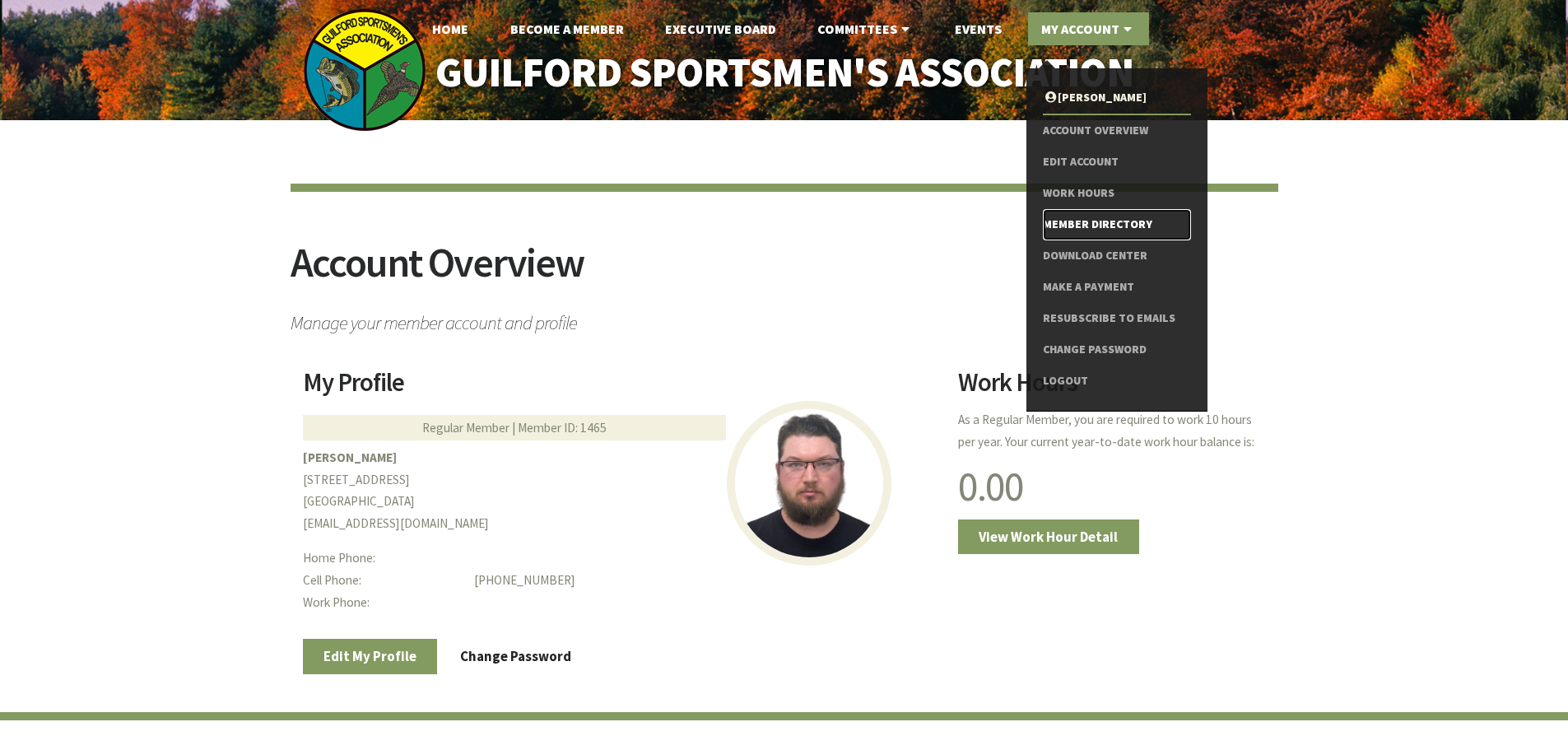
click at [1094, 212] on link "Member Directory" at bounding box center [1116, 225] width 147 height 32
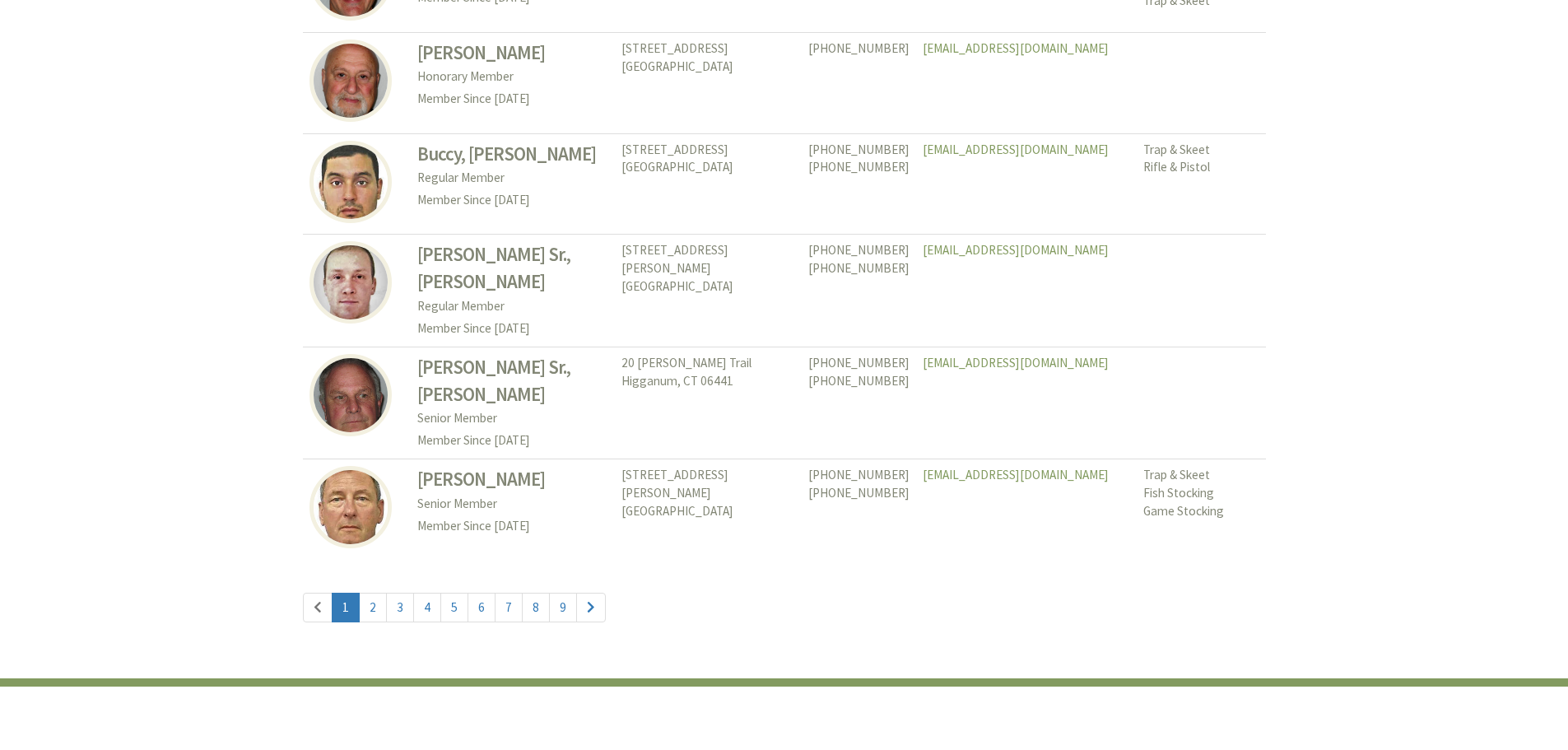
scroll to position [7571, 0]
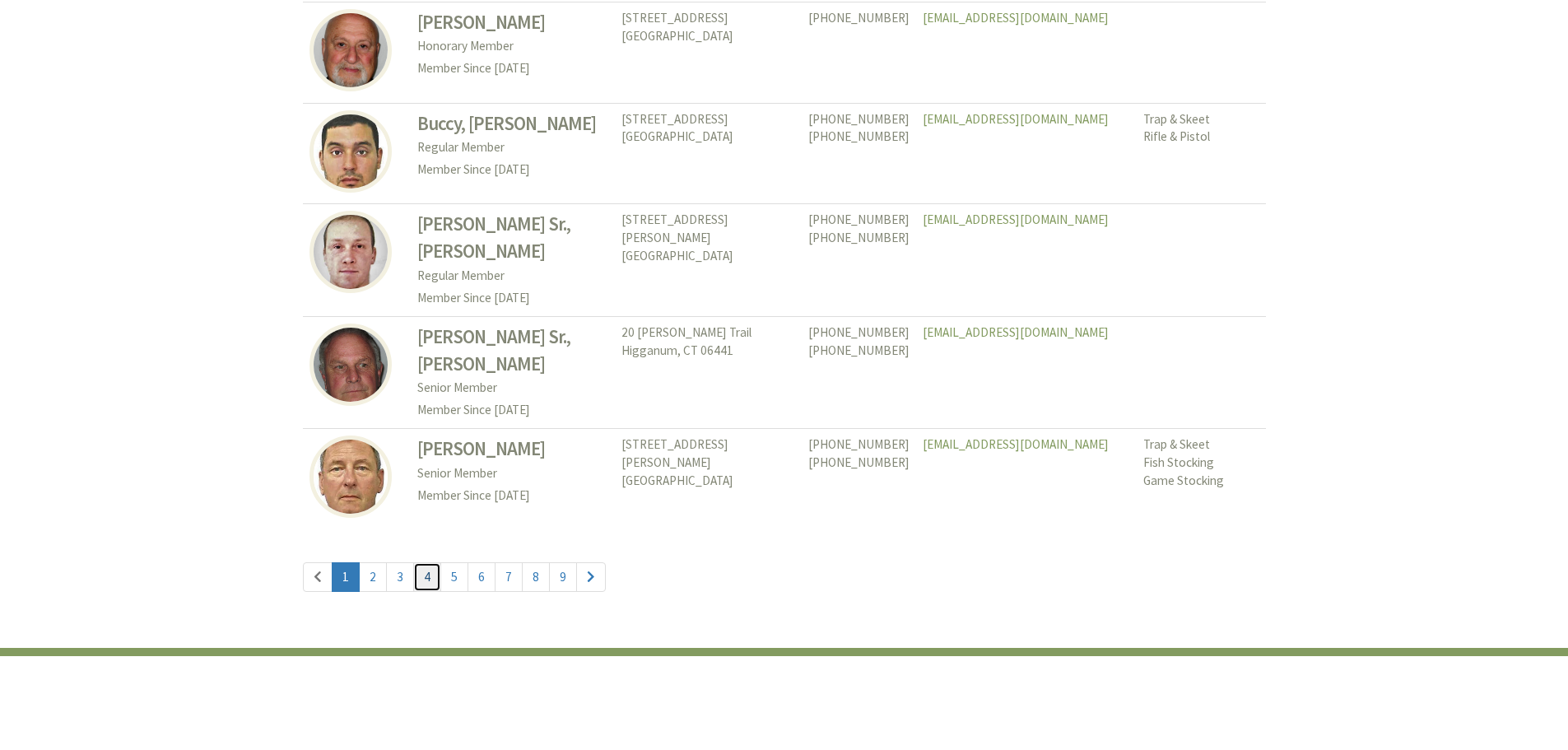
click at [424, 563] on link "4" at bounding box center [427, 578] width 28 height 30
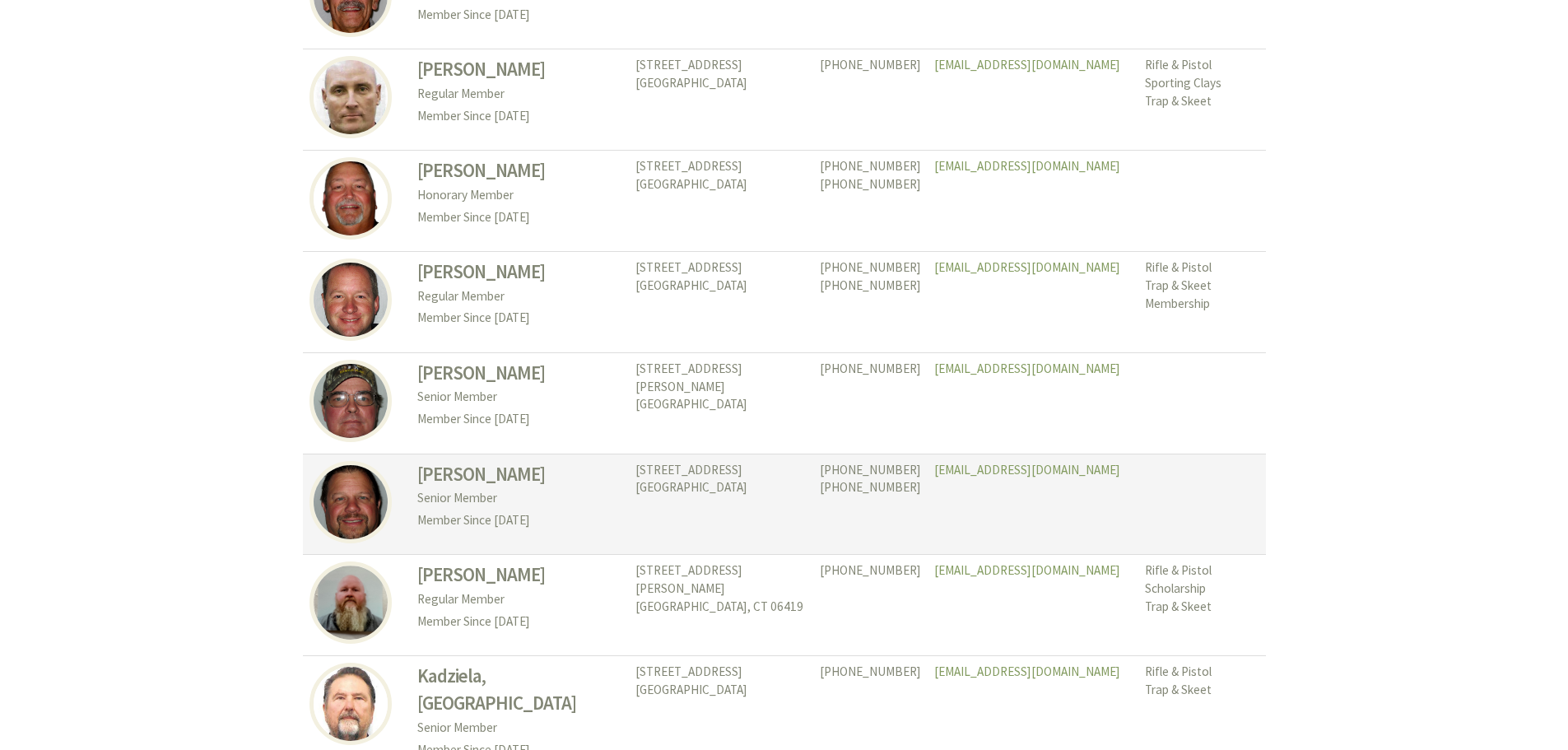
scroll to position [7633, 0]
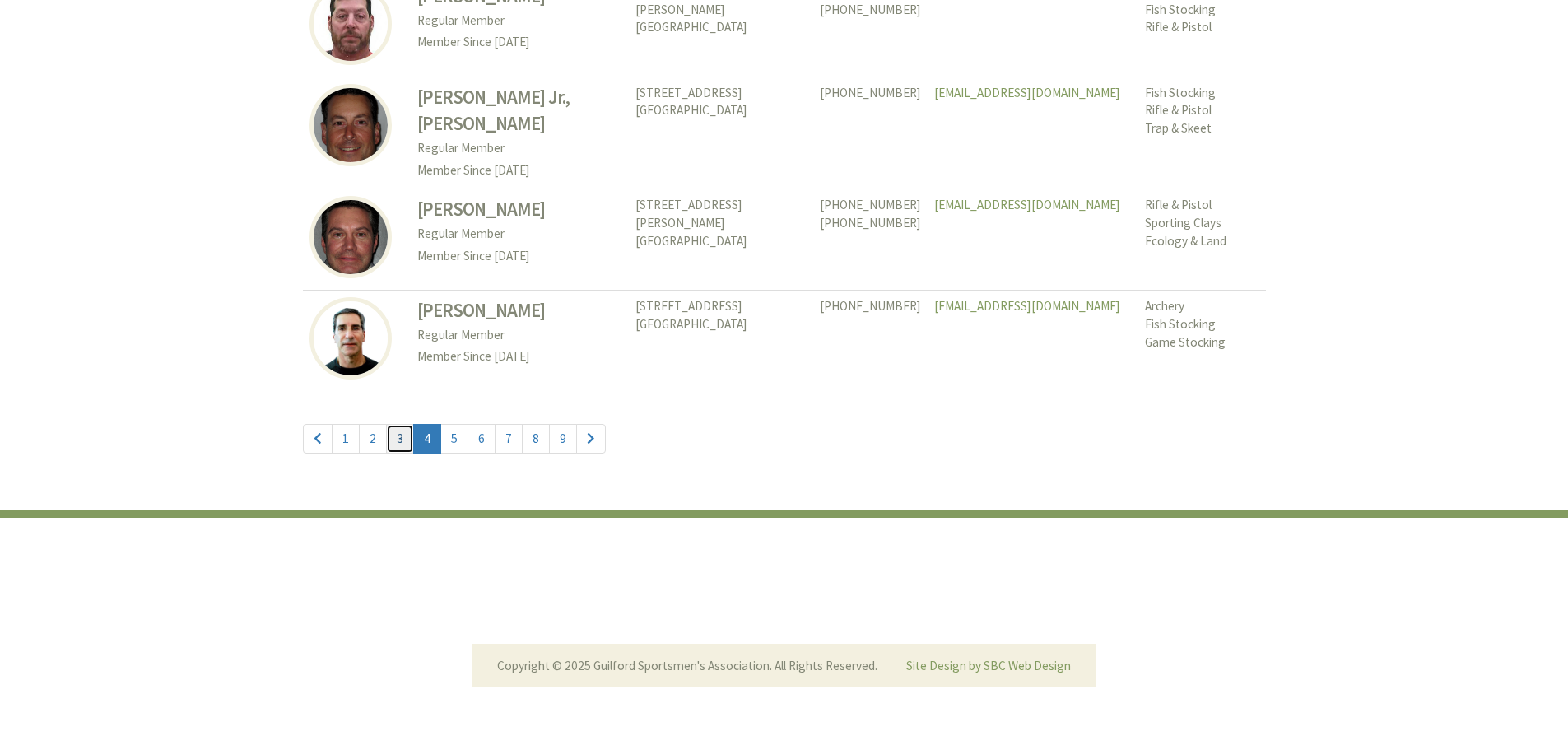
click at [395, 445] on link "3" at bounding box center [400, 439] width 28 height 30
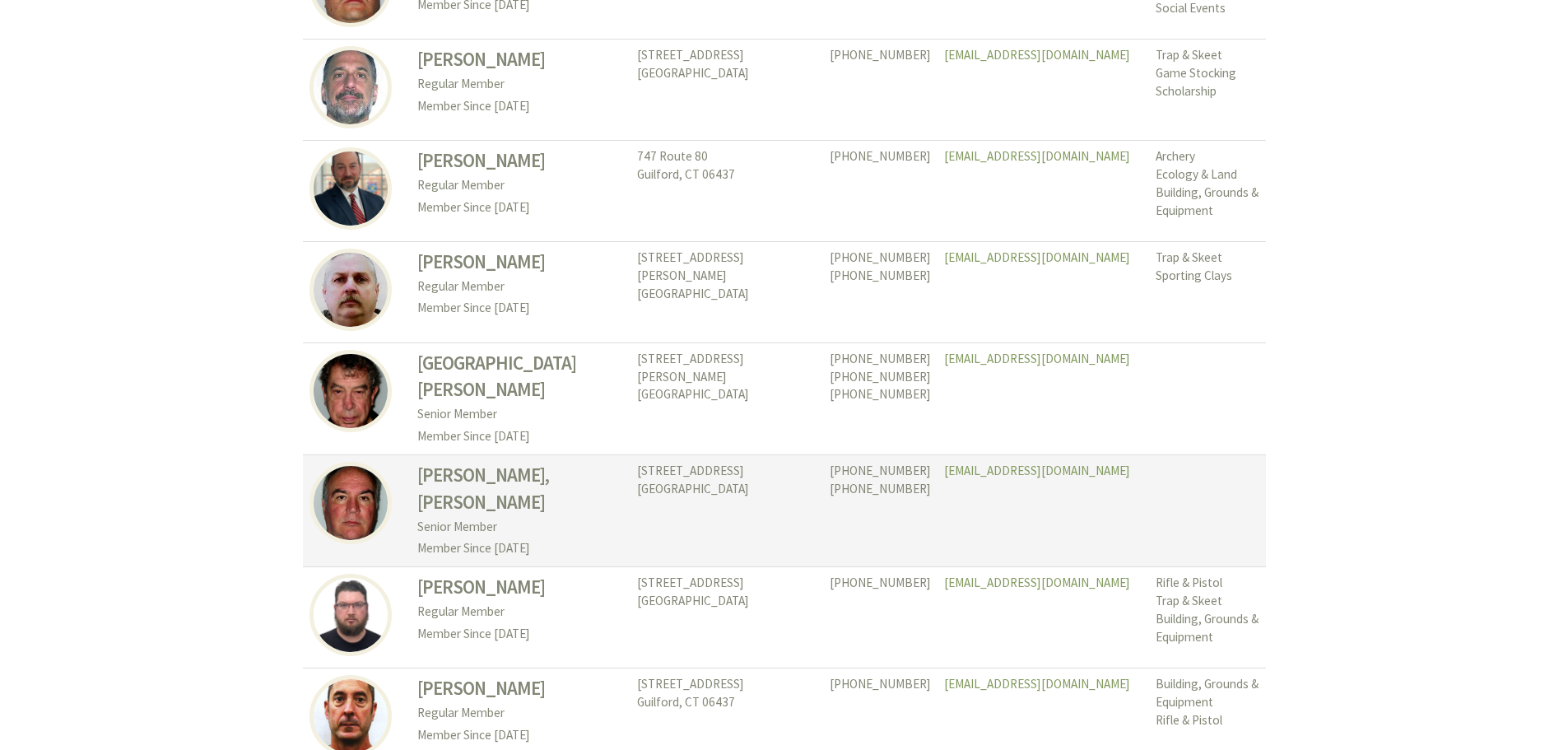
scroll to position [4528, 0]
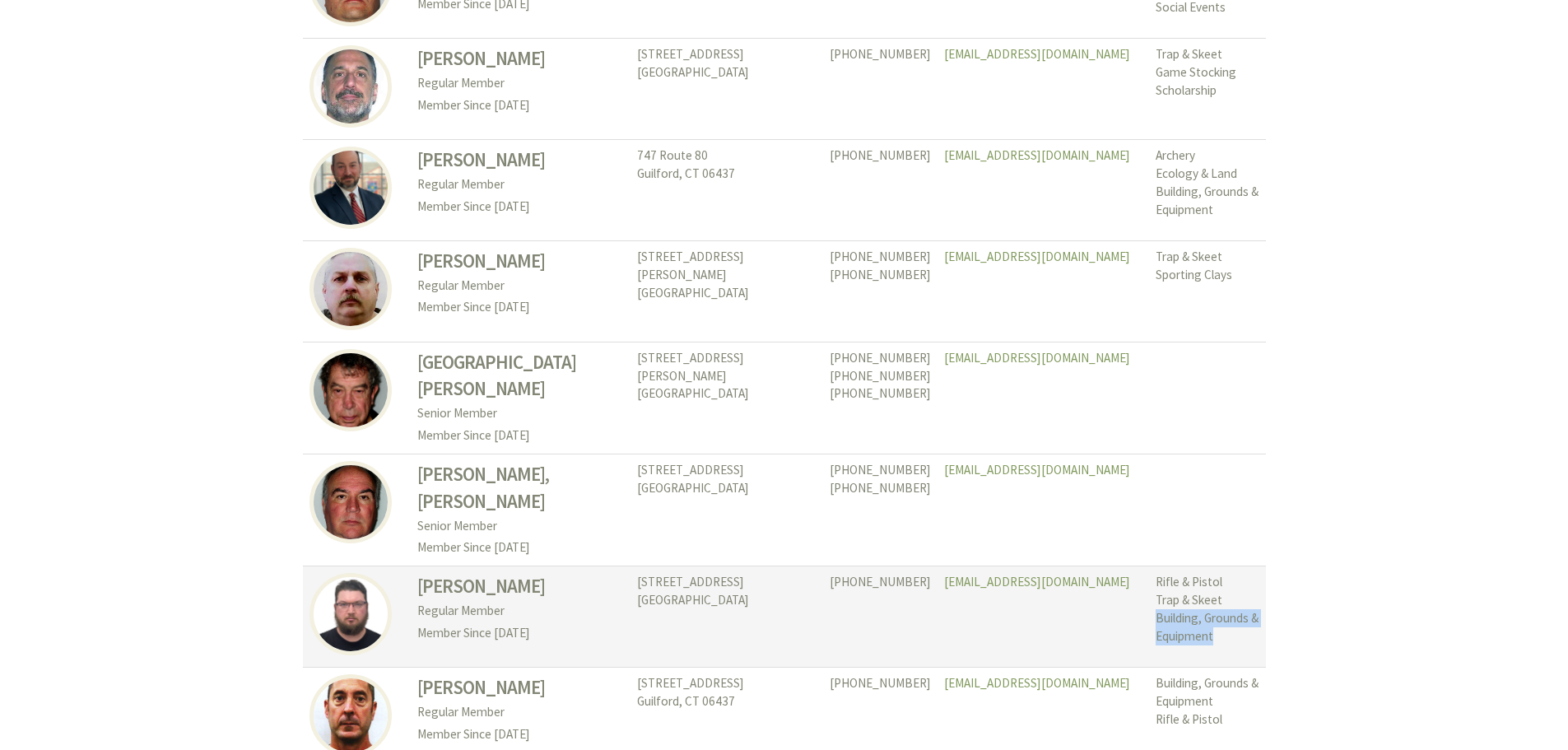
drag, startPoint x: 1089, startPoint y: 555, endPoint x: 1254, endPoint y: 548, distance: 165.1
click at [1254, 566] on td "Rifle & Pistol Trap & Skeet Building, Grounds & Equipment" at bounding box center [1208, 617] width 117 height 101
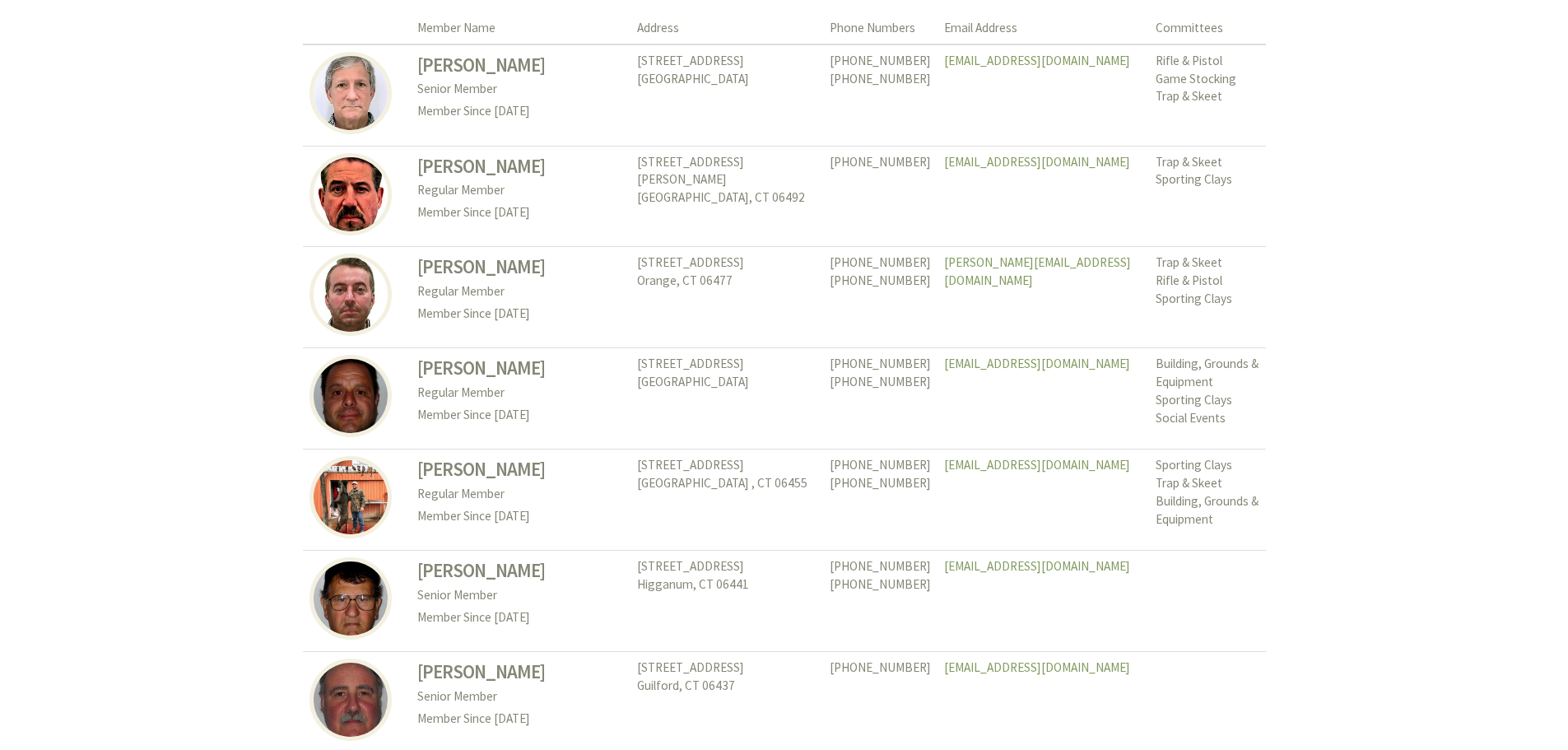
scroll to position [0, 0]
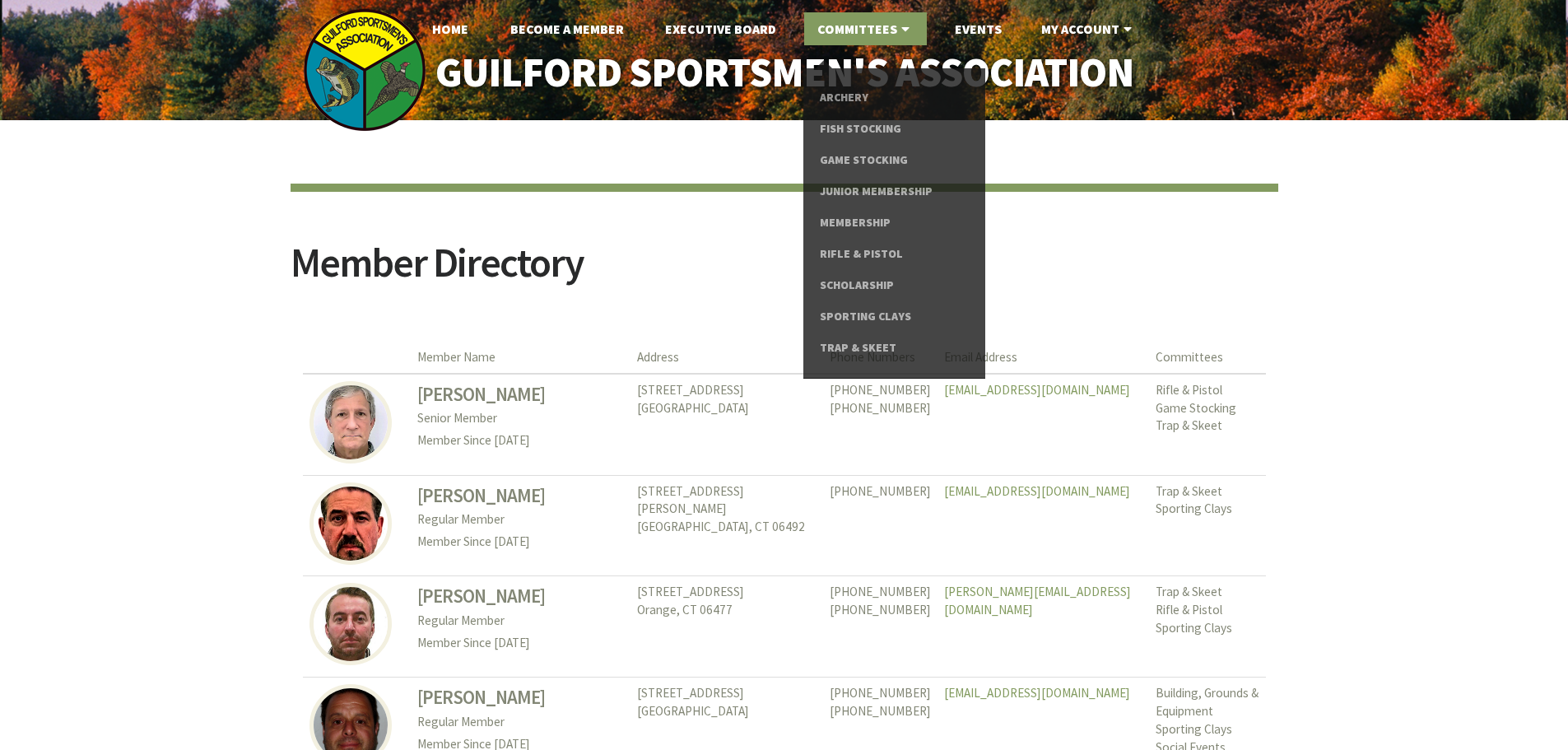
click at [879, 30] on link "Committees" at bounding box center [866, 29] width 122 height 33
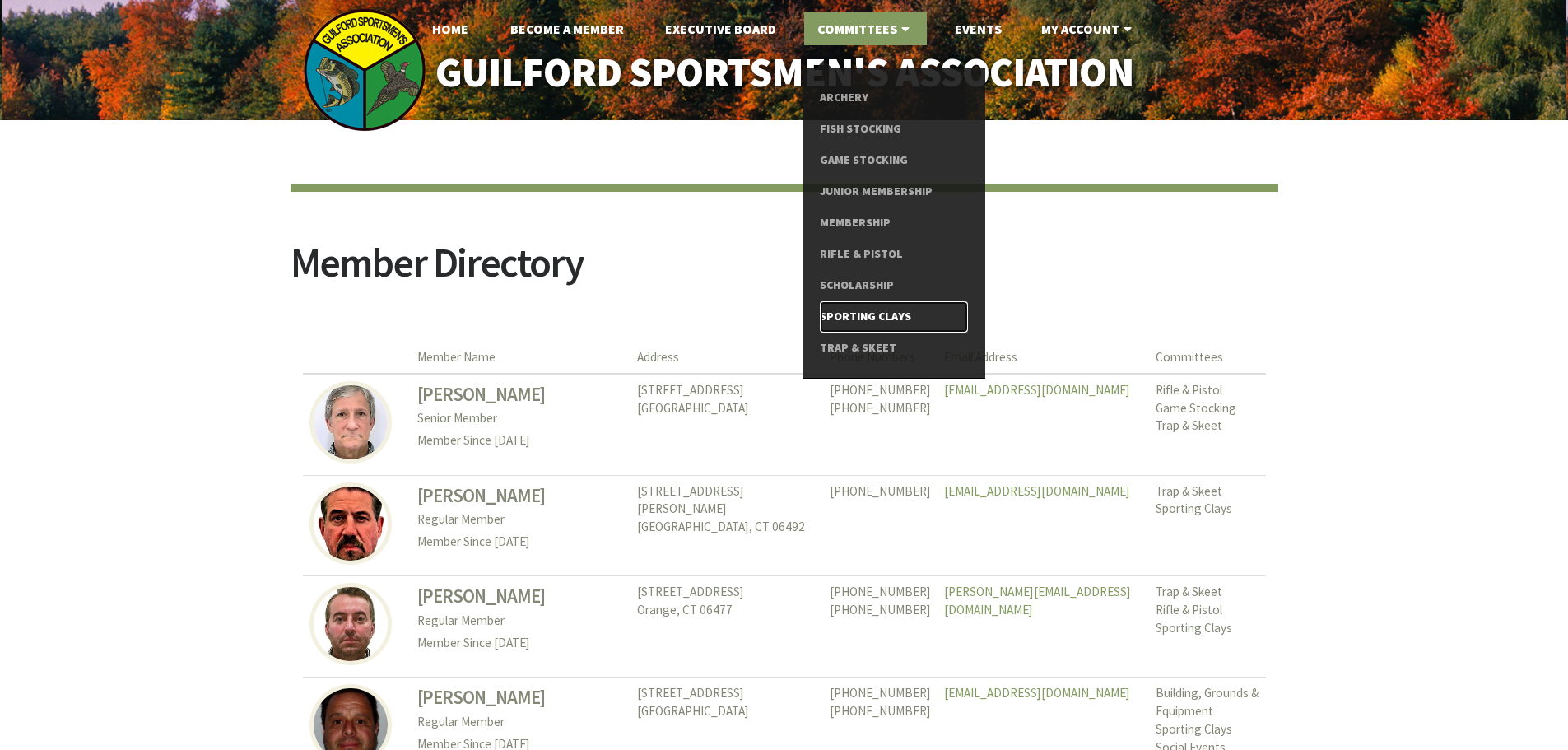
click at [873, 311] on link "Sporting Clays" at bounding box center [893, 317] width 147 height 32
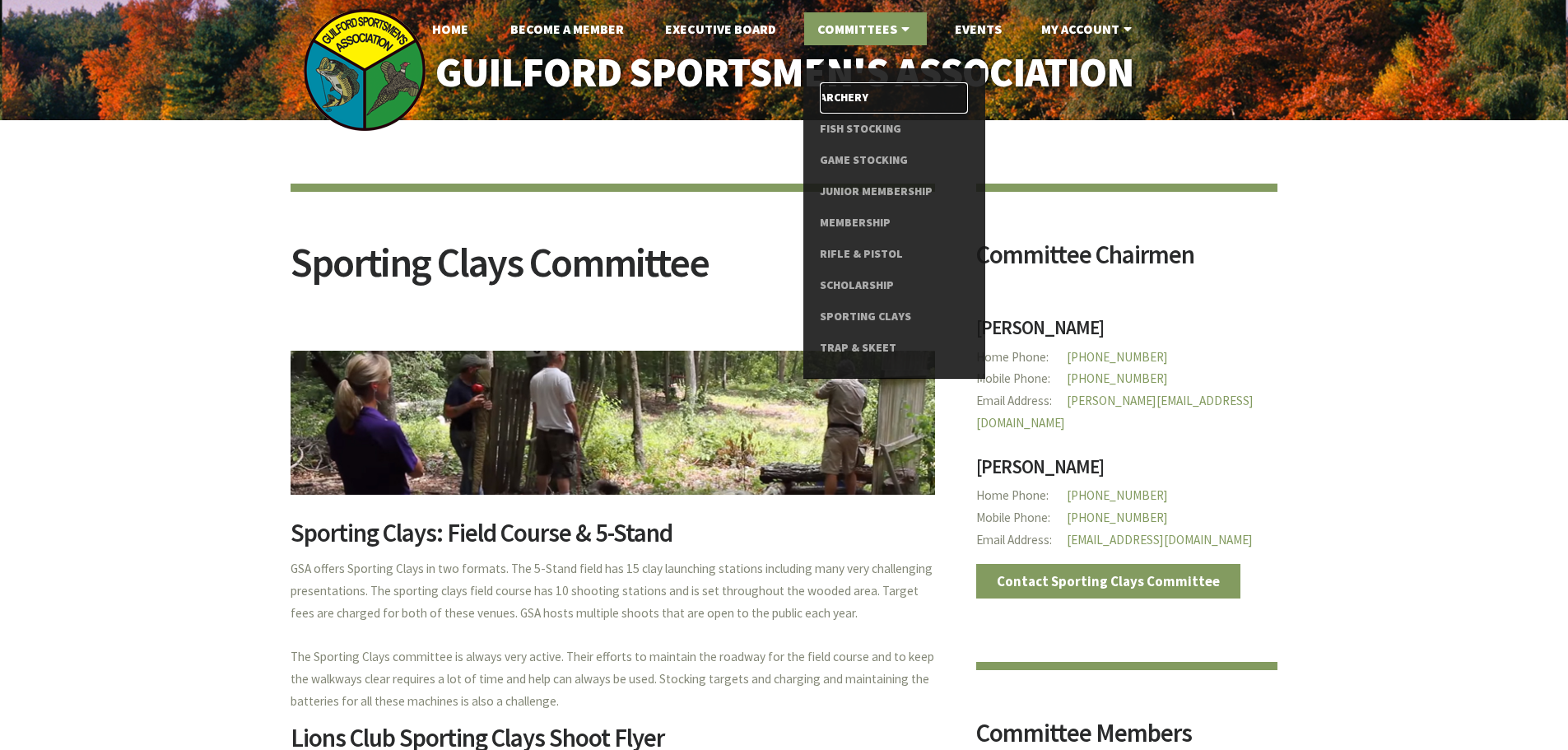
click at [844, 92] on link "Archery" at bounding box center [893, 98] width 147 height 32
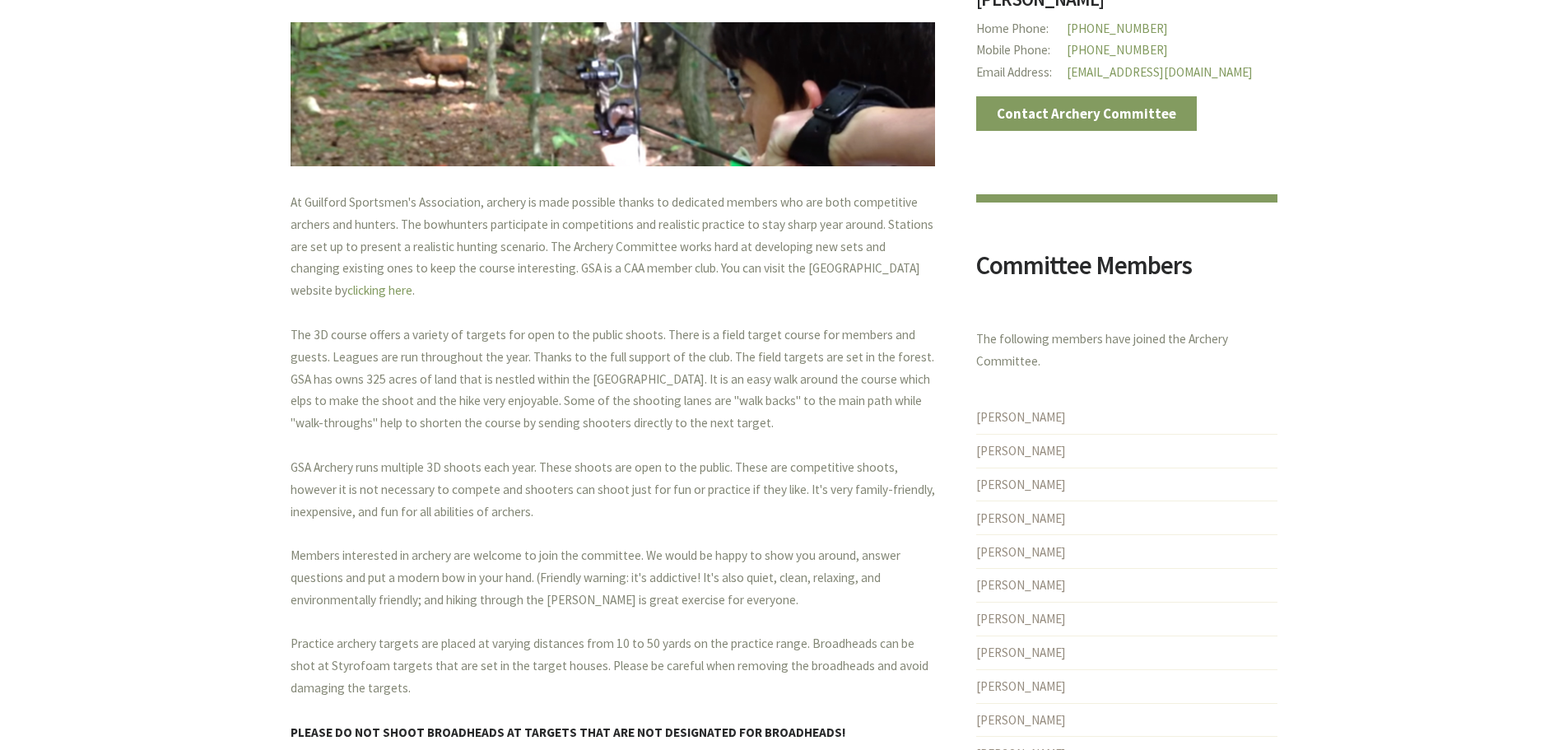
scroll to position [329, 0]
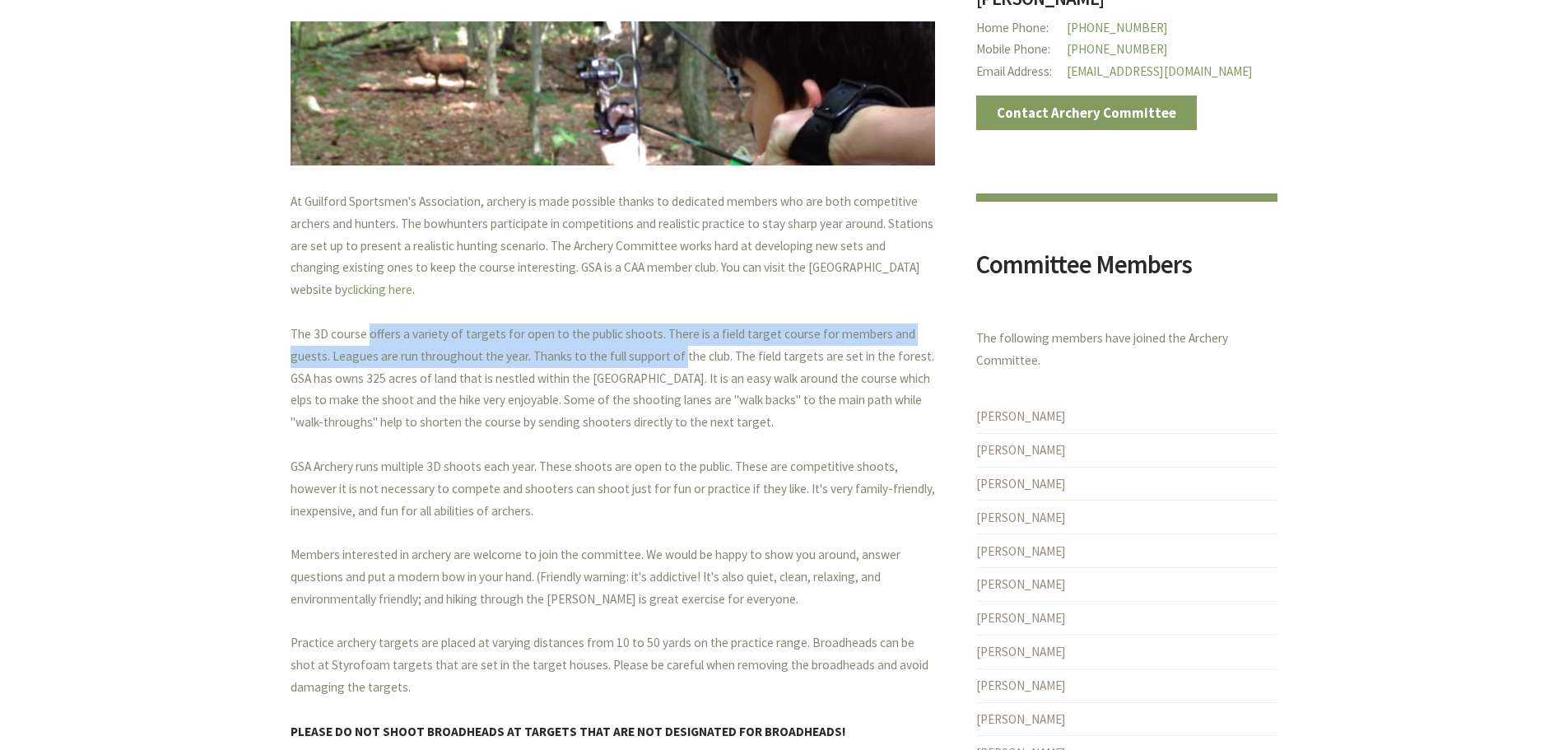
drag, startPoint x: 359, startPoint y: 311, endPoint x: 631, endPoint y: 326, distance: 272.4
click at [631, 326] on p "At Guilford Sportsmen's Association, archery is made possible thanks to dedicat…" at bounding box center [612, 500] width 644 height 618
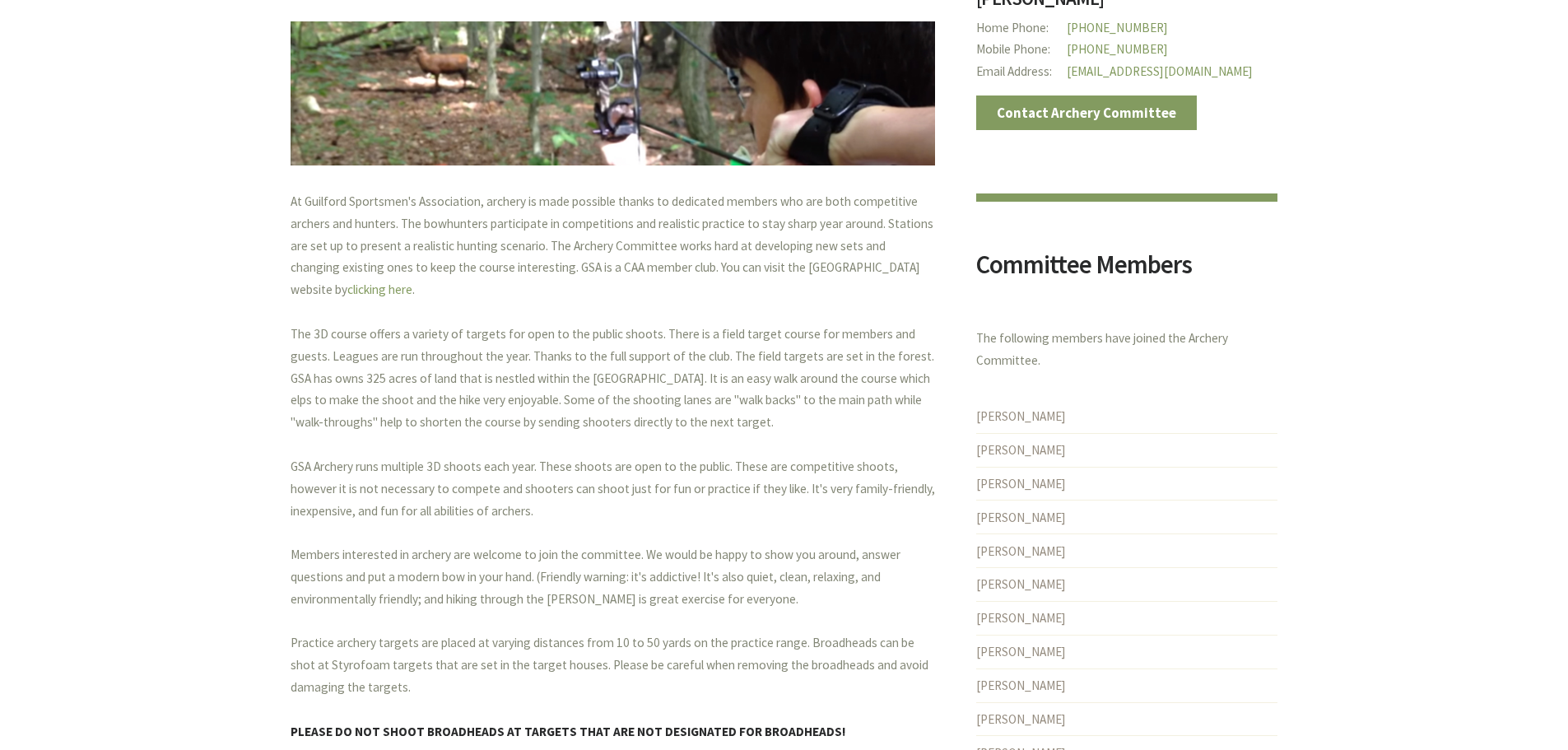
click at [598, 285] on p "At Guilford Sportsmen's Association, archery is made possible thanks to dedicat…" at bounding box center [612, 500] width 644 height 618
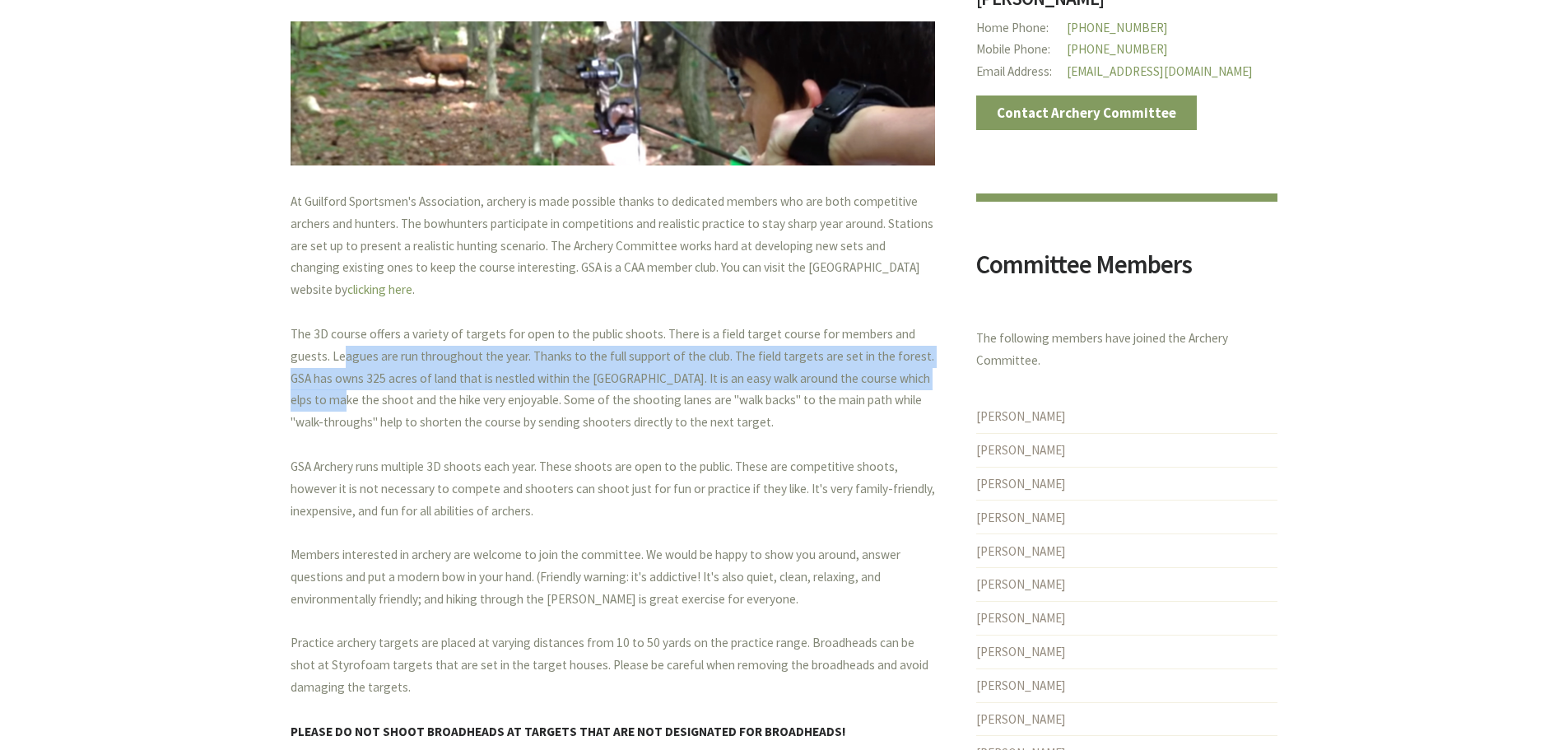
drag, startPoint x: 289, startPoint y: 337, endPoint x: 914, endPoint y: 359, distance: 625.4
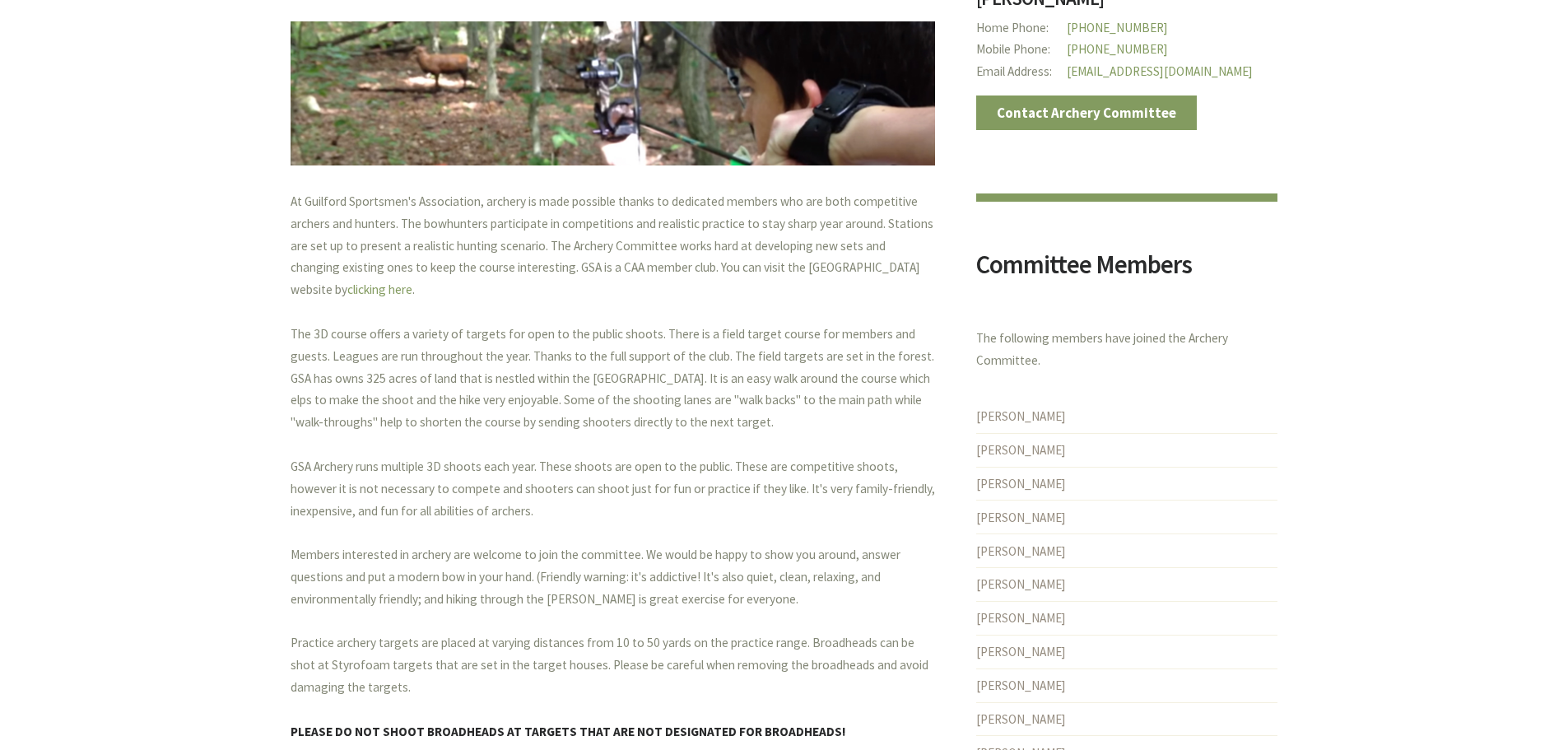
click at [423, 420] on p "At Guilford Sportsmen's Association, archery is made possible thanks to dedicat…" at bounding box center [612, 500] width 644 height 618
drag, startPoint x: 283, startPoint y: 382, endPoint x: 913, endPoint y: 392, distance: 630.1
click at [879, 407] on p "At Guilford Sportsmen's Association, archery is made possible thanks to dedicat…" at bounding box center [612, 500] width 644 height 618
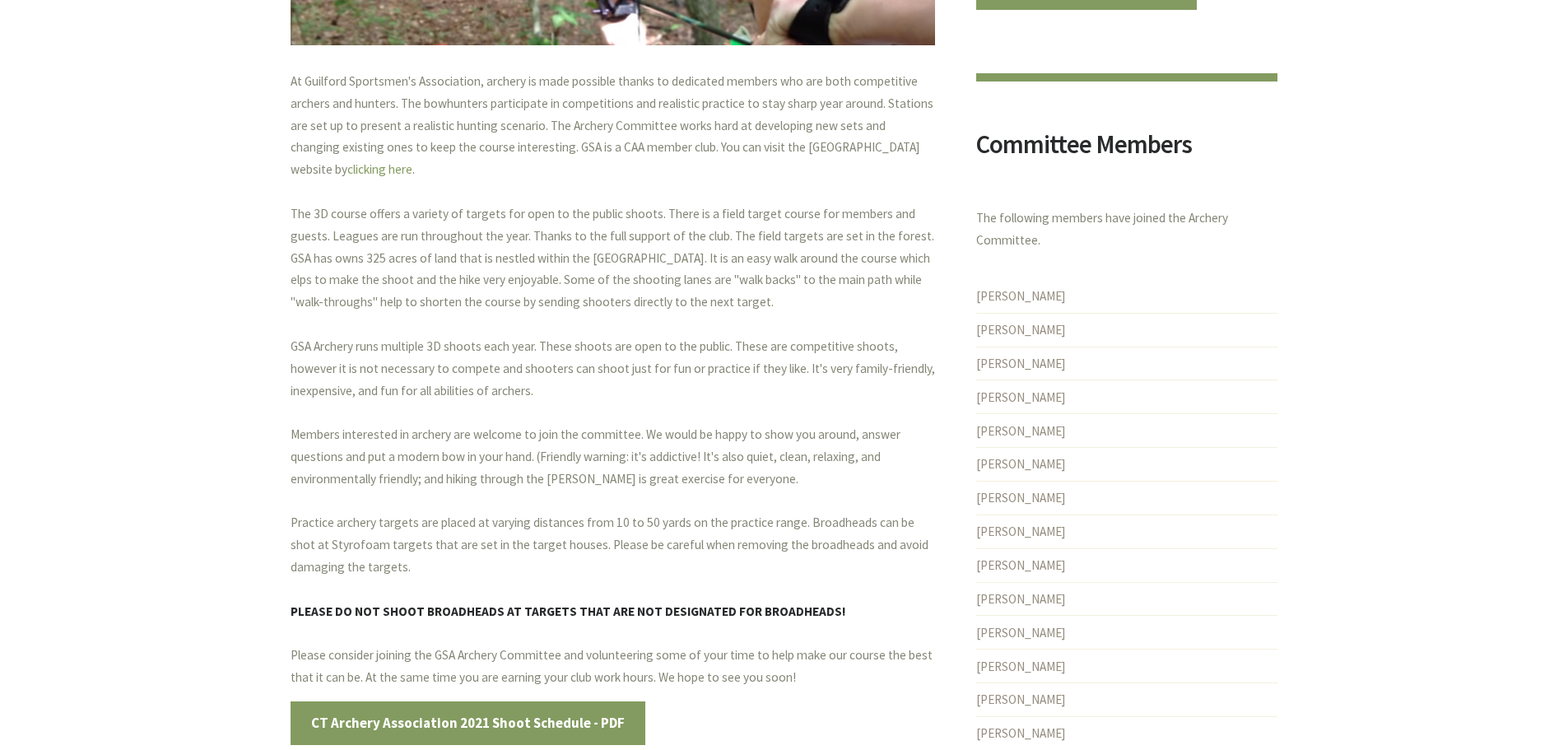
scroll to position [494, 0]
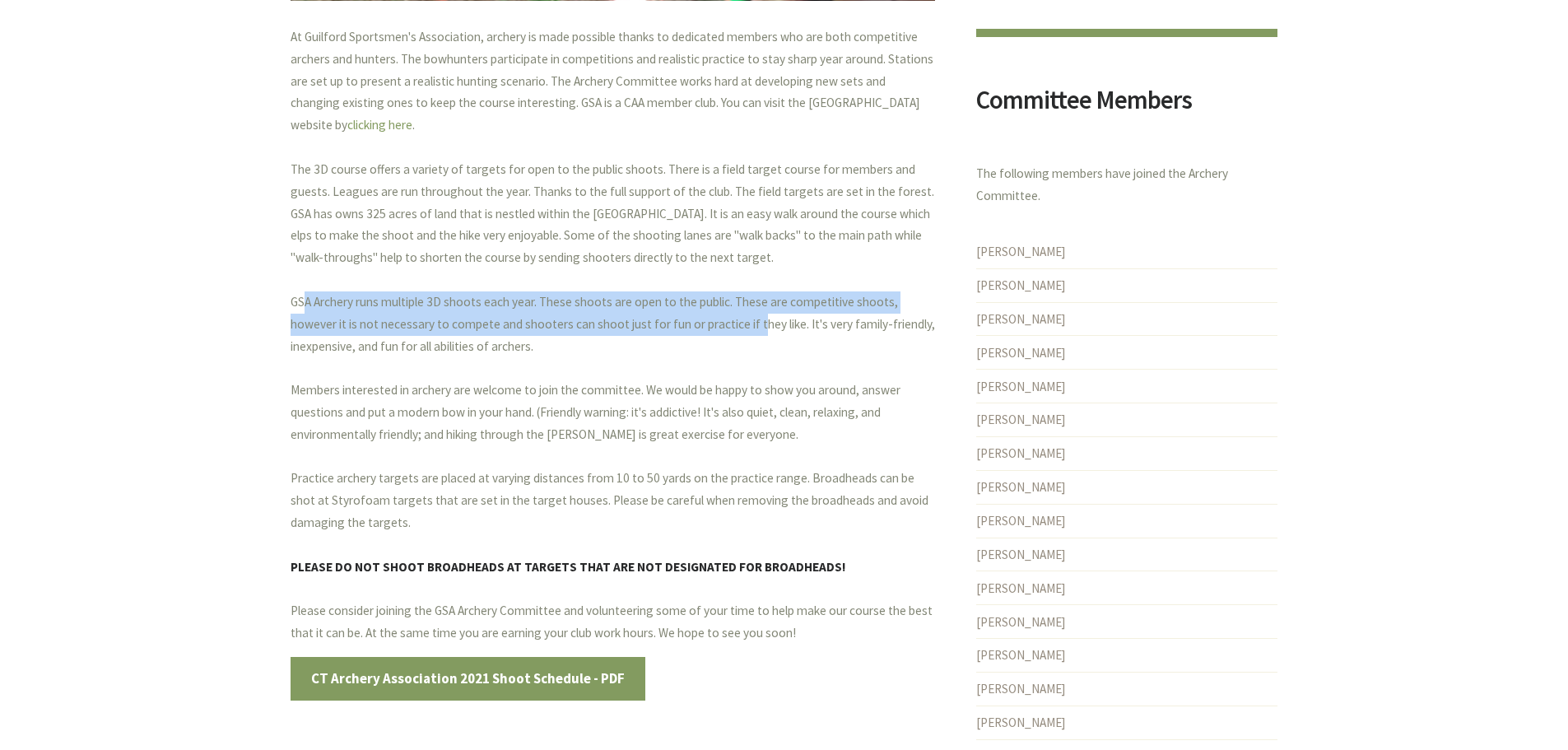
drag, startPoint x: 292, startPoint y: 285, endPoint x: 746, endPoint y: 296, distance: 454.1
click at [746, 296] on p "At Guilford Sportsmen's Association, archery is made possible thanks to dedicat…" at bounding box center [612, 335] width 644 height 618
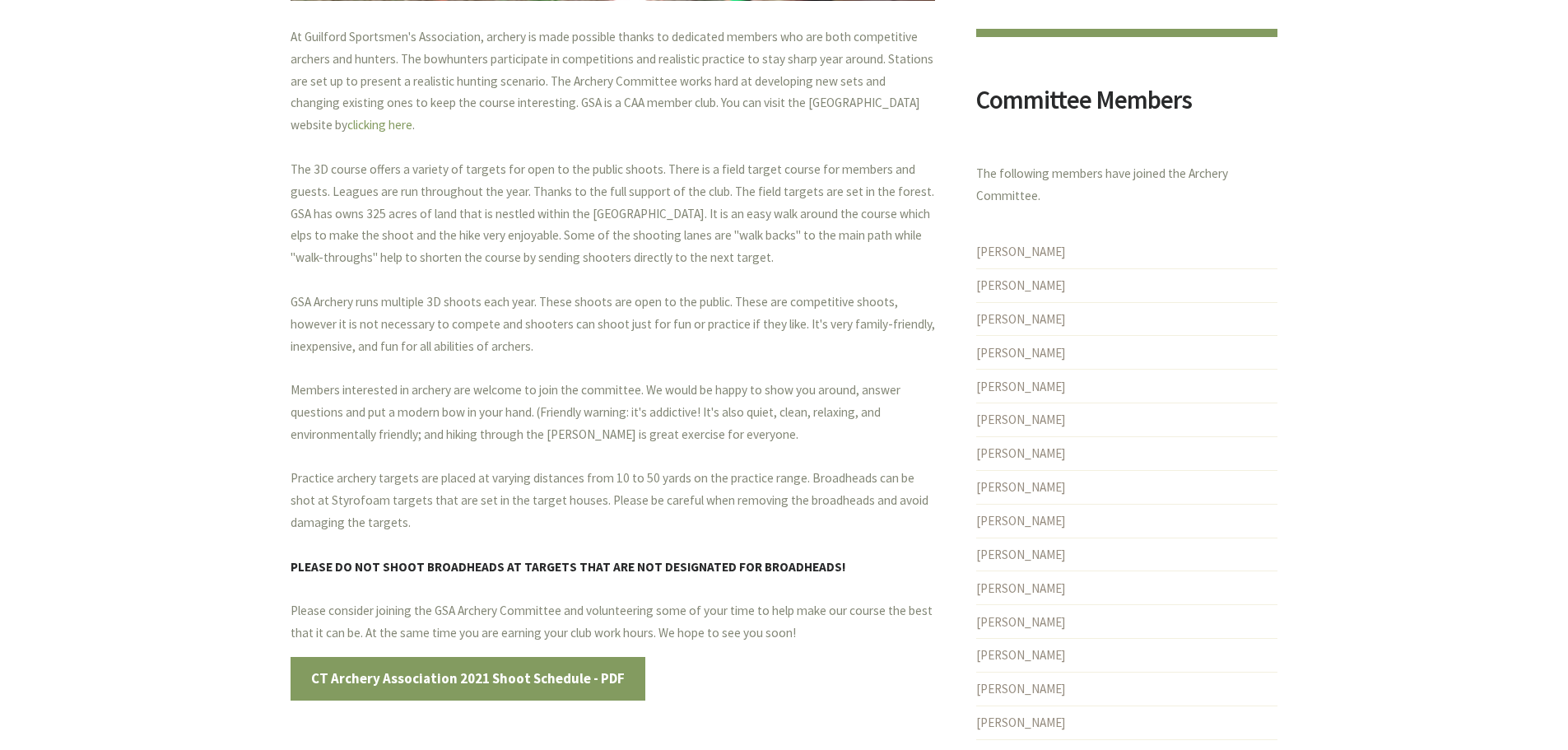
click at [745, 320] on p "At Guilford Sportsmen's Association, archery is made possible thanks to dedicat…" at bounding box center [612, 335] width 644 height 618
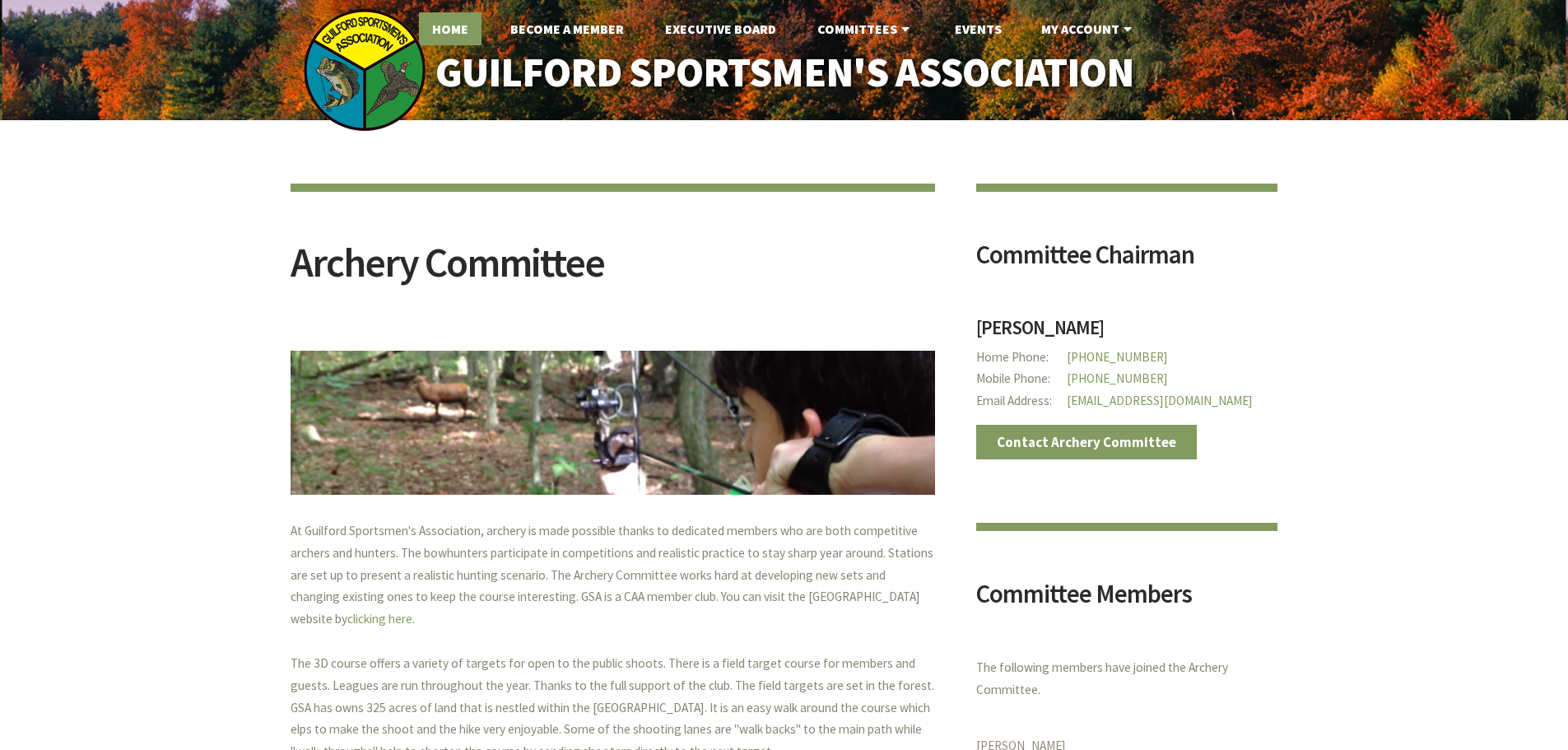
click at [467, 27] on link "Home" at bounding box center [449, 29] width 62 height 33
